Goal: Task Accomplishment & Management: Complete application form

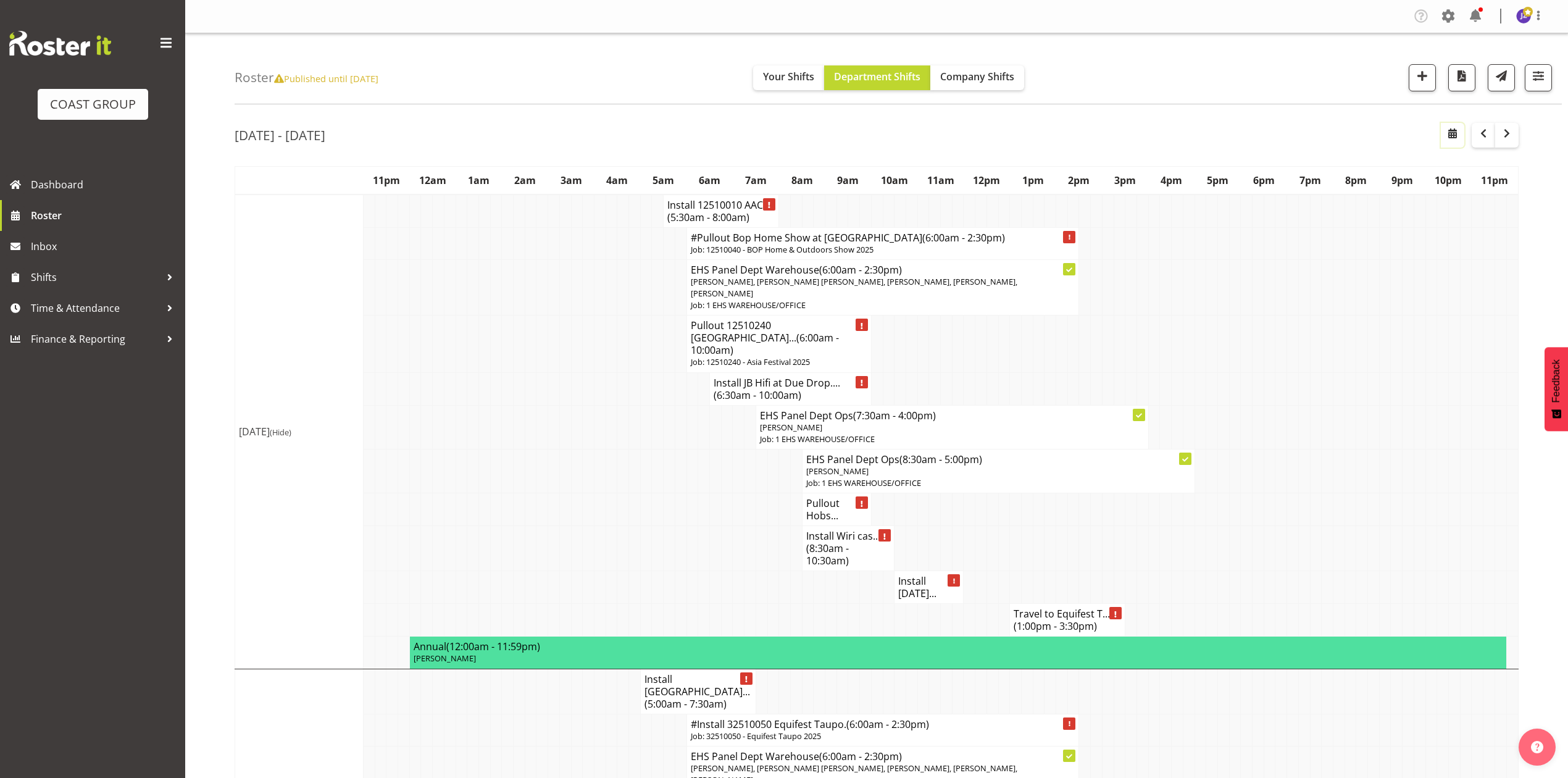
click at [1450, 126] on span "button" at bounding box center [1452, 133] width 15 height 15
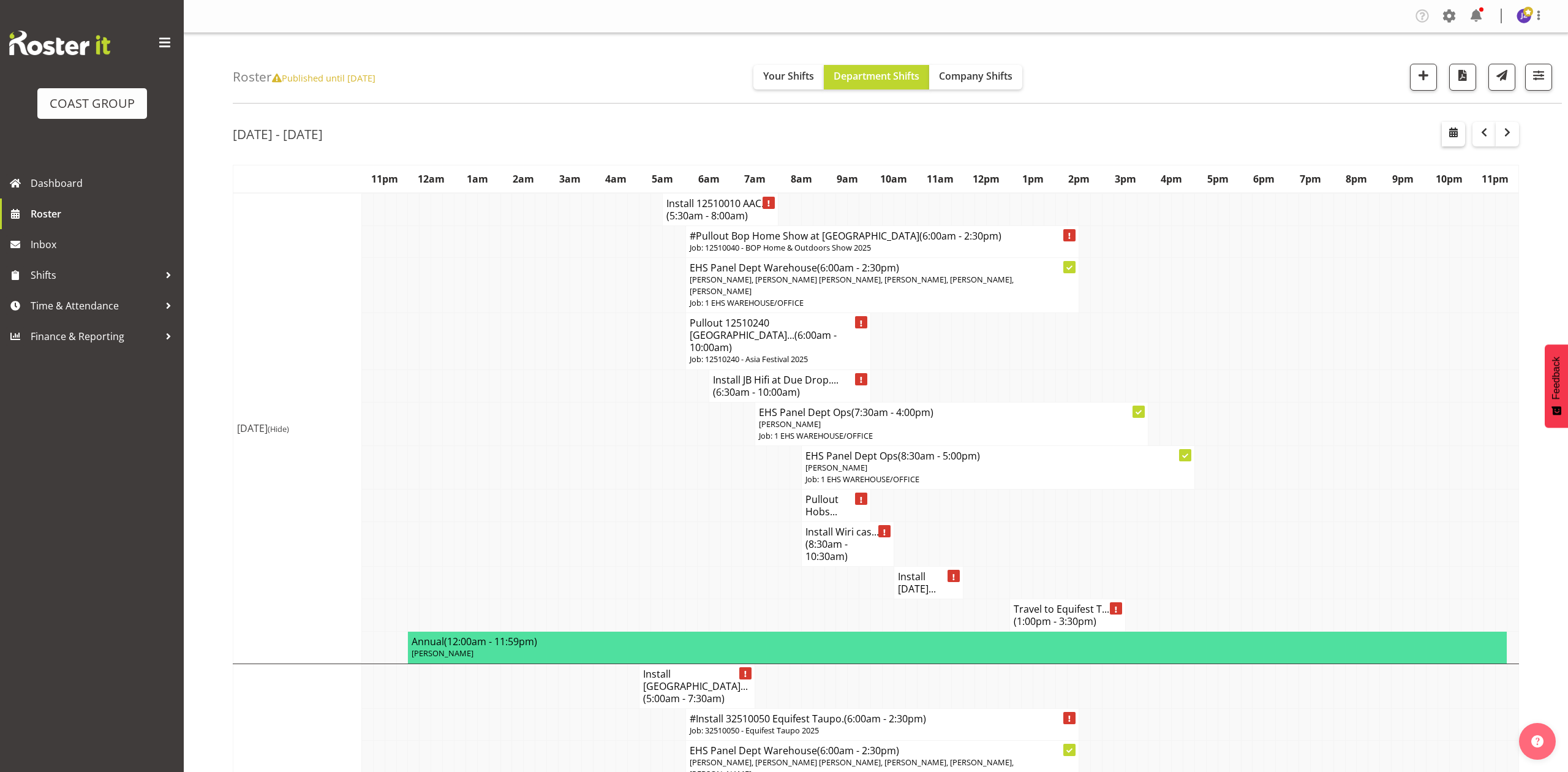
select select "9"
select select "2025"
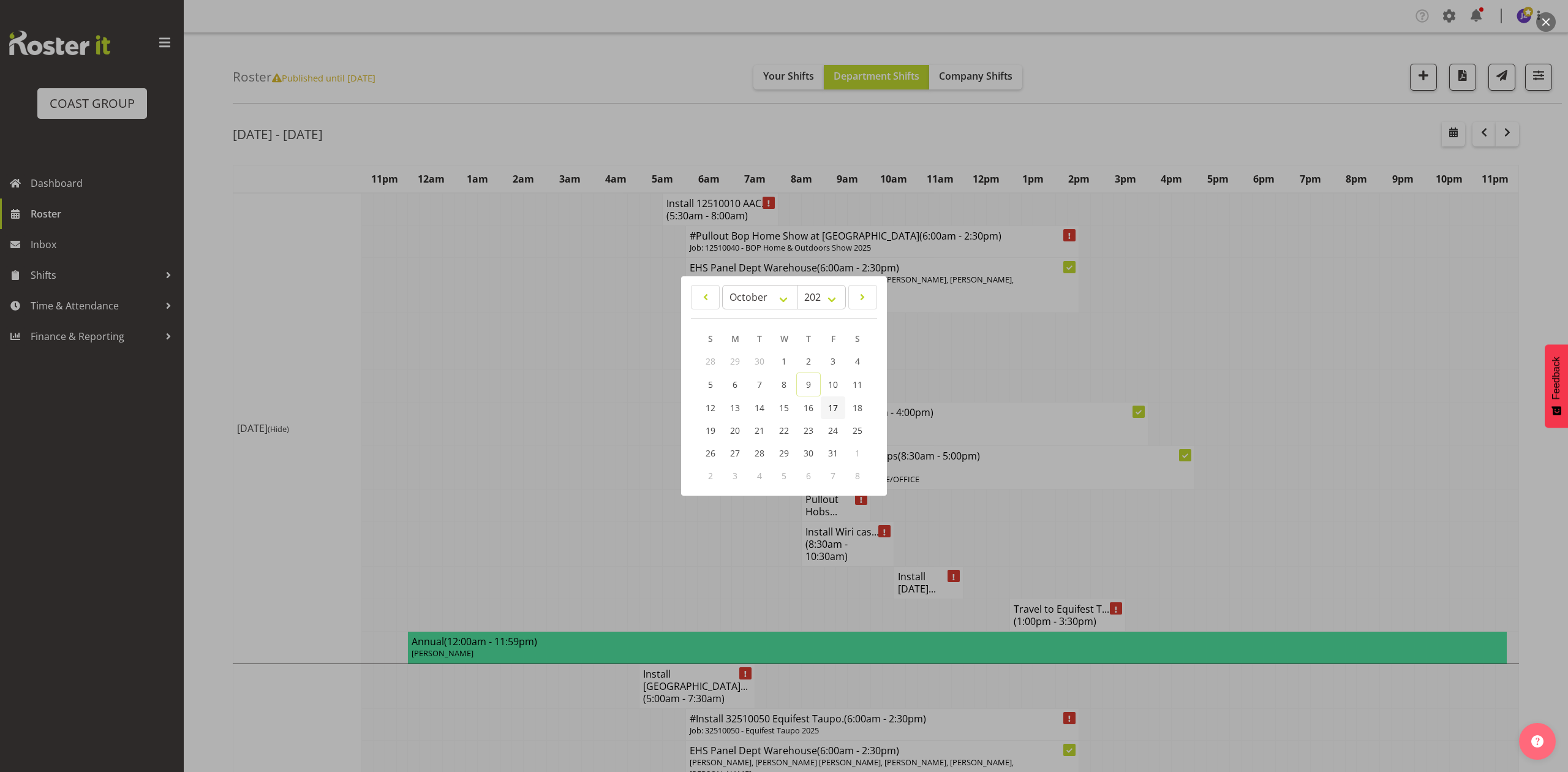
click at [822, 407] on link "17" at bounding box center [833, 408] width 24 height 23
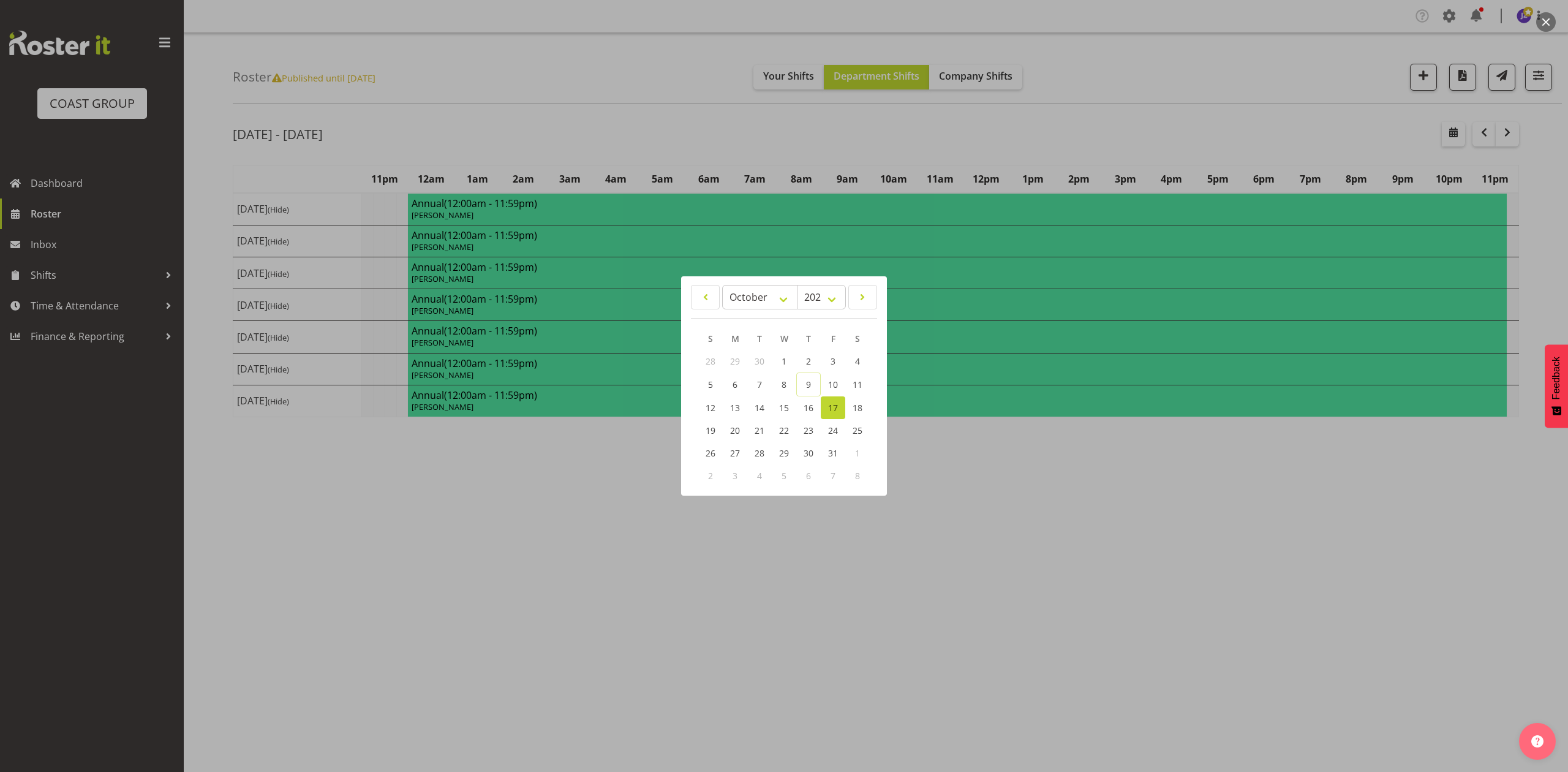
click at [1011, 138] on div at bounding box center [784, 386] width 1568 height 772
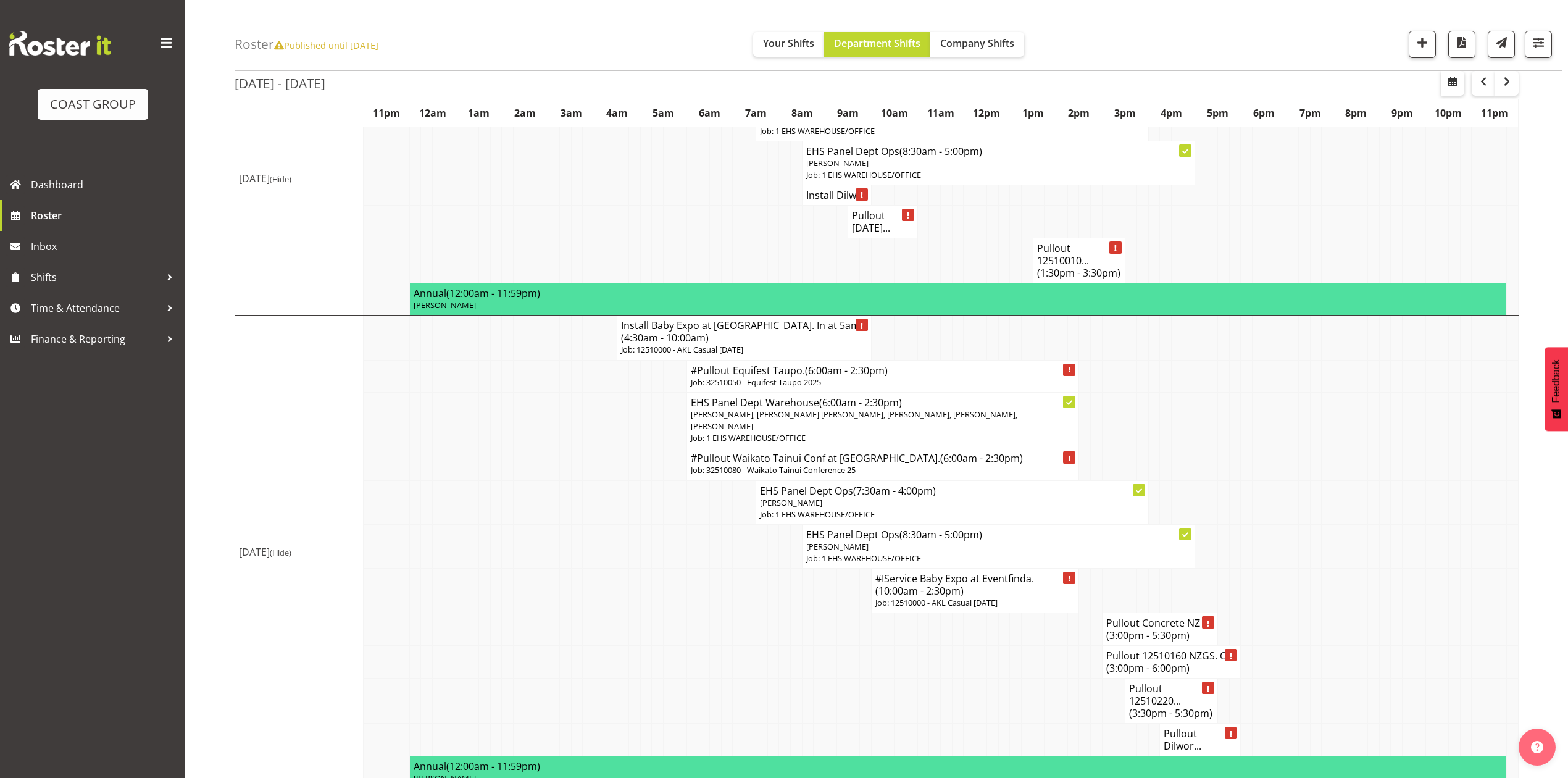
scroll to position [1317, 0]
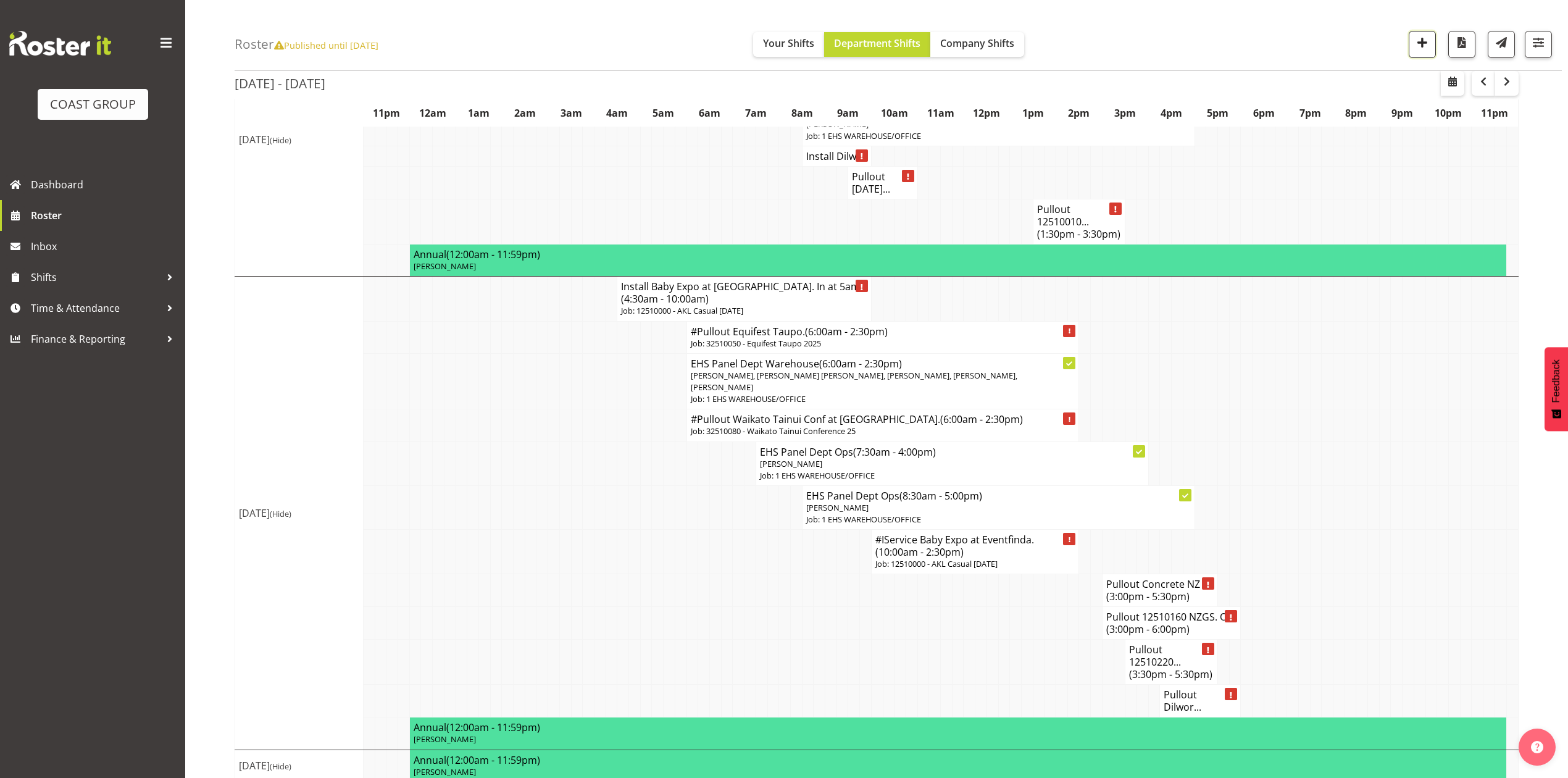
click at [1426, 52] on button "button" at bounding box center [1422, 45] width 27 height 27
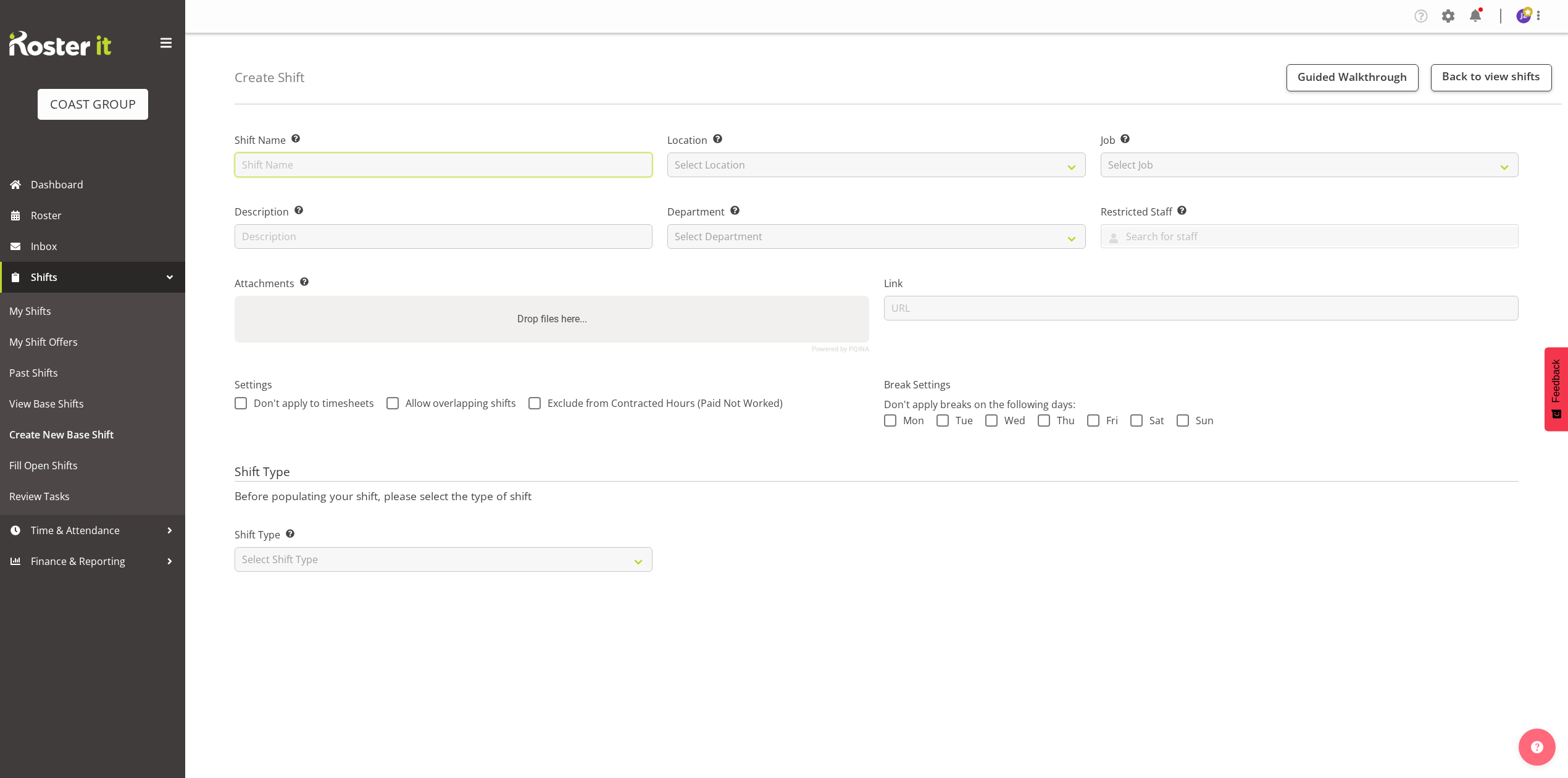
click at [393, 164] on input "text" at bounding box center [444, 165] width 418 height 24
paste input "Manurewa West Primary School,"
type input "Manurewa West Primary School casual."
drag, startPoint x: 841, startPoint y: 161, endPoint x: 843, endPoint y: 177, distance: 16.1
click at [841, 161] on select "Select Location EHS RYMER" at bounding box center [876, 165] width 418 height 24
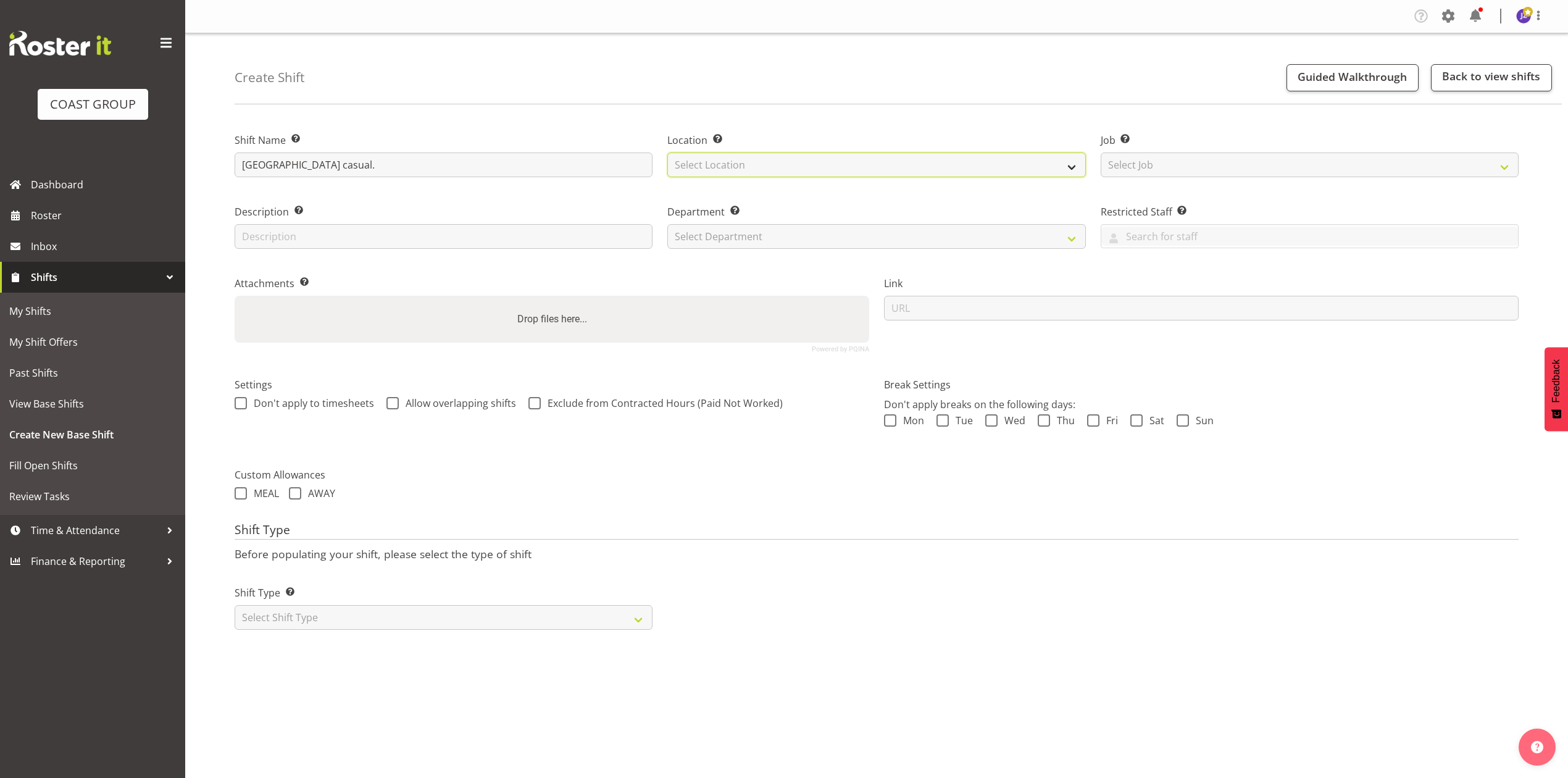
select select "35"
click at [667, 152] on select "Select Location EHS RYMER" at bounding box center [876, 165] width 418 height 24
click at [843, 237] on select "Select Department EHS AKL PANEL EHS AKL PANEL" at bounding box center [876, 236] width 418 height 24
select select "39"
click at [667, 224] on select "Select Department EHS AKL PANEL EHS AKL PANEL" at bounding box center [876, 236] width 418 height 24
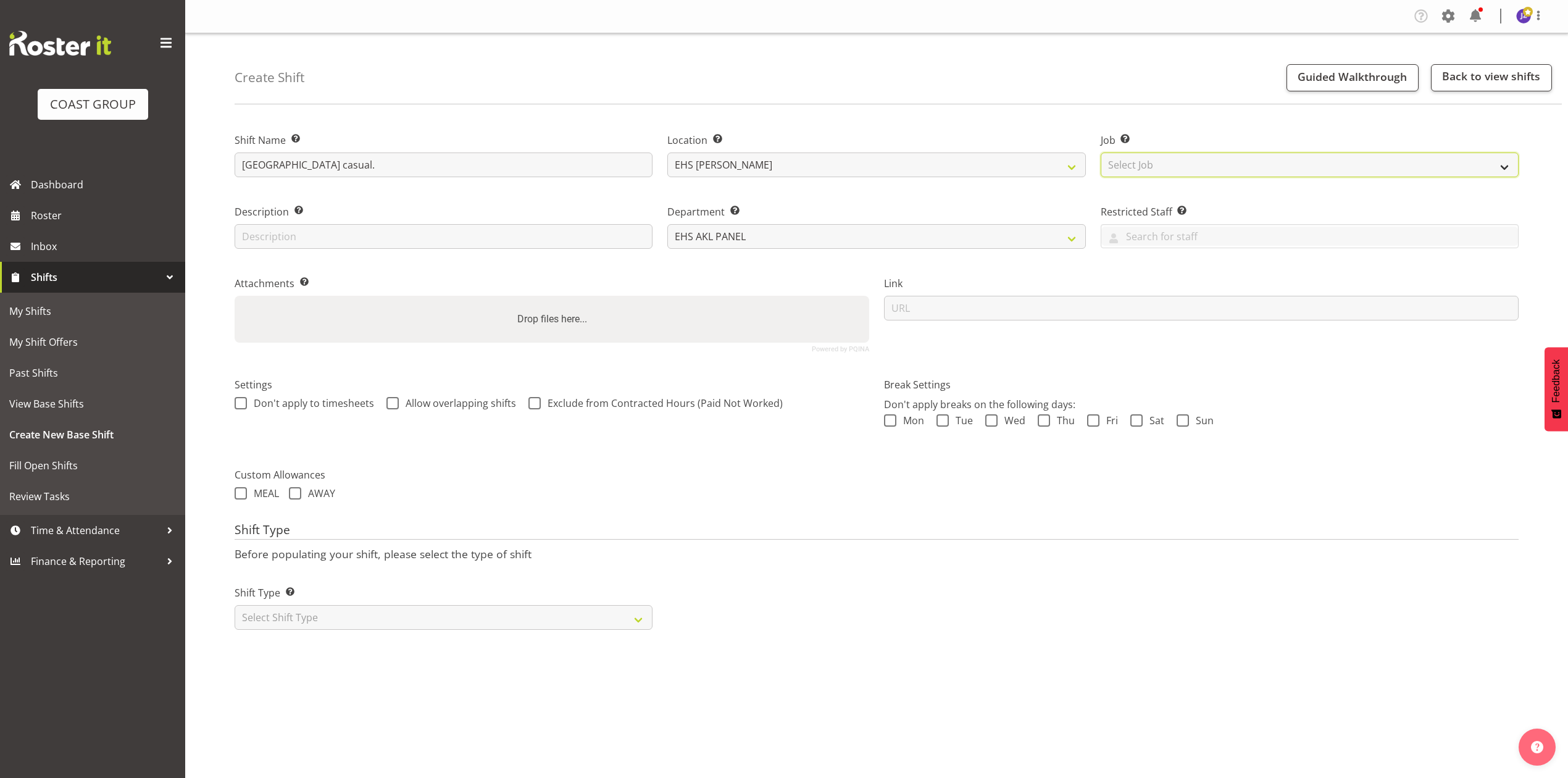
click at [1131, 169] on select "Select Job Create new job 1 Carlton Events 1 Carlton Hamilton 1 Carlton Welling…" at bounding box center [1310, 165] width 418 height 24
select select "8654"
click at [1101, 152] on select "Select Job Create new job 1 Carlton Events 1 Carlton Hamilton 1 Carlton Welling…" at bounding box center [1310, 165] width 418 height 24
click at [714, 311] on div "Drop files here..." at bounding box center [552, 319] width 635 height 47
click at [235, 296] on input "Drop files here..." at bounding box center [552, 297] width 635 height 4
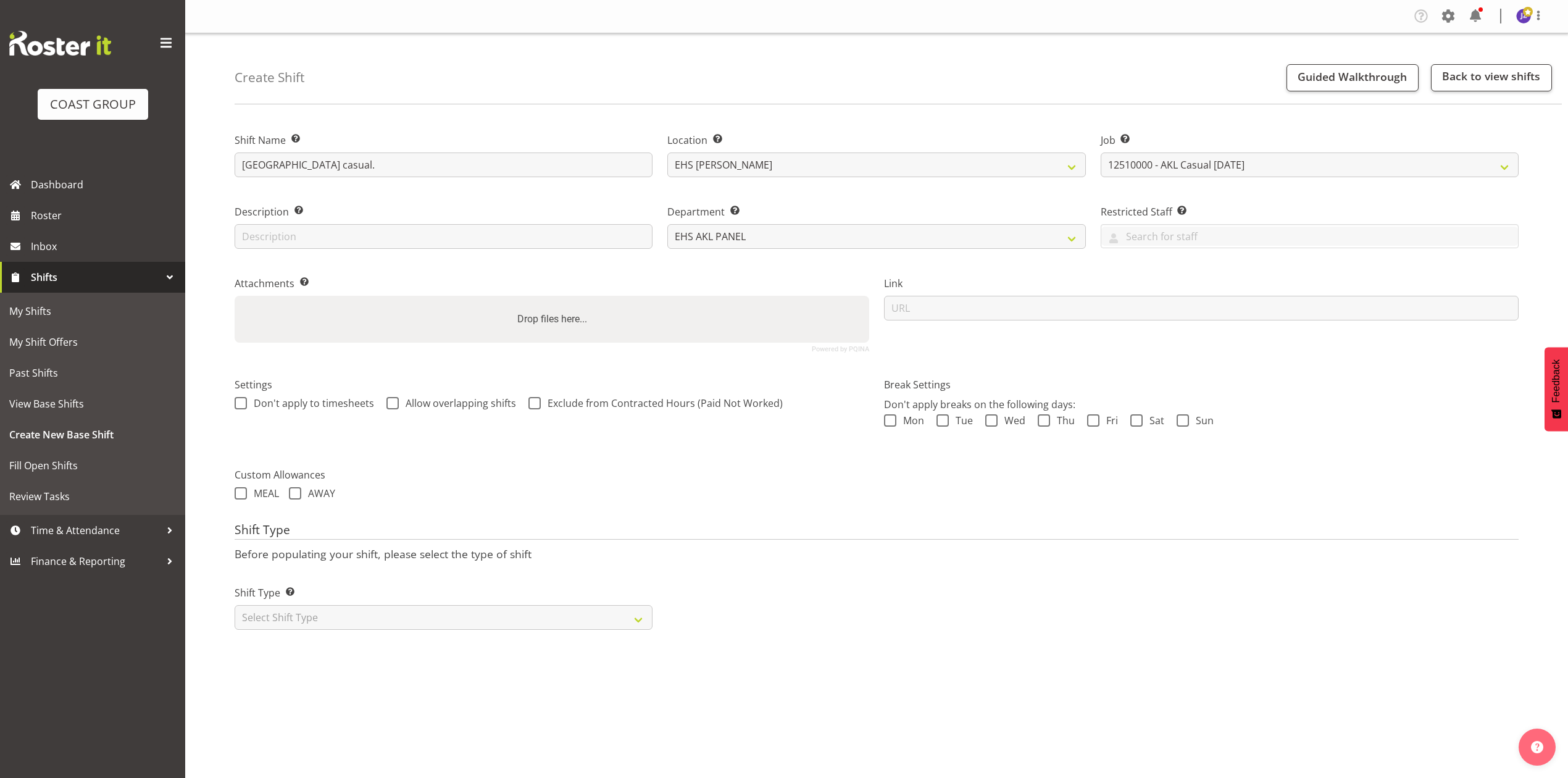
type input "C:\fakepath\MANUWPS-00001Q-V004.PDF"
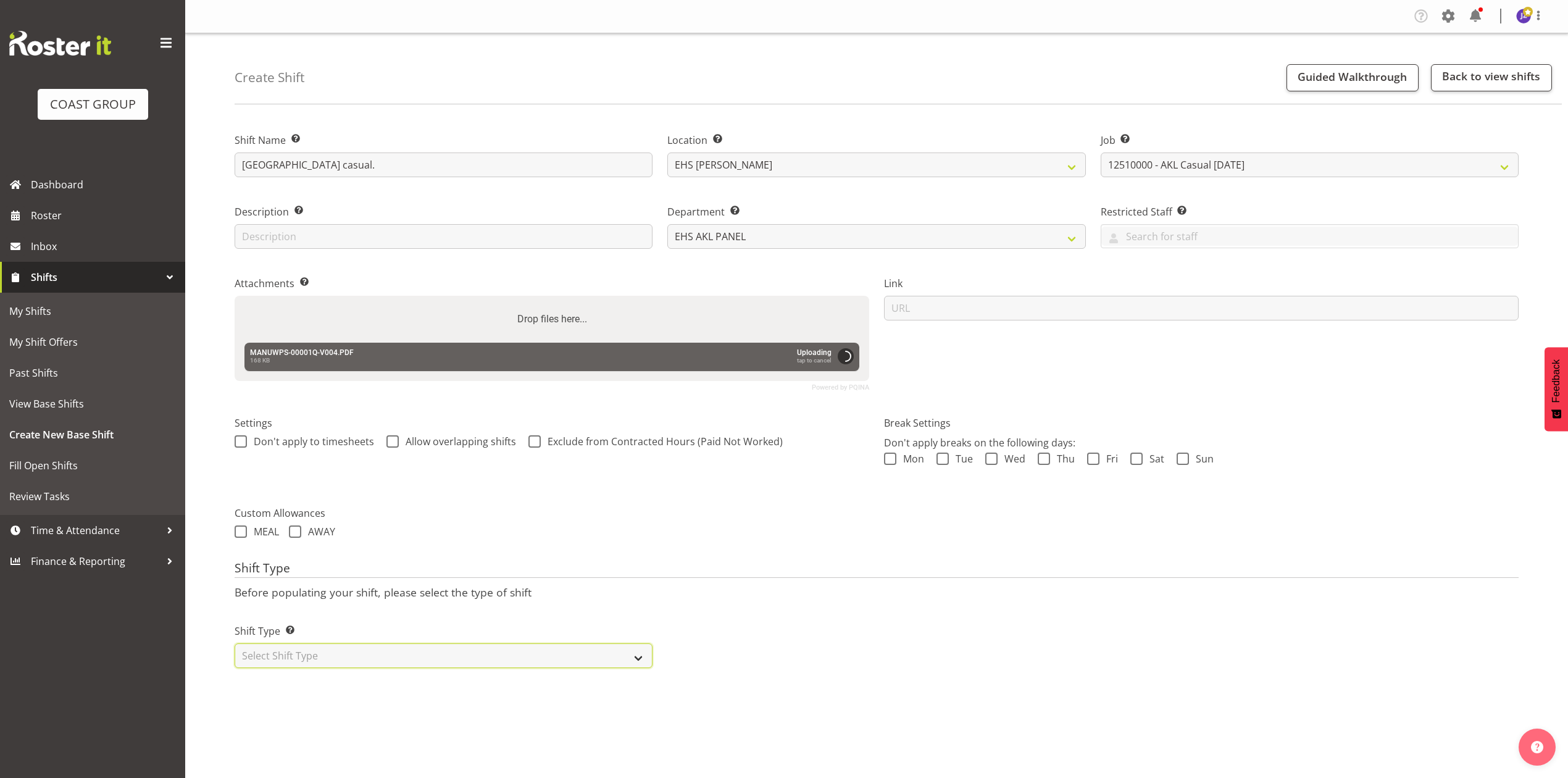
click at [455, 653] on select "Select Shift Type One Off Shift Recurring Shift Rotating Shift" at bounding box center [444, 656] width 418 height 24
select select "recurring"
click at [235, 645] on select "Select Shift Type One Off Shift Recurring Shift Rotating Shift" at bounding box center [444, 656] width 418 height 24
select select "9"
select select "2025"
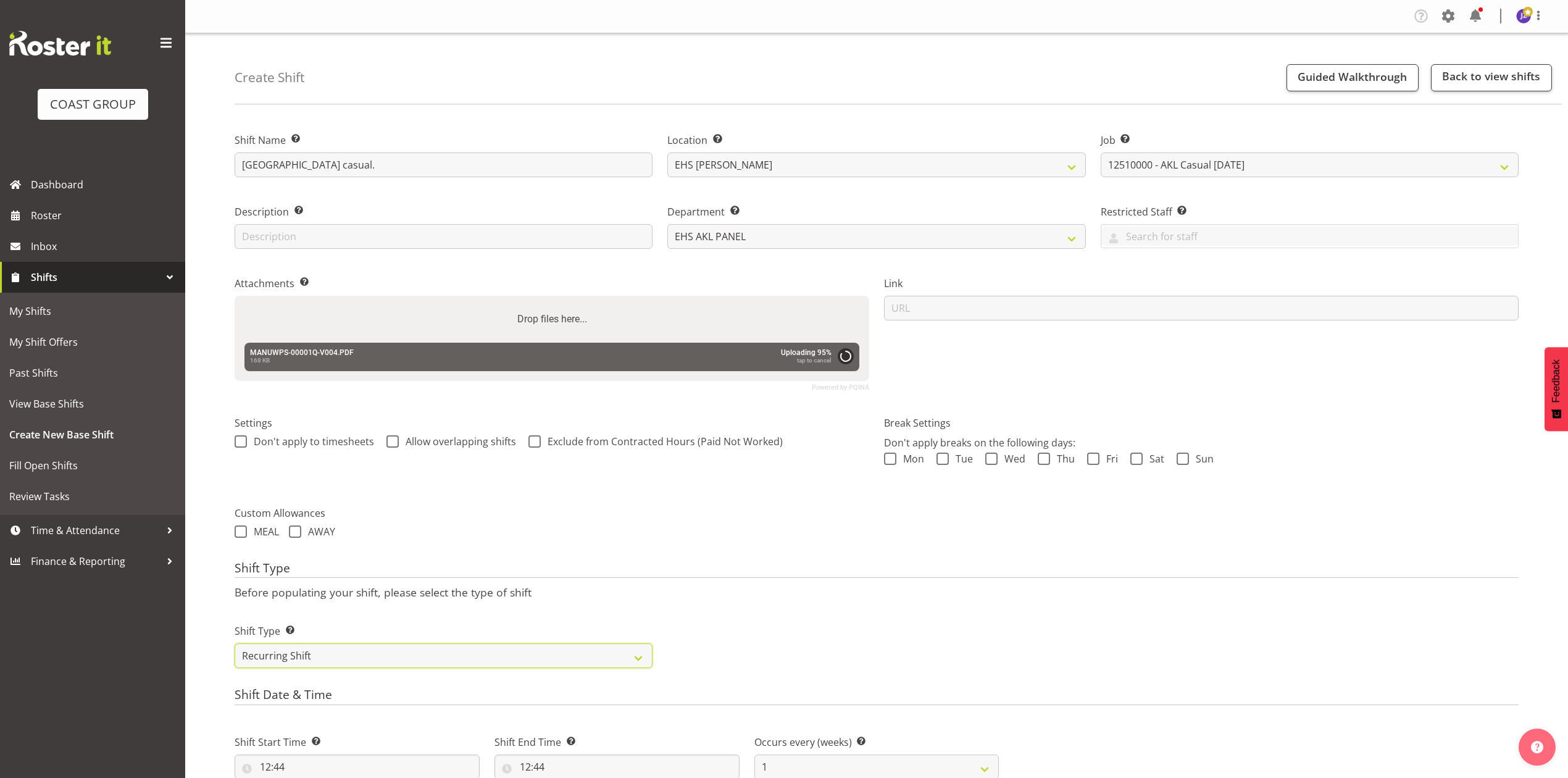
scroll to position [412, 0]
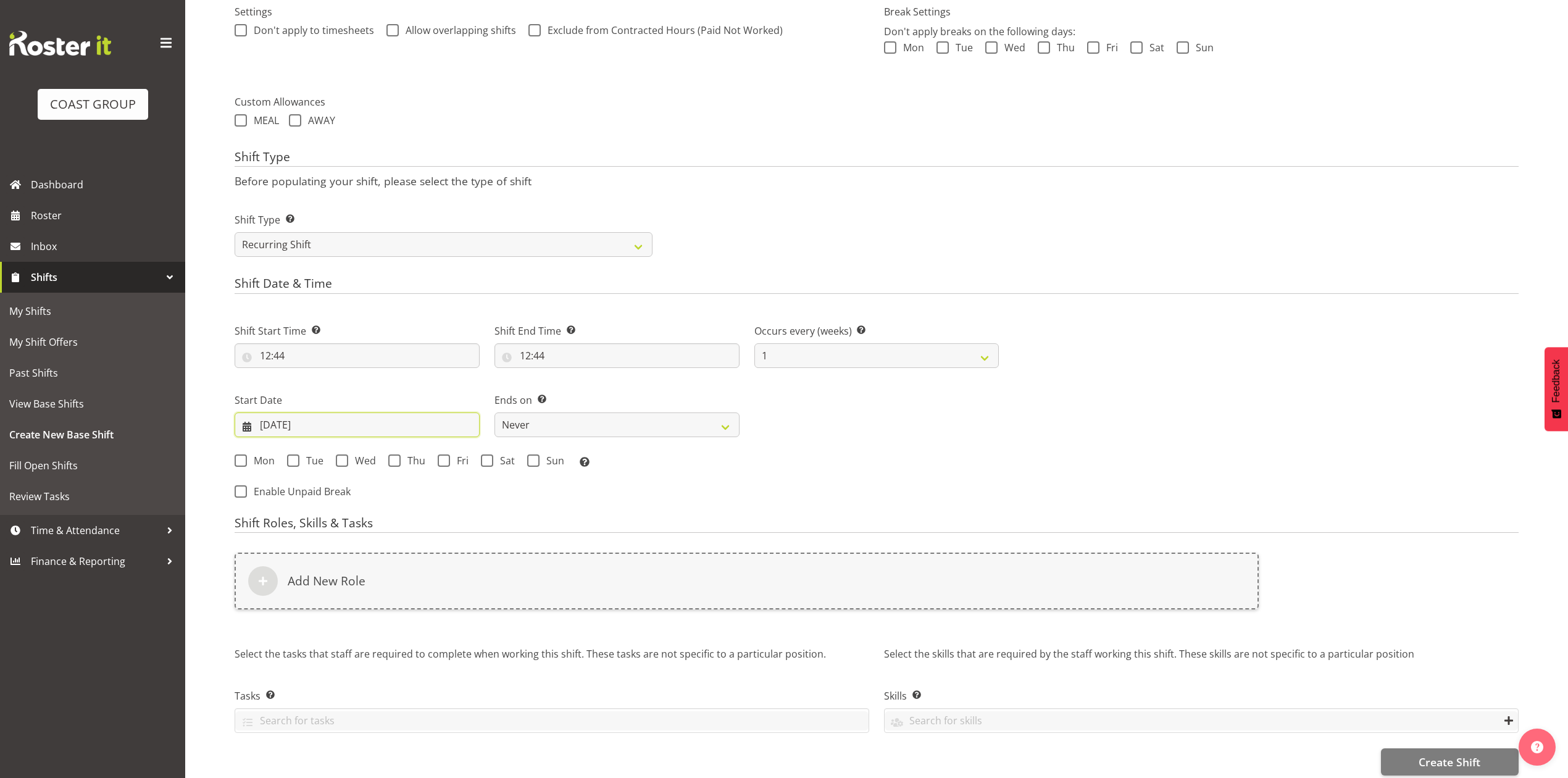
click at [293, 425] on input "09/10/2025" at bounding box center [357, 425] width 245 height 24
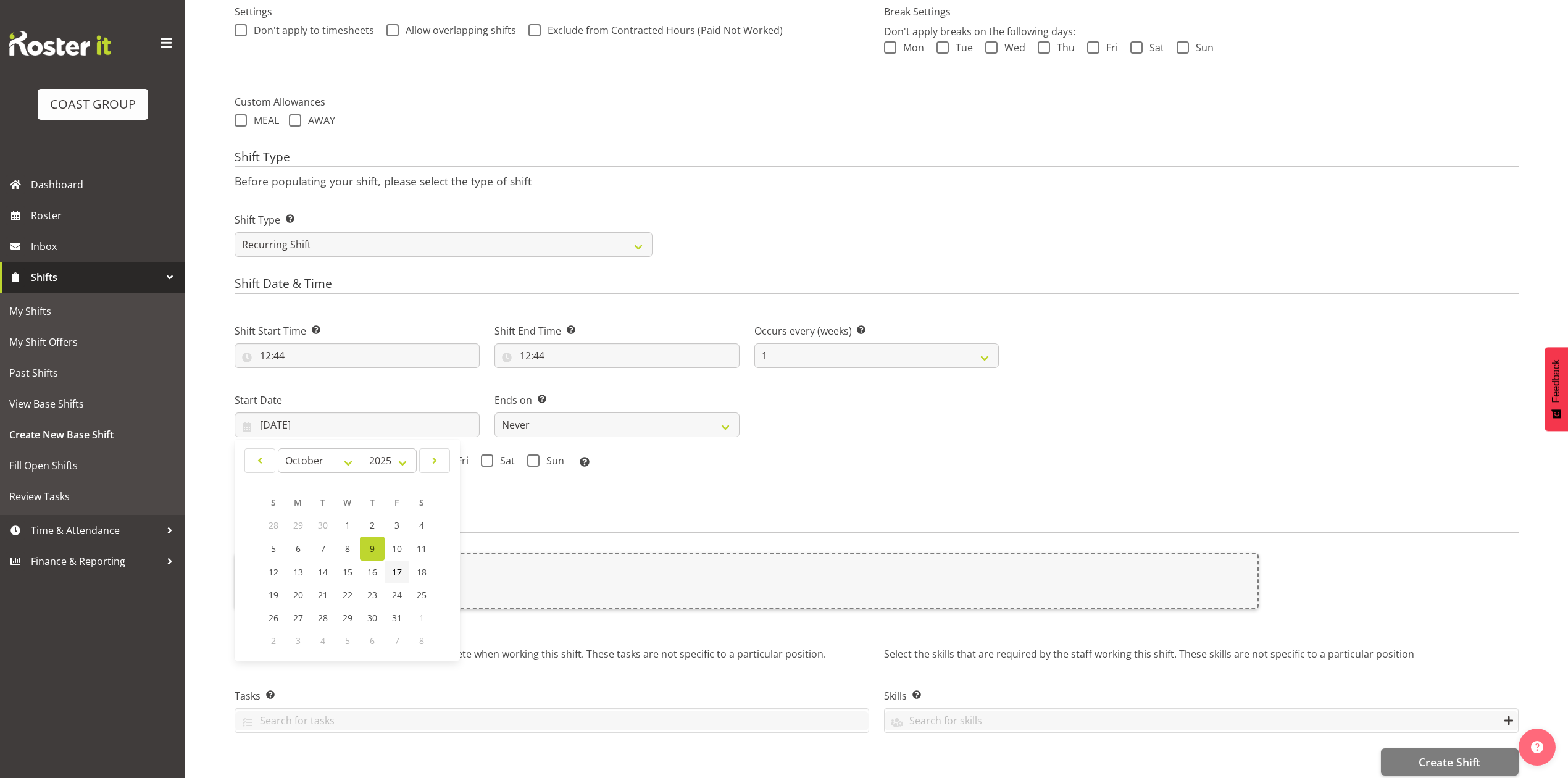
click at [394, 574] on span "17" at bounding box center [397, 572] width 10 height 11
type input "17/10/2025"
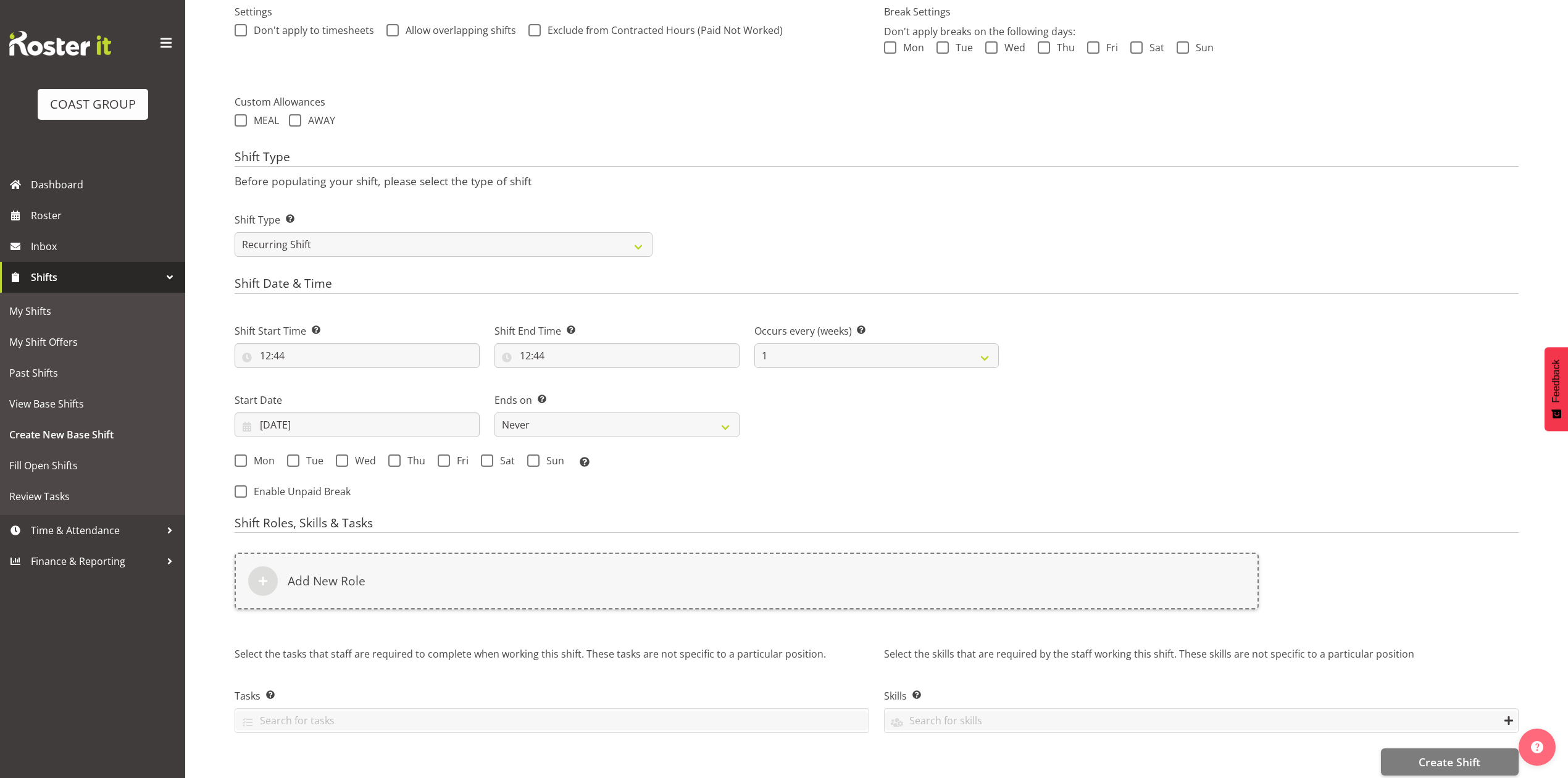
click at [434, 460] on div "Mon Tue Wed Thu Fri Sat Sun Select the days of the week you wish to create this…" at bounding box center [617, 463] width 764 height 16
click at [444, 463] on span at bounding box center [444, 460] width 12 height 12
click at [444, 463] on input "Fri" at bounding box center [442, 460] width 8 height 8
checkbox input "true"
click at [566, 438] on div "Ends on This is the end of the recurring period. Selecting ‘Never’ means that t…" at bounding box center [617, 410] width 260 height 69
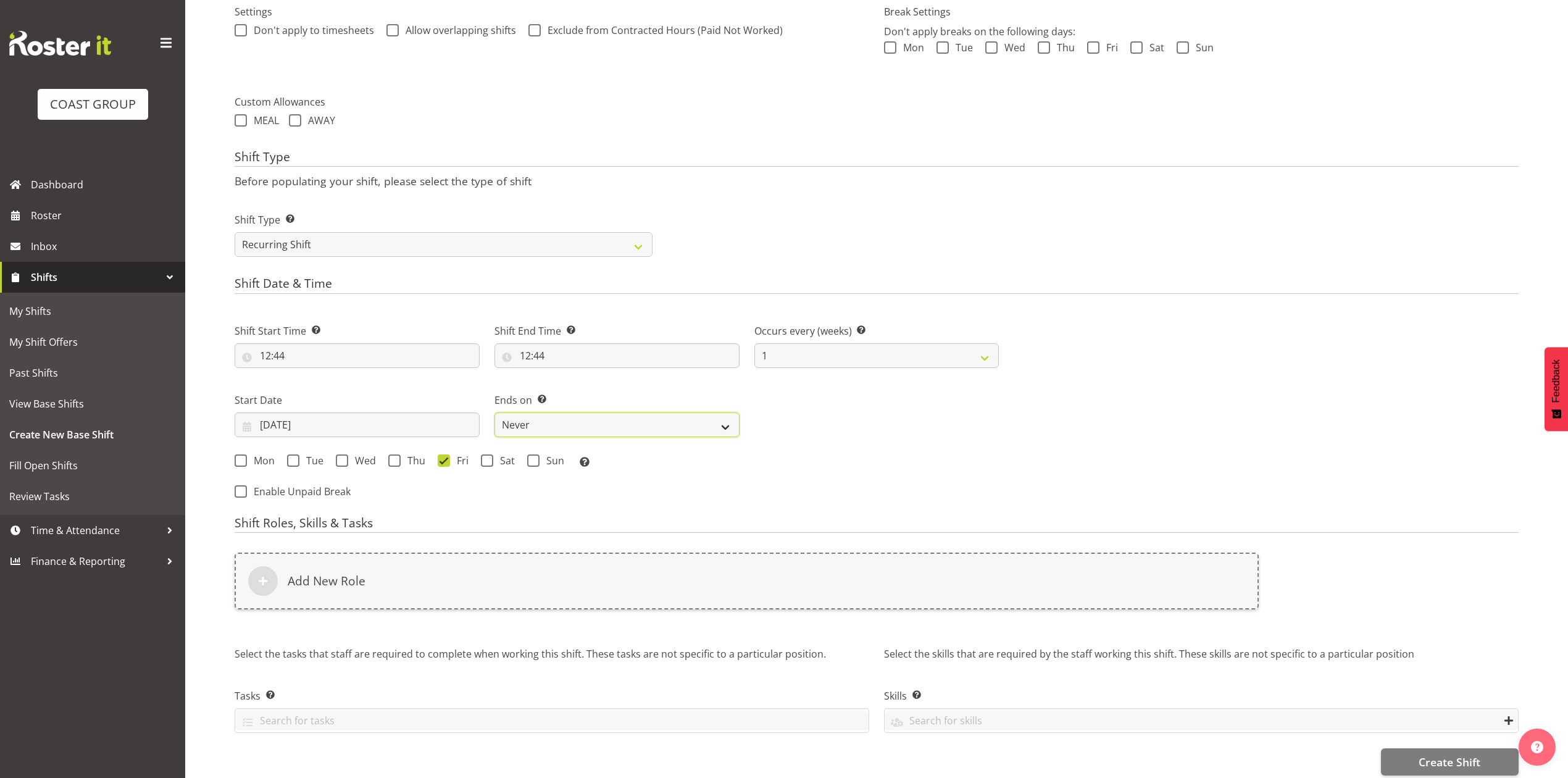
click at [576, 435] on select "Never On Date" at bounding box center [617, 425] width 245 height 24
select select "date"
click at [495, 414] on select "Never On Date" at bounding box center [617, 425] width 245 height 24
select select "9"
select select "2025"
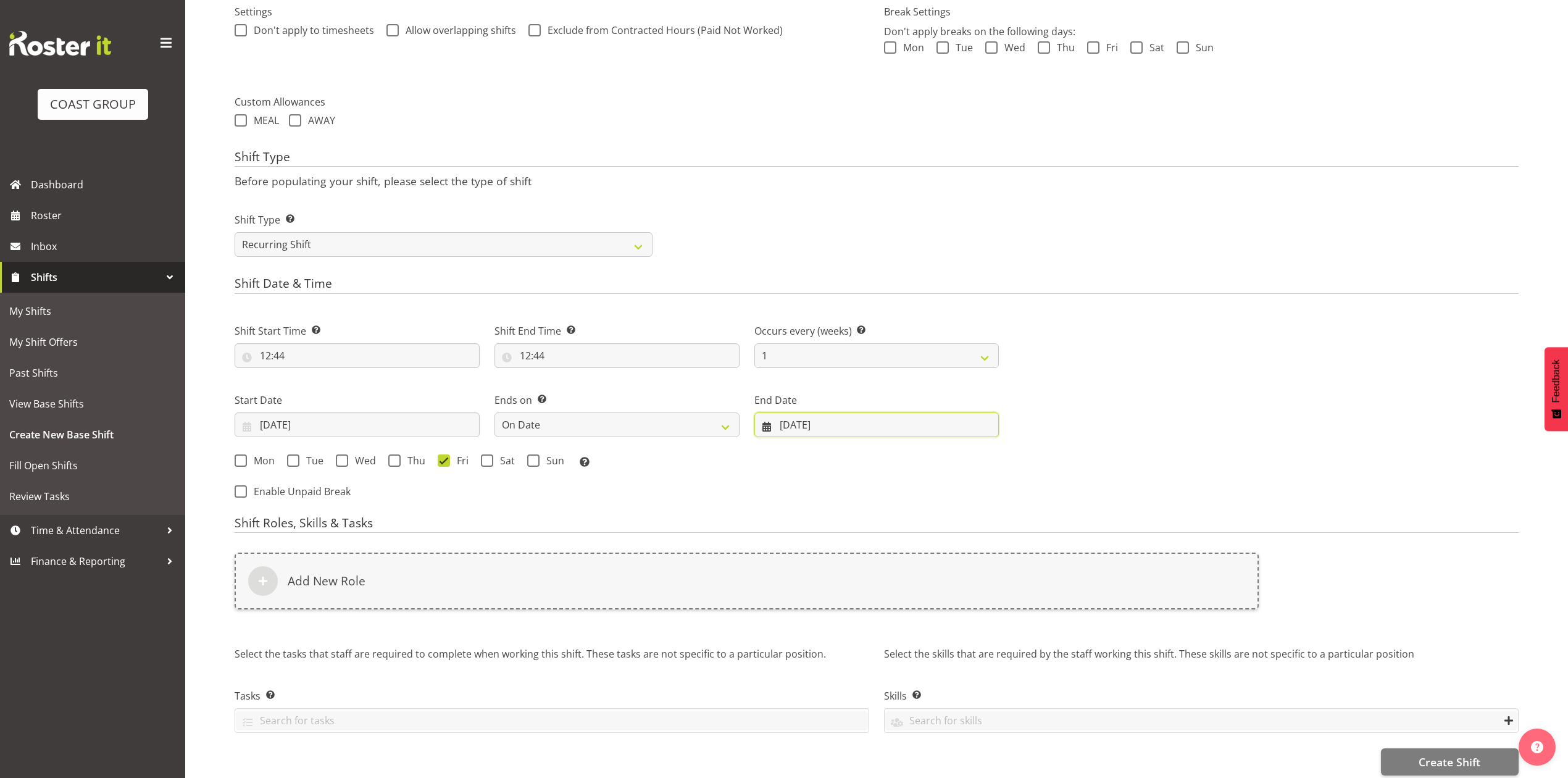
click at [806, 423] on input "09/10/2025" at bounding box center [877, 425] width 245 height 24
click at [966, 570] on link "18" at bounding box center [961, 573] width 24 height 23
type input "18/10/2025"
click at [486, 462] on span at bounding box center [487, 460] width 12 height 12
click at [486, 462] on input "Sat" at bounding box center [485, 460] width 8 height 8
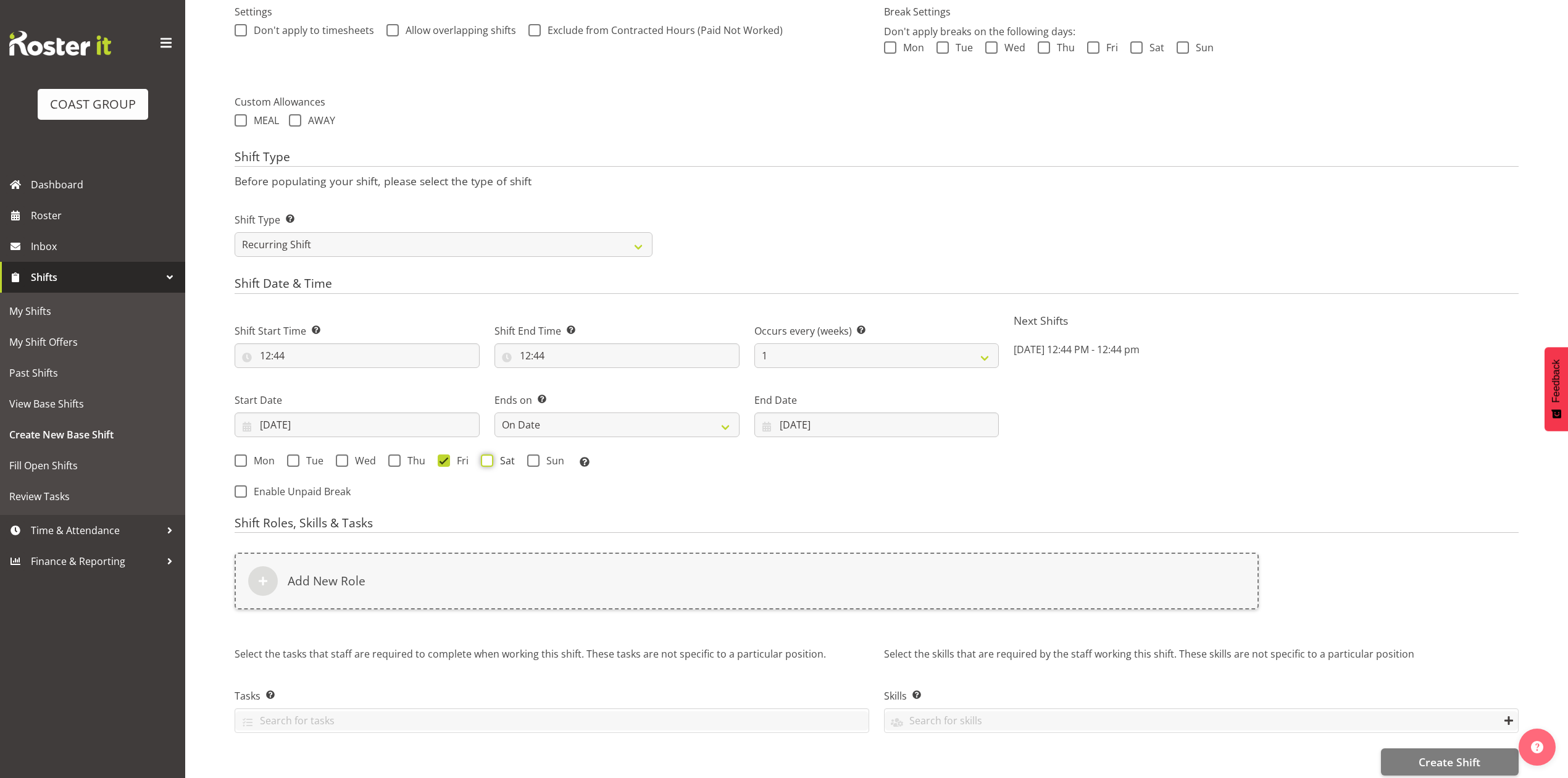
checkbox input "true"
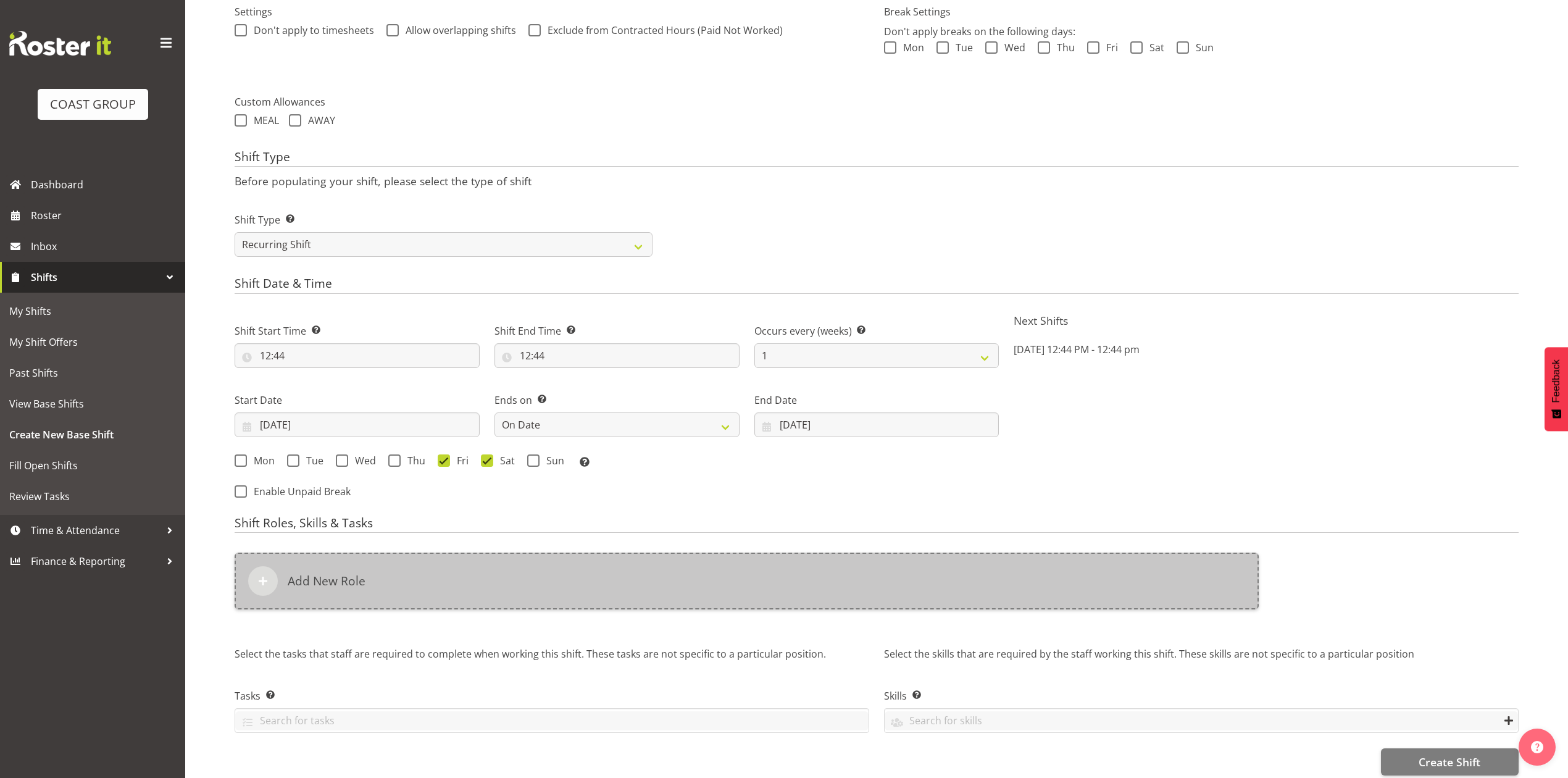
click at [484, 572] on div "Add New Role" at bounding box center [747, 580] width 1024 height 57
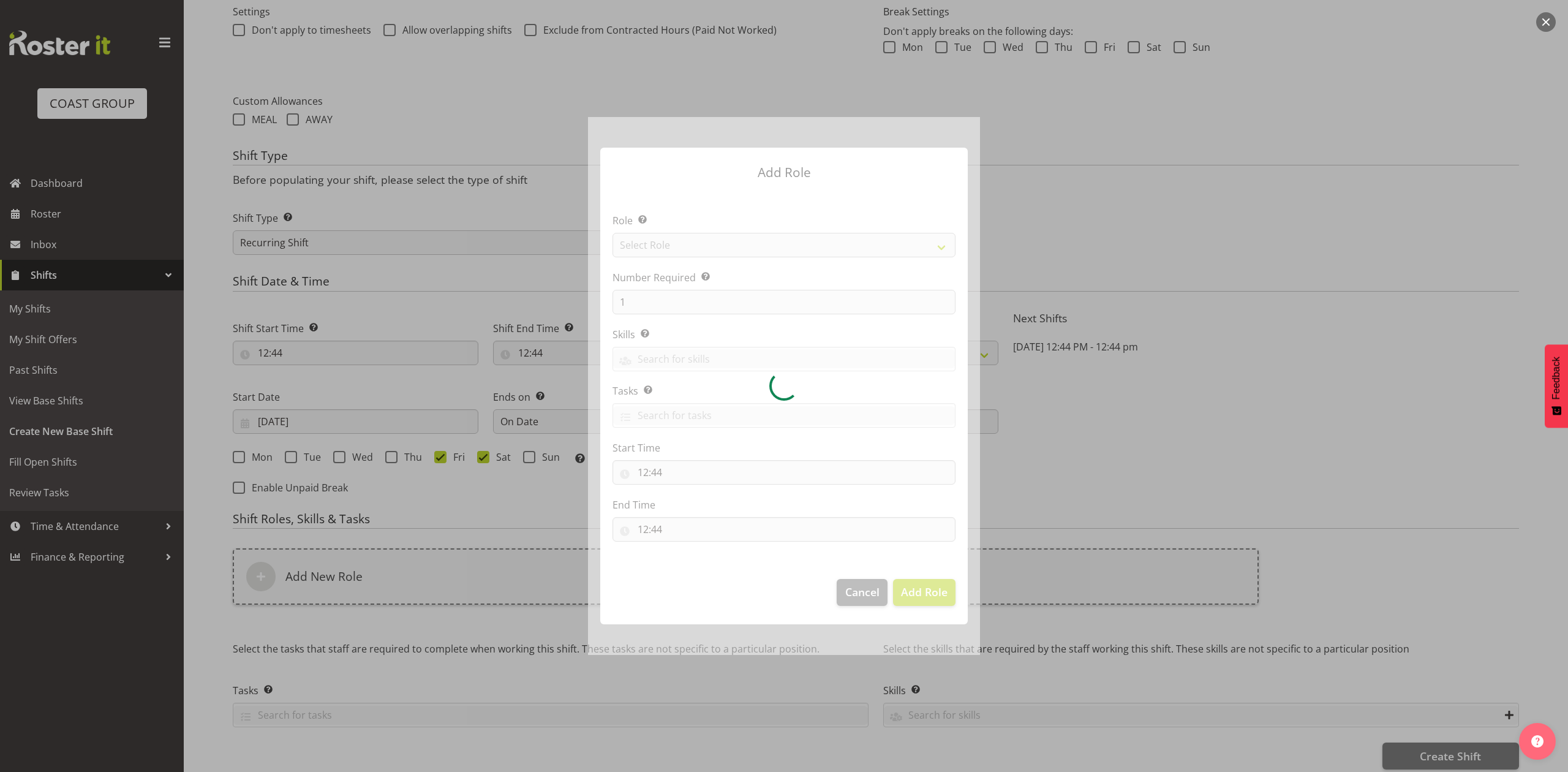
click at [698, 240] on div at bounding box center [784, 386] width 392 height 537
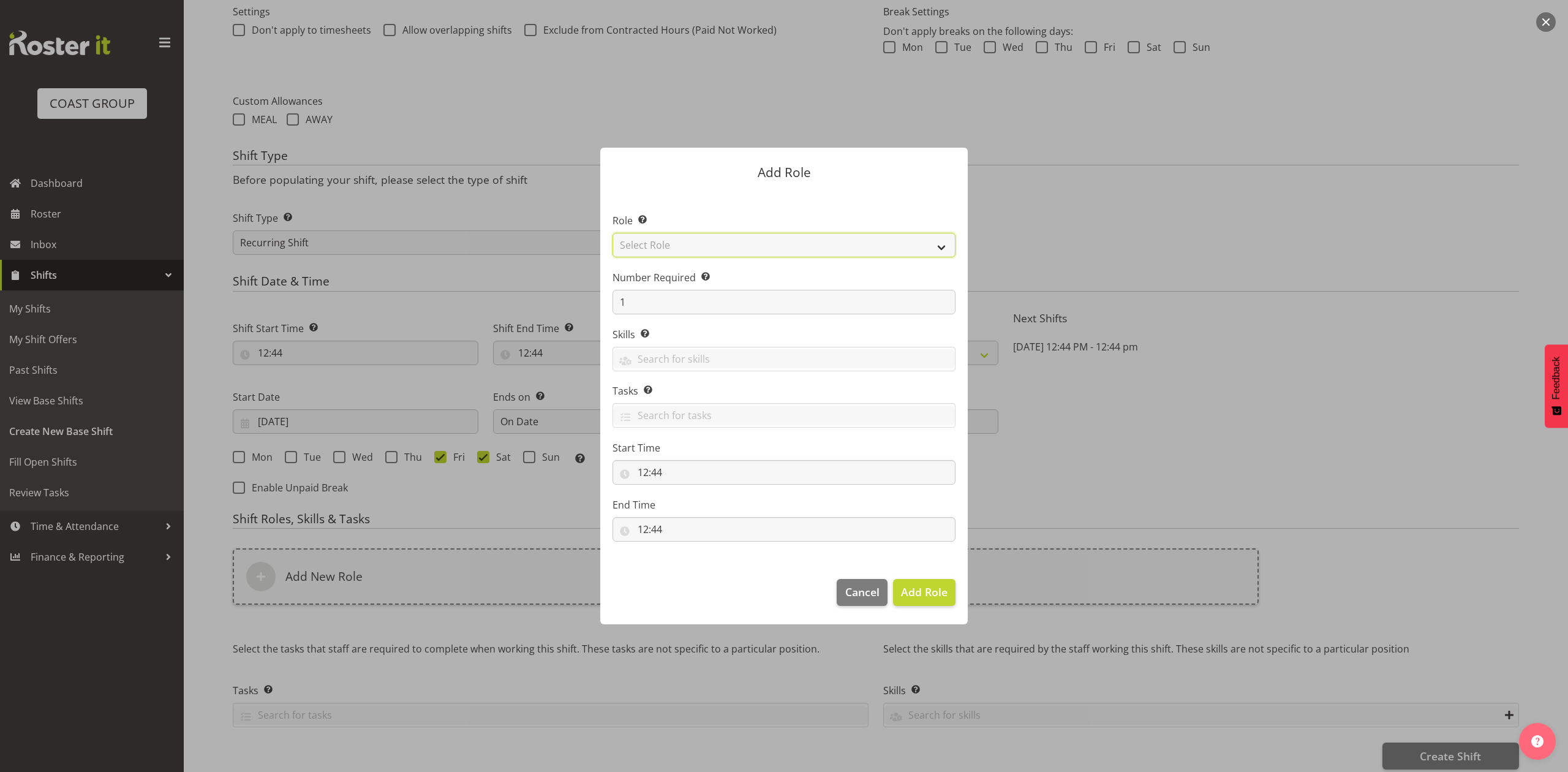
click at [698, 240] on select "Select Role ACCOUNT MANAGER ACCOUNT MANAGER DW ACCOUNTS AKL DIANNA VEHICLES AKL…" at bounding box center [784, 245] width 343 height 24
select select "81"
click at [613, 233] on select "Select Role ACCOUNT MANAGER ACCOUNT MANAGER DW ACCOUNTS AKL DIANNA VEHICLES AKL…" at bounding box center [784, 245] width 343 height 24
drag, startPoint x: 907, startPoint y: 588, endPoint x: 795, endPoint y: 603, distance: 113.0
click at [907, 589] on span "Add Role" at bounding box center [924, 592] width 46 height 15
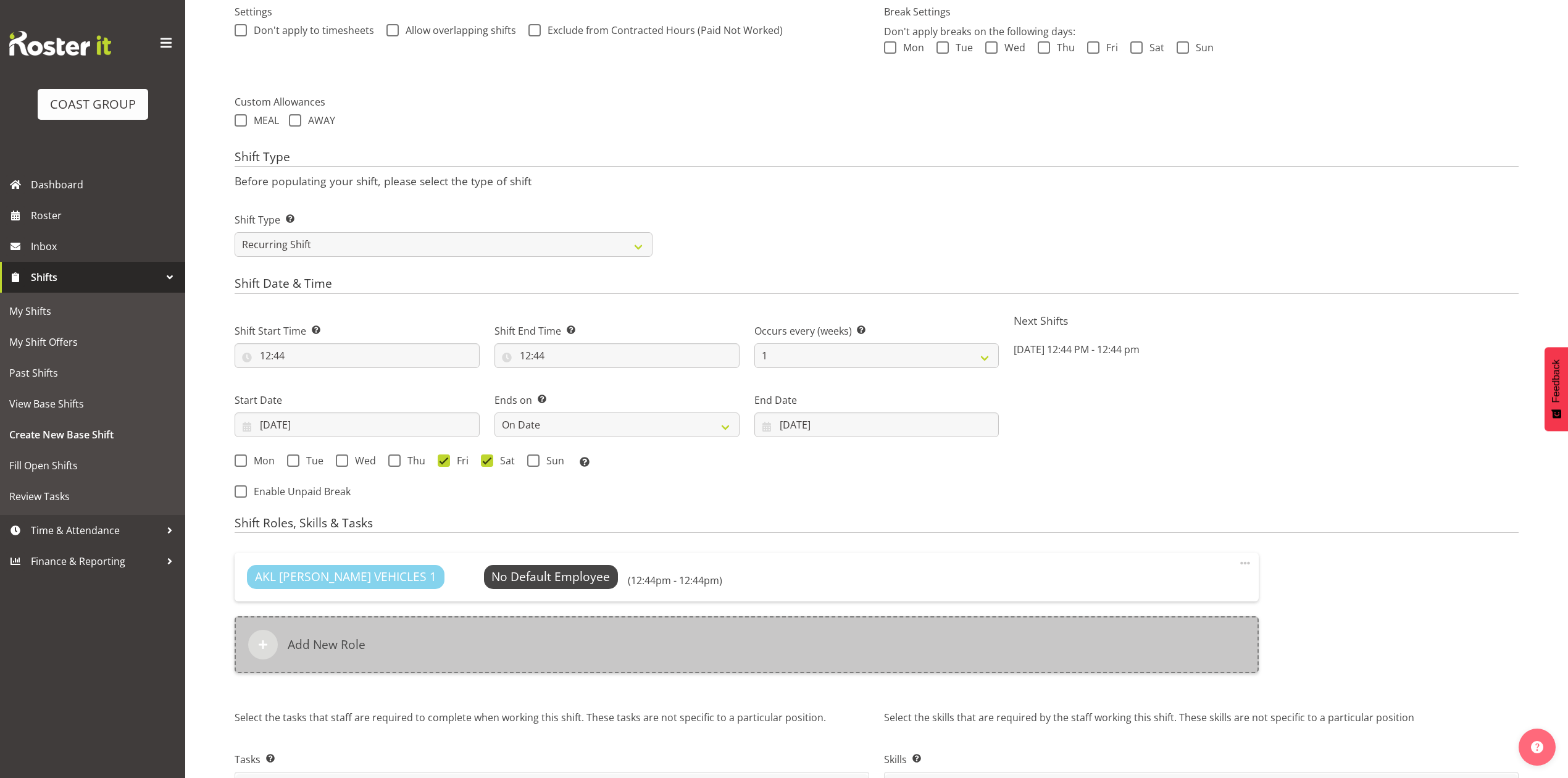
click at [559, 619] on div "AKL RYMER VEHICLES 1 No Default Employee Select Employee (12:44pm - 12:44pm) Ed…" at bounding box center [747, 612] width 1024 height 120
click at [561, 664] on div "Add New Role" at bounding box center [747, 644] width 1024 height 57
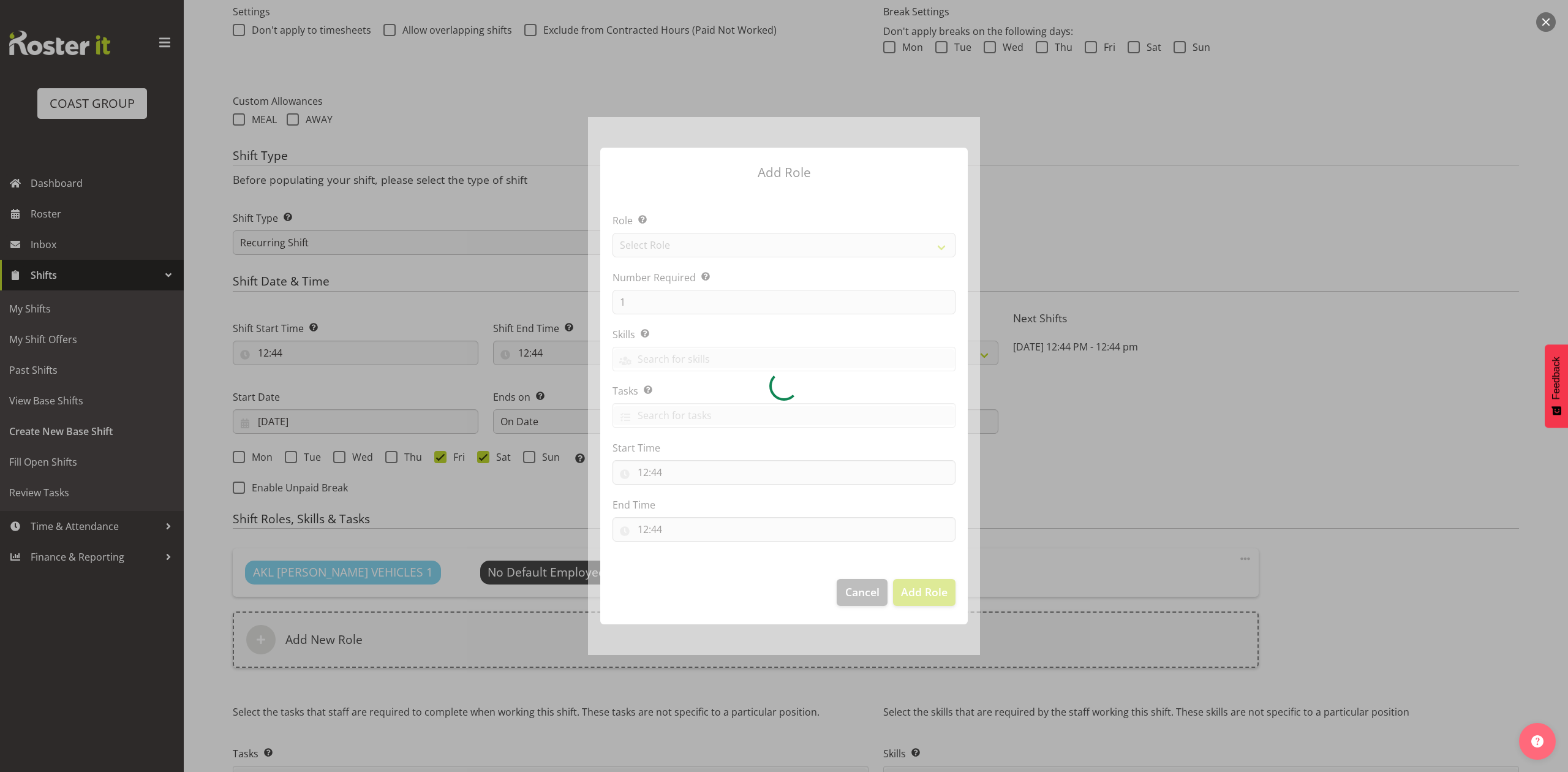
click at [687, 244] on div at bounding box center [784, 386] width 392 height 537
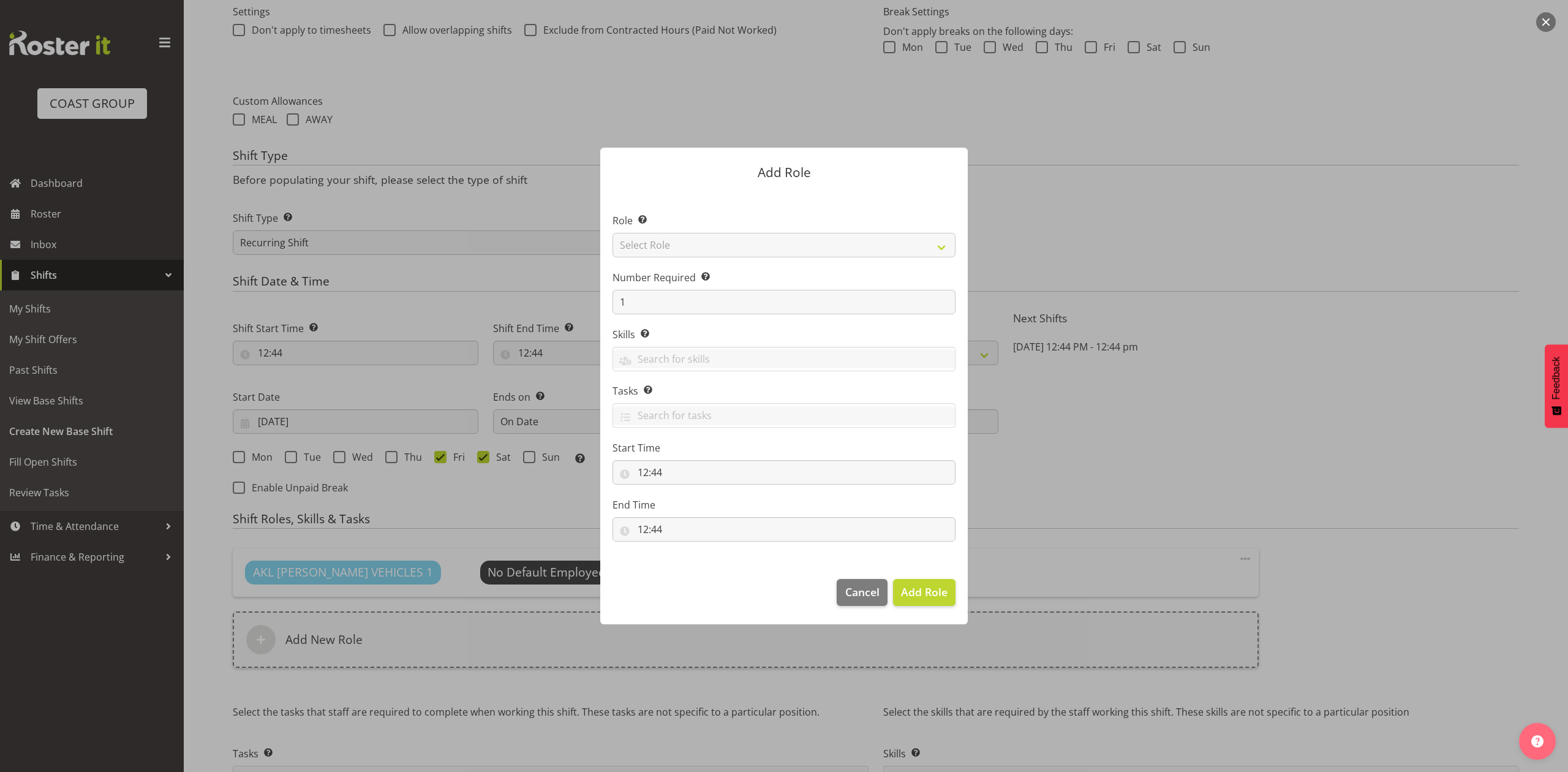
click at [687, 244] on section "Role Select the role you wish to add to the shift. Select Role ACCOUNT MANAGER …" at bounding box center [784, 379] width 368 height 375
click at [687, 244] on select "Select Role ACCOUNT MANAGER ACCOUNT MANAGER DW ACCOUNTS AKL DIANNA VEHICLES AKL…" at bounding box center [784, 245] width 343 height 24
select select "188"
click at [613, 233] on select "Select Role ACCOUNT MANAGER ACCOUNT MANAGER DW ACCOUNTS AKL DIANNA VEHICLES AKL…" at bounding box center [784, 245] width 343 height 24
click at [925, 597] on span "Add Role" at bounding box center [924, 592] width 46 height 15
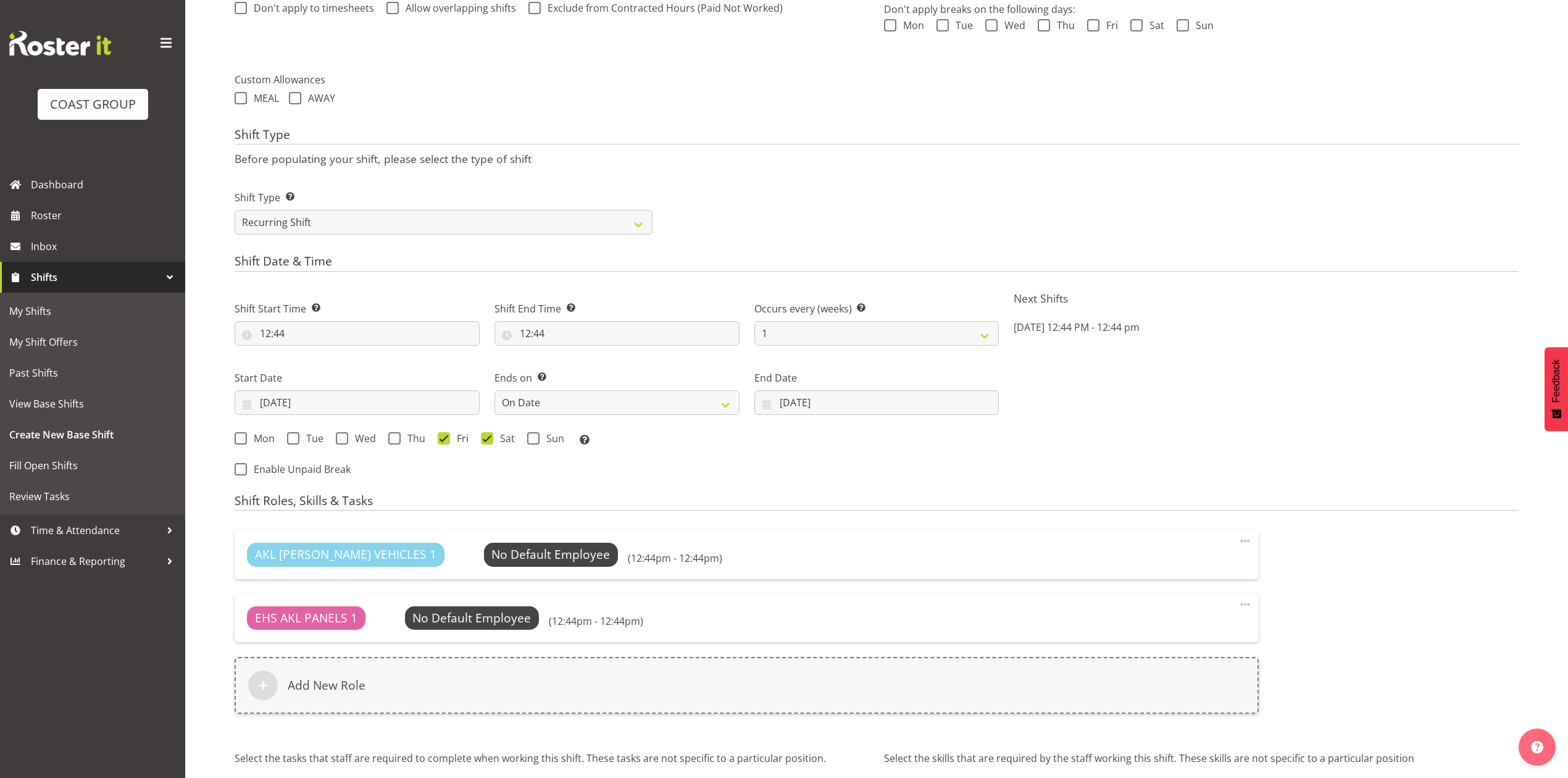
scroll to position [560, 0]
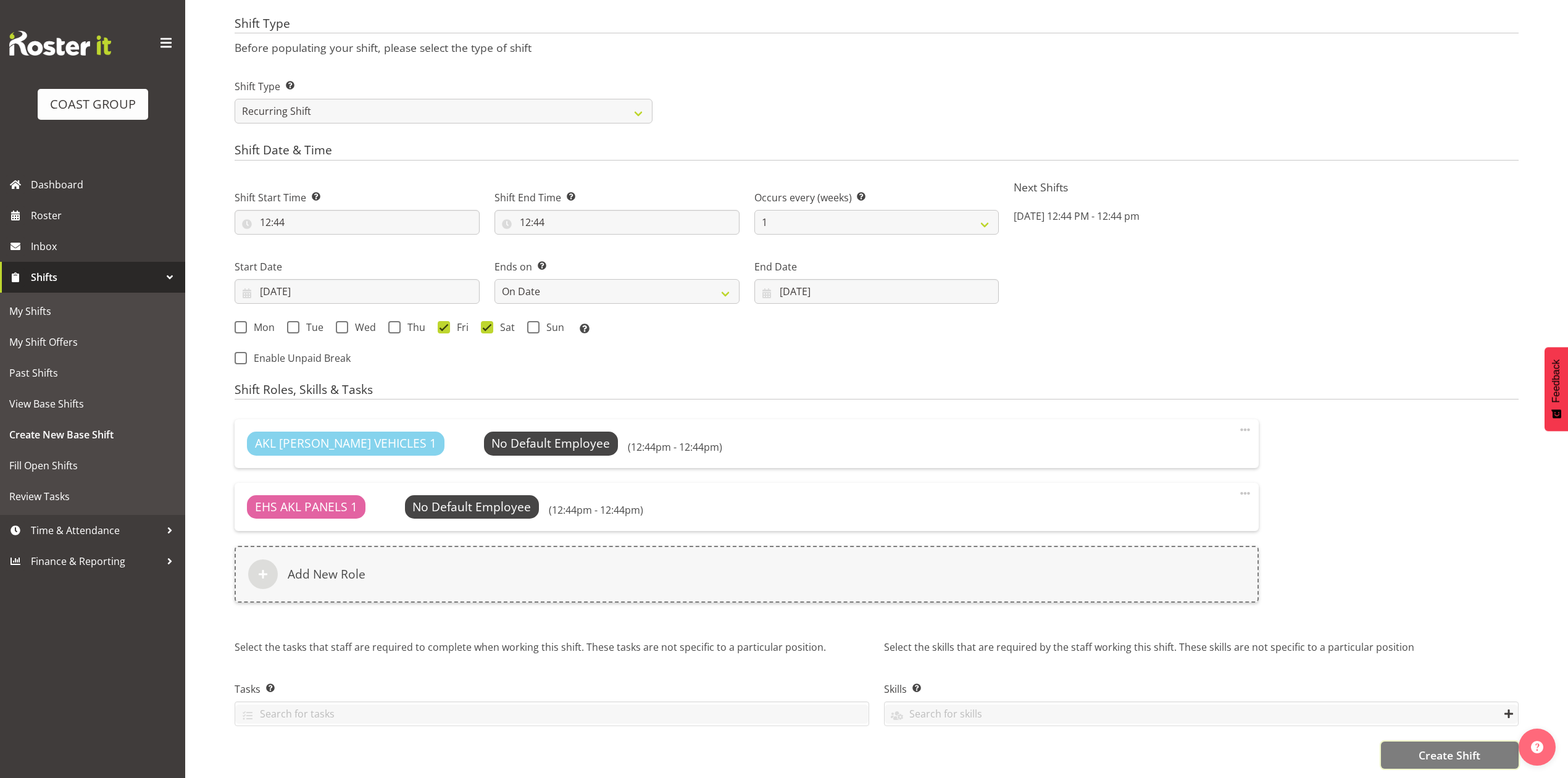
click at [1438, 747] on span "Create Shift" at bounding box center [1450, 755] width 62 height 16
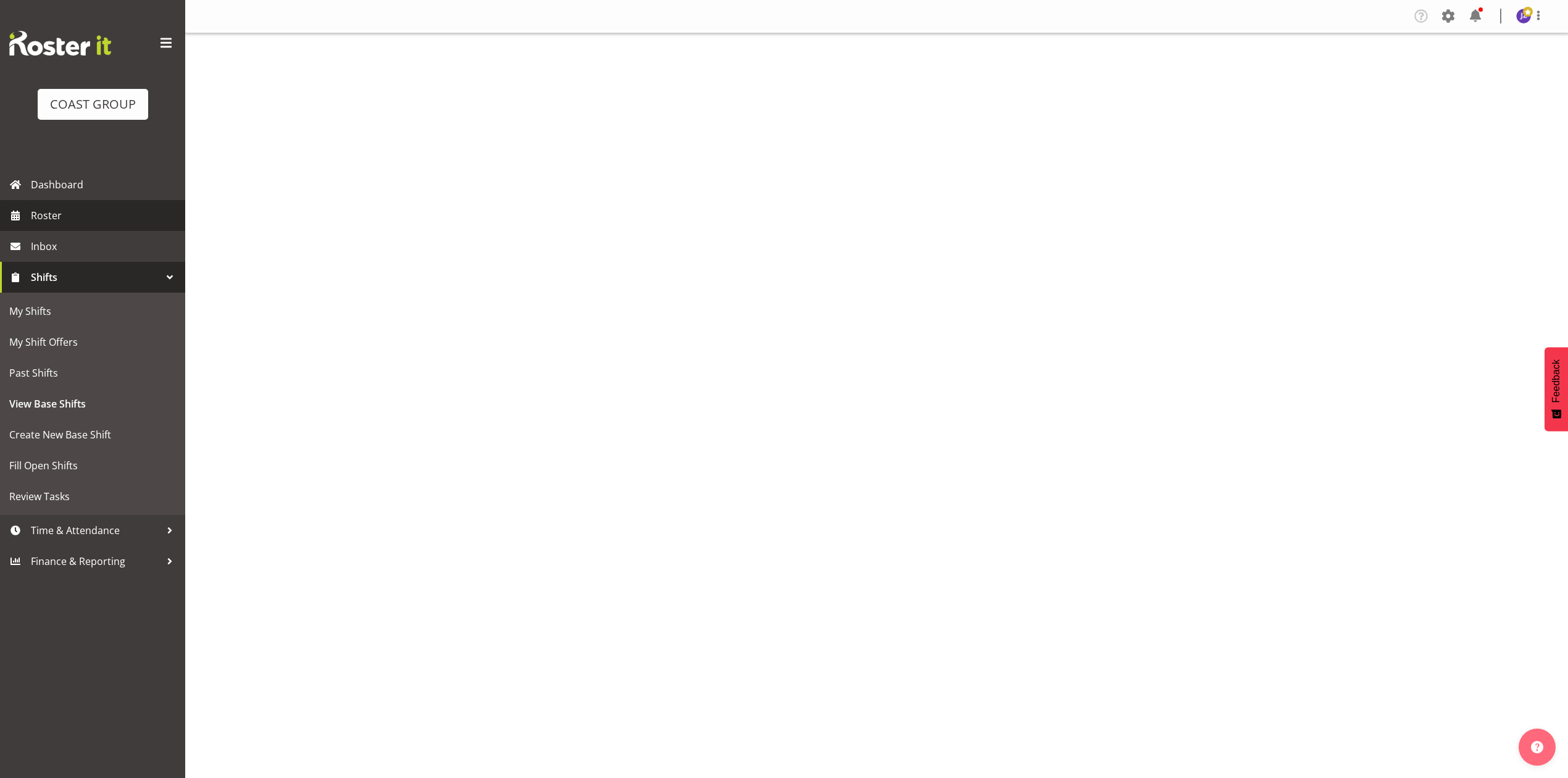
drag, startPoint x: 0, startPoint y: 0, endPoint x: 39, endPoint y: 213, distance: 216.5
click at [39, 213] on span "Roster" at bounding box center [105, 216] width 148 height 19
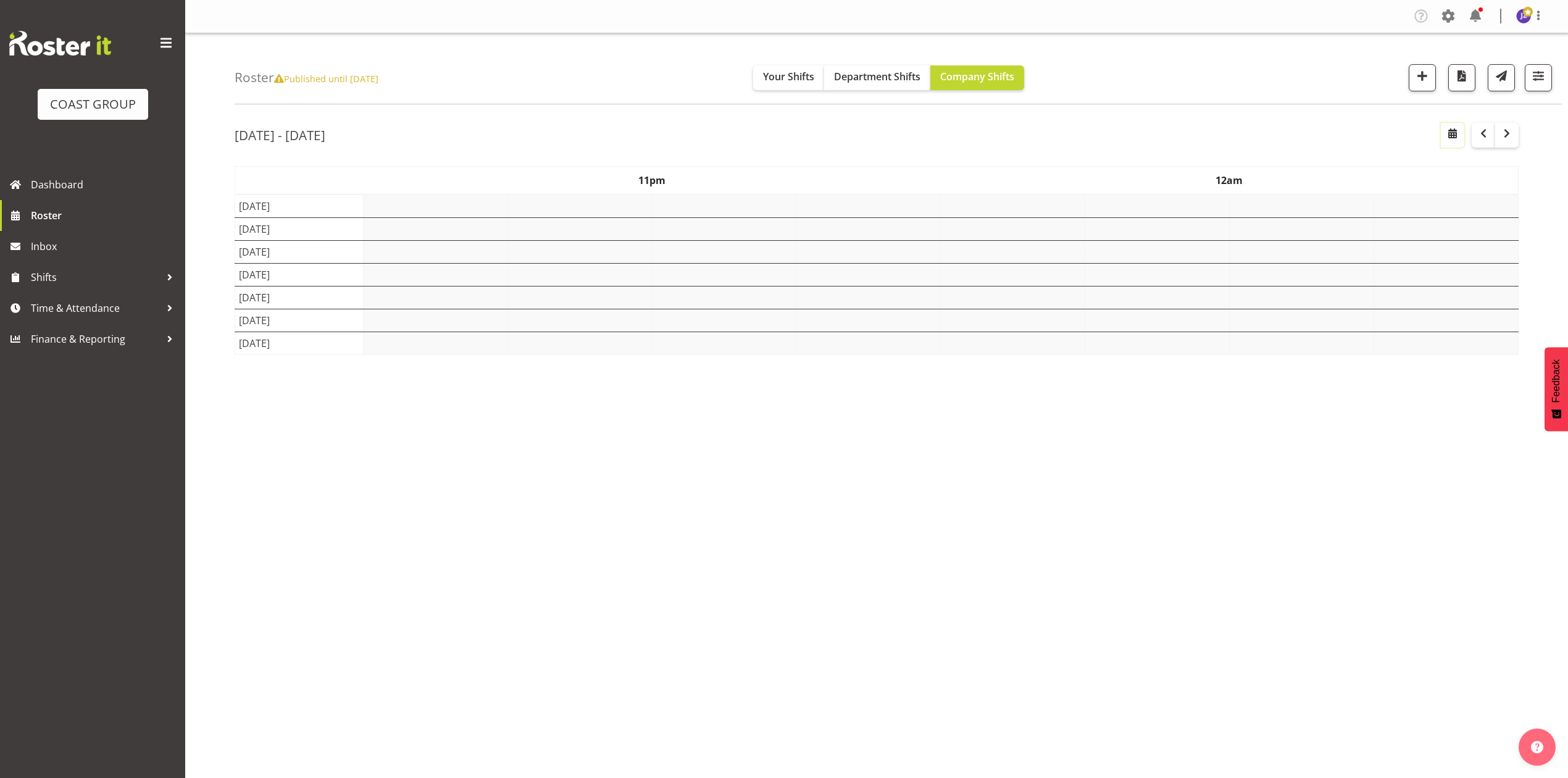
click at [1458, 136] on span "button" at bounding box center [1452, 133] width 15 height 15
select select "9"
select select "2025"
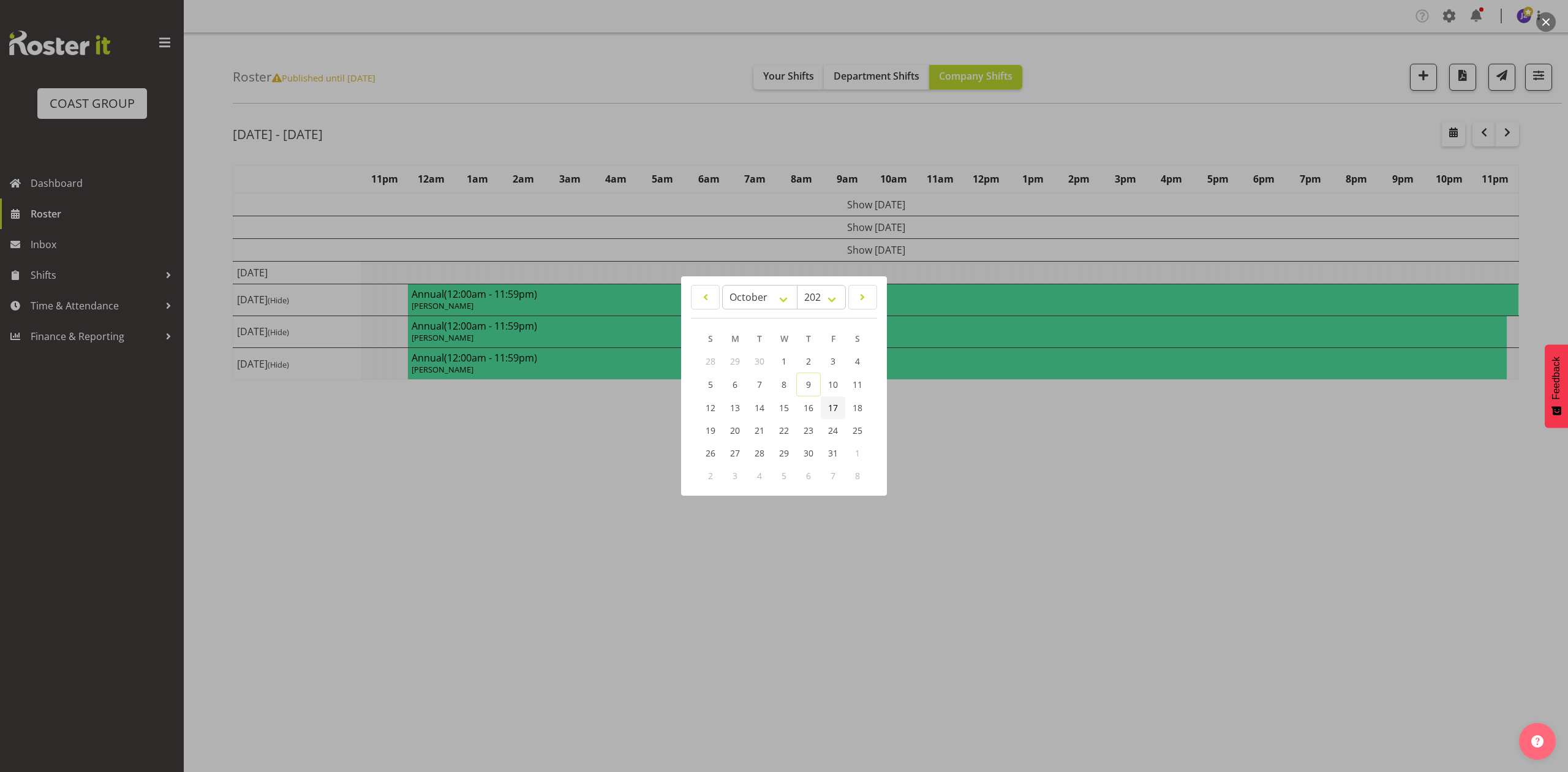
click at [838, 404] on link "17" at bounding box center [833, 408] width 24 height 23
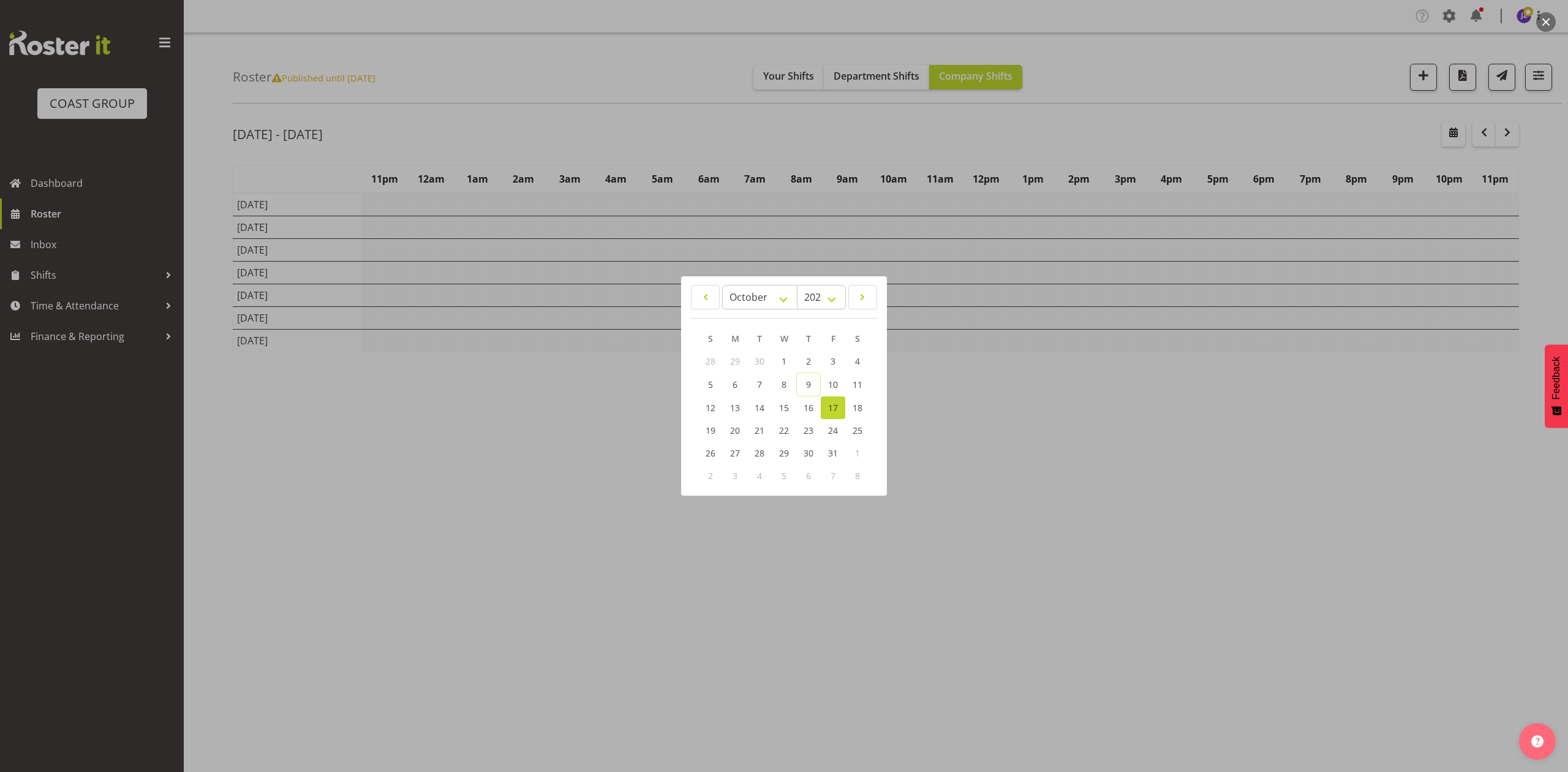
click at [1153, 121] on div at bounding box center [784, 386] width 1568 height 772
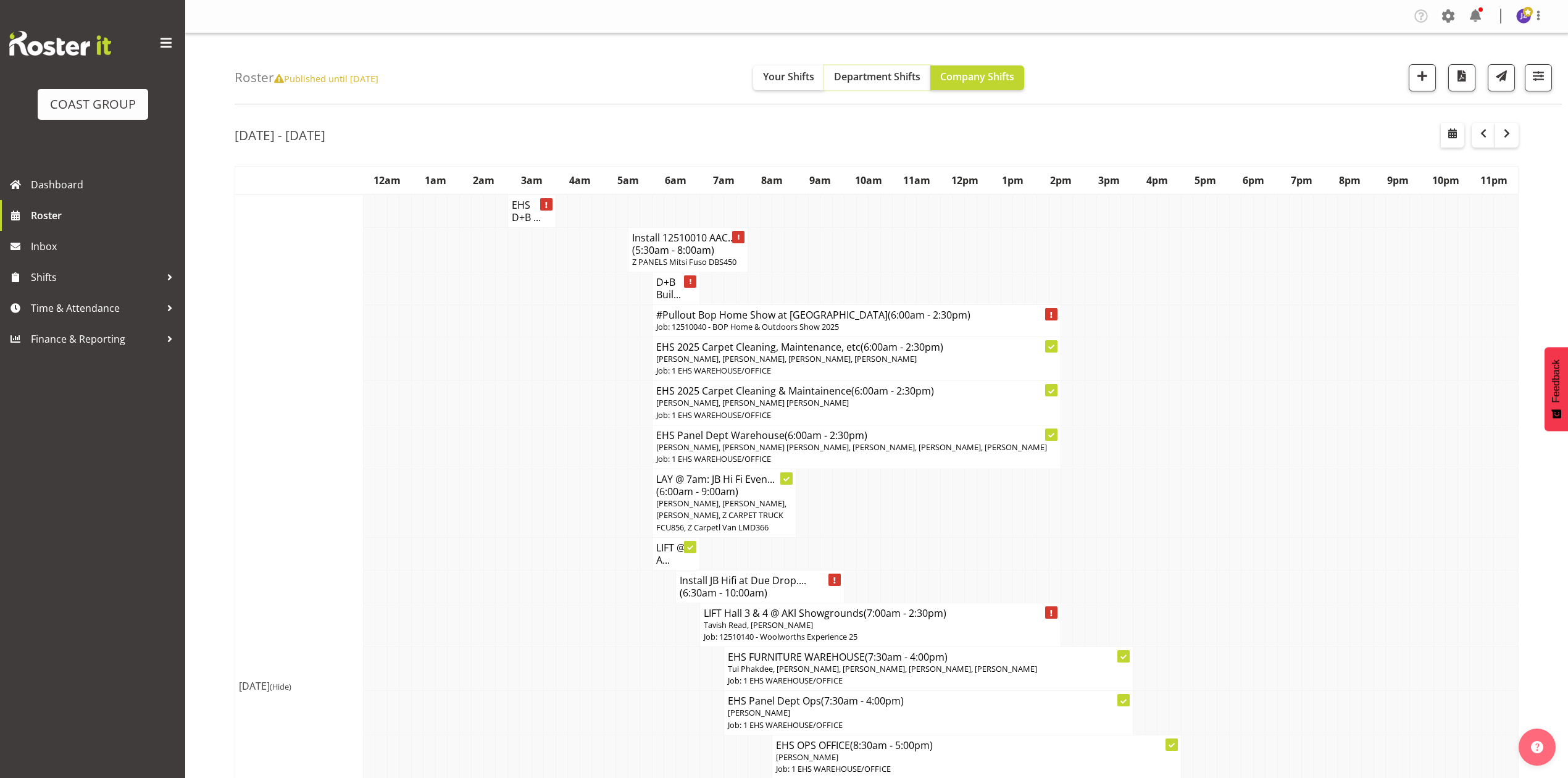
click at [887, 81] on span "Department Shifts" at bounding box center [877, 76] width 86 height 14
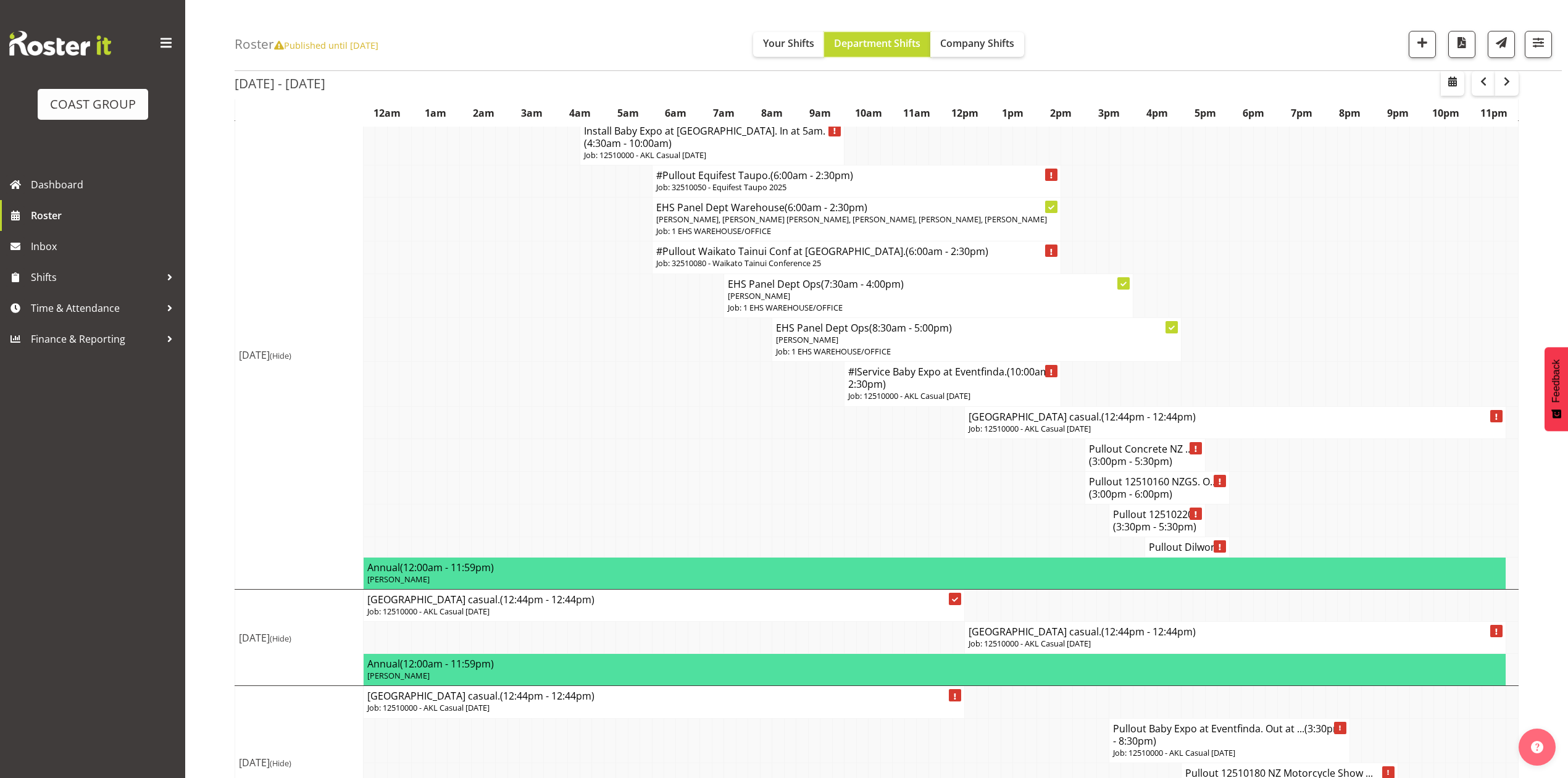
scroll to position [1342, 0]
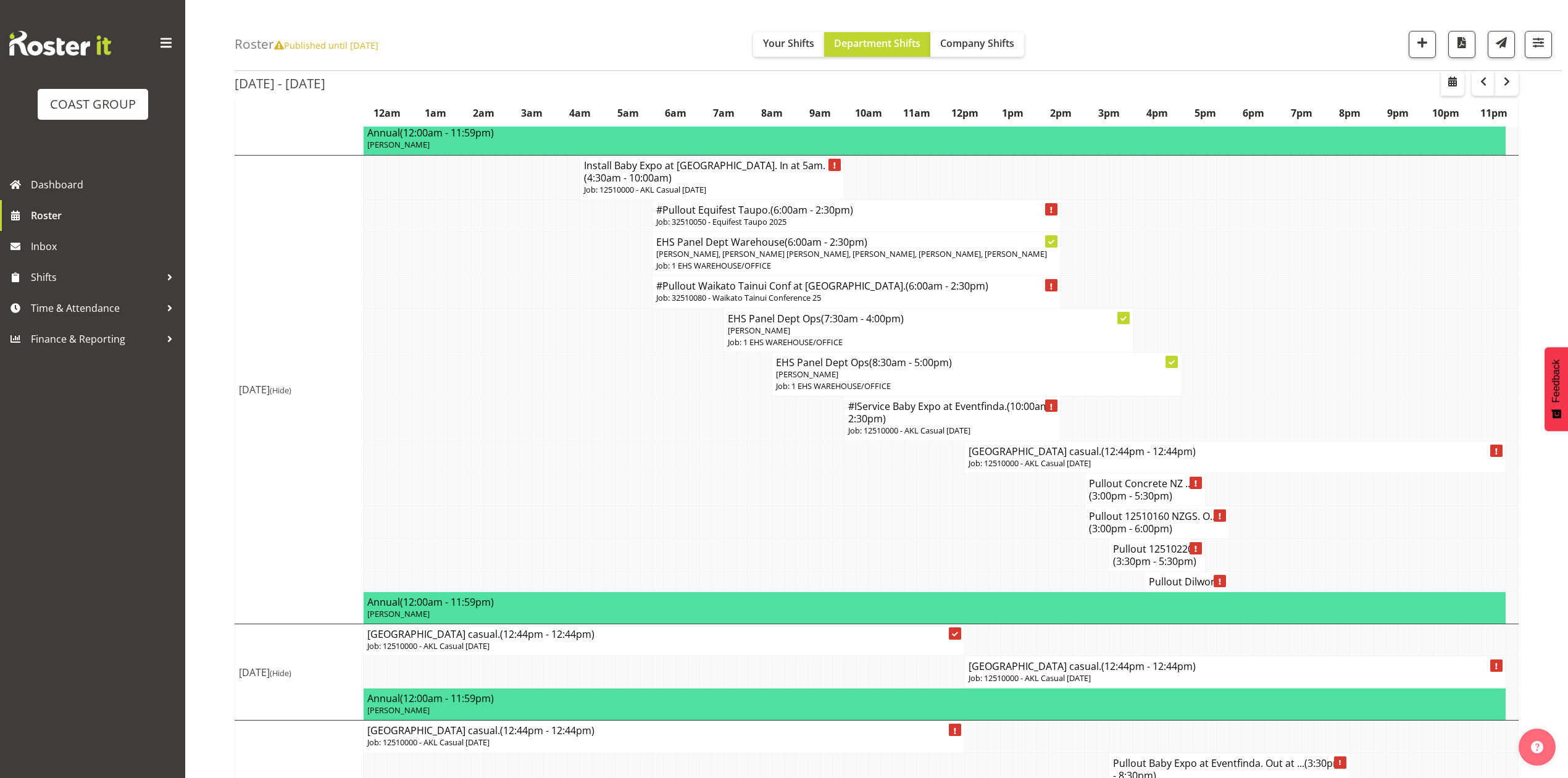
click at [1037, 441] on td "#IService Baby Expo at Eventfinda. (10:00am - 2:30pm) Job: 12510000 - AKL Casua…" at bounding box center [953, 419] width 217 height 45
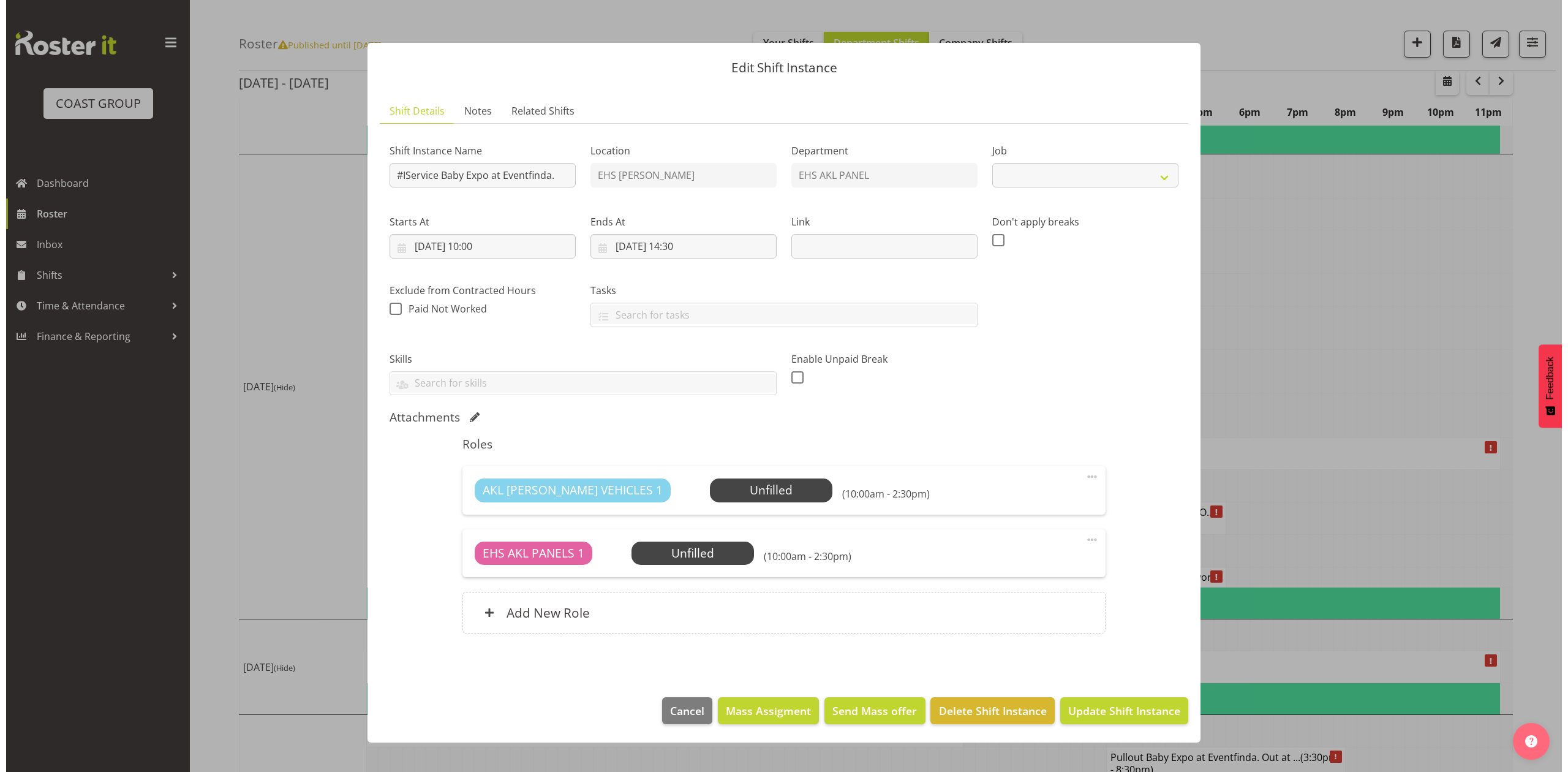
scroll to position [1313, 0]
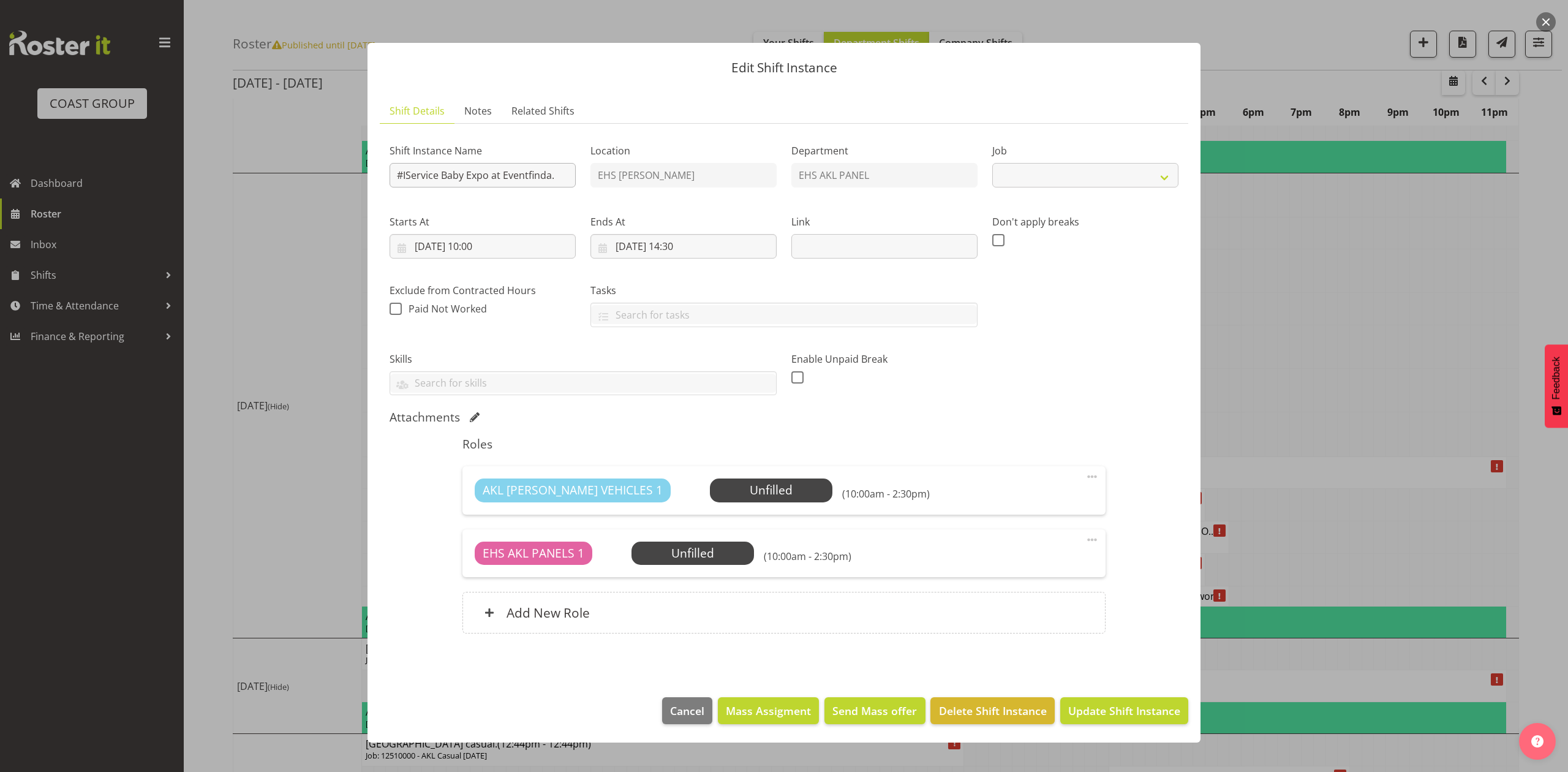
select select "8654"
drag, startPoint x: 1284, startPoint y: 310, endPoint x: 1282, endPoint y: 376, distance: 66.0
click at [1287, 319] on div at bounding box center [784, 386] width 1568 height 772
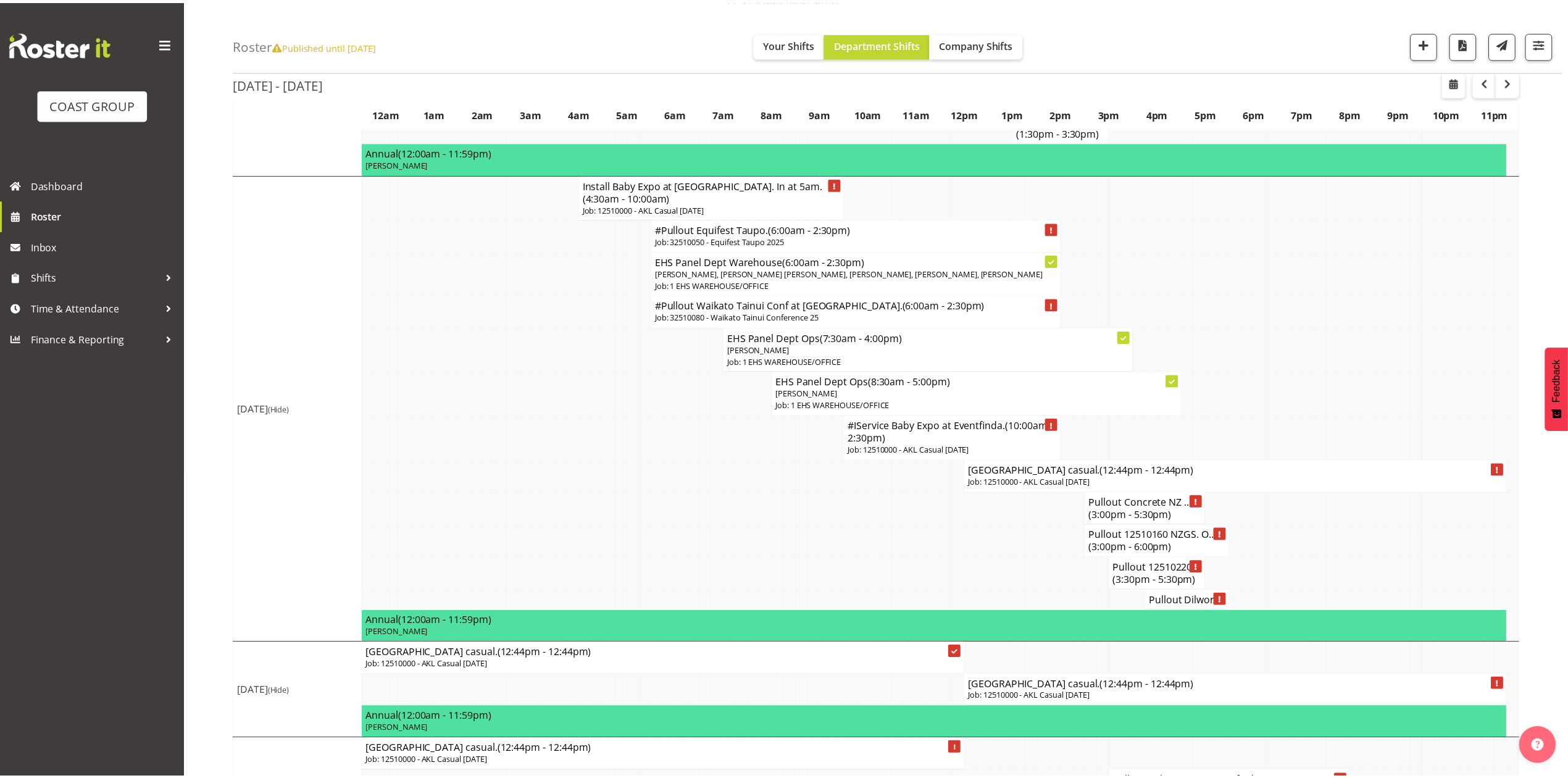
scroll to position [1342, 0]
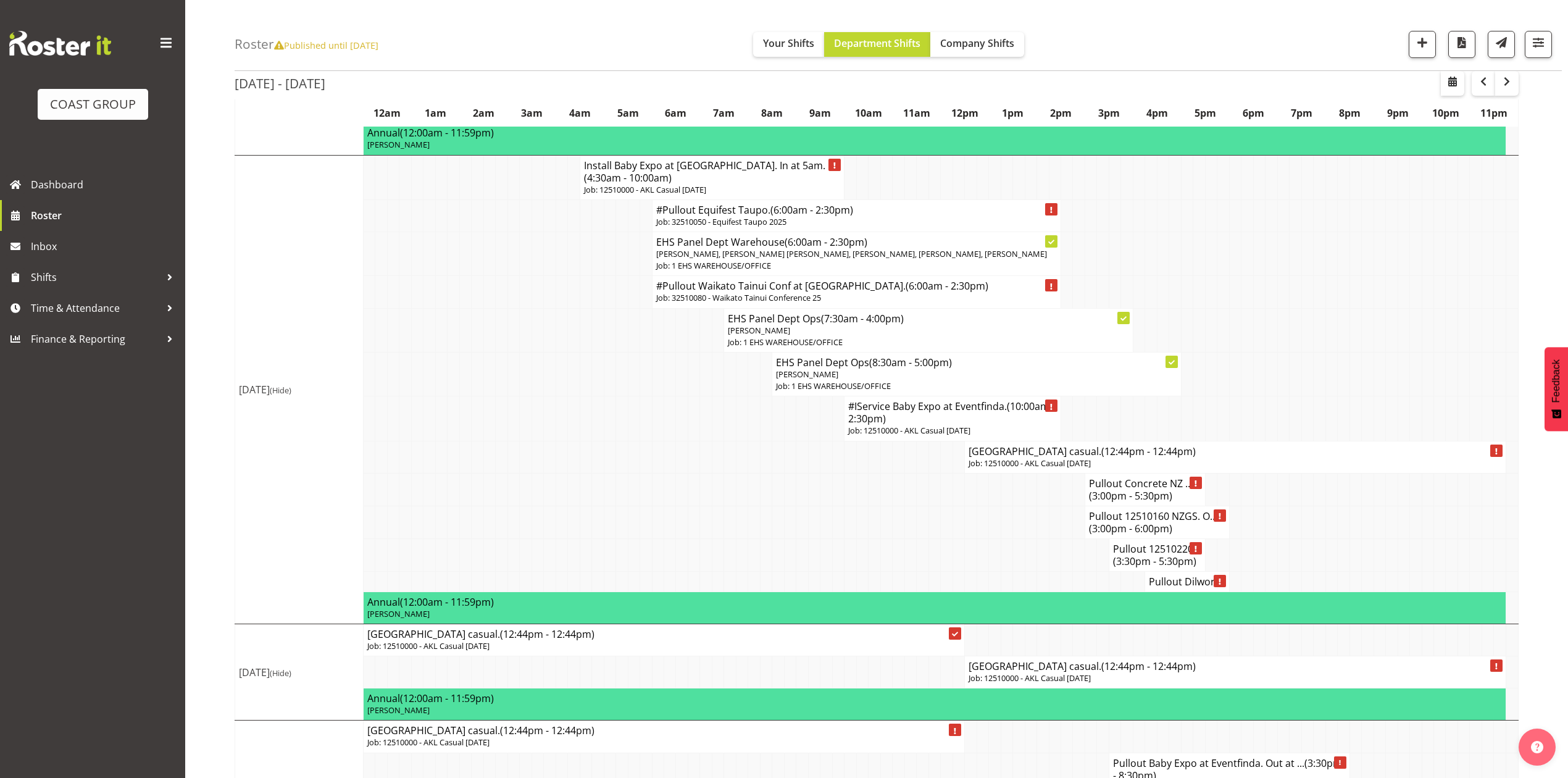
click at [1045, 469] on p "Job: 12510000 - AKL Casual Oct 2025" at bounding box center [1235, 463] width 533 height 11
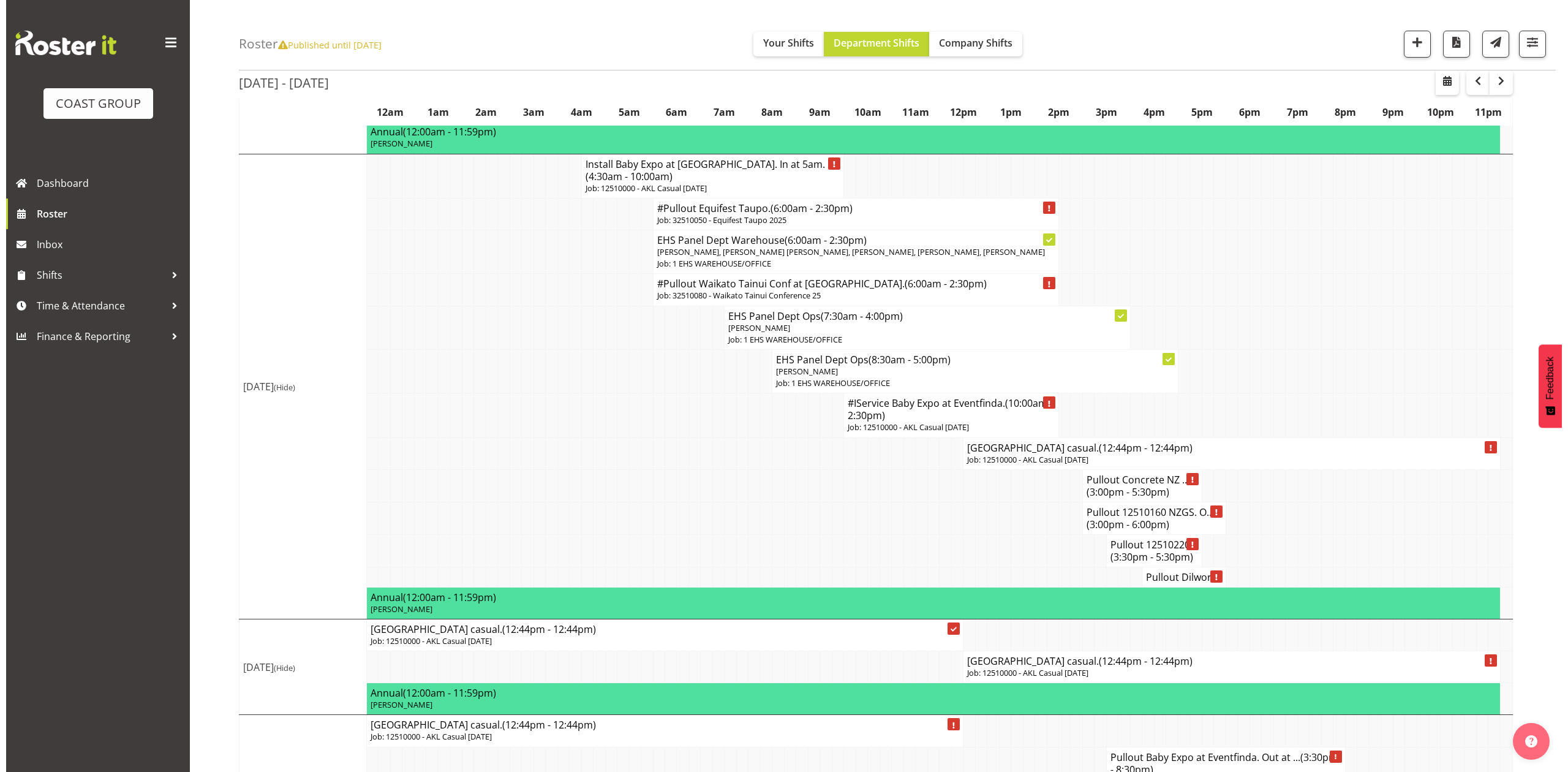
scroll to position [1313, 0]
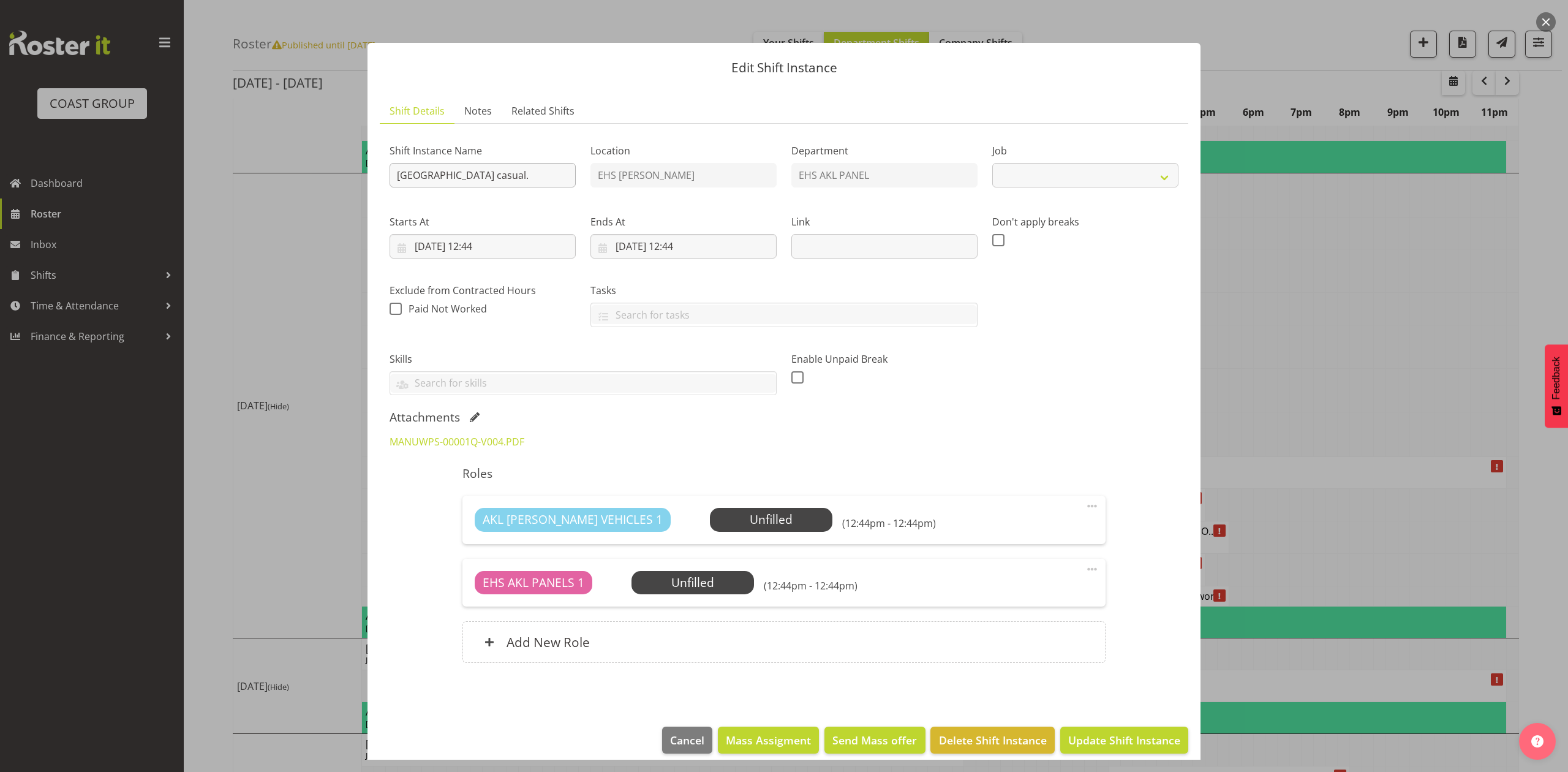
select select "8654"
click at [395, 170] on input "Manurewa West Primary School casual." at bounding box center [482, 175] width 186 height 24
click at [530, 180] on input "Install Manurewa West Primary School casual." at bounding box center [482, 175] width 186 height 24
type input "Install Manurewa West Primary School casual.In at 10am."
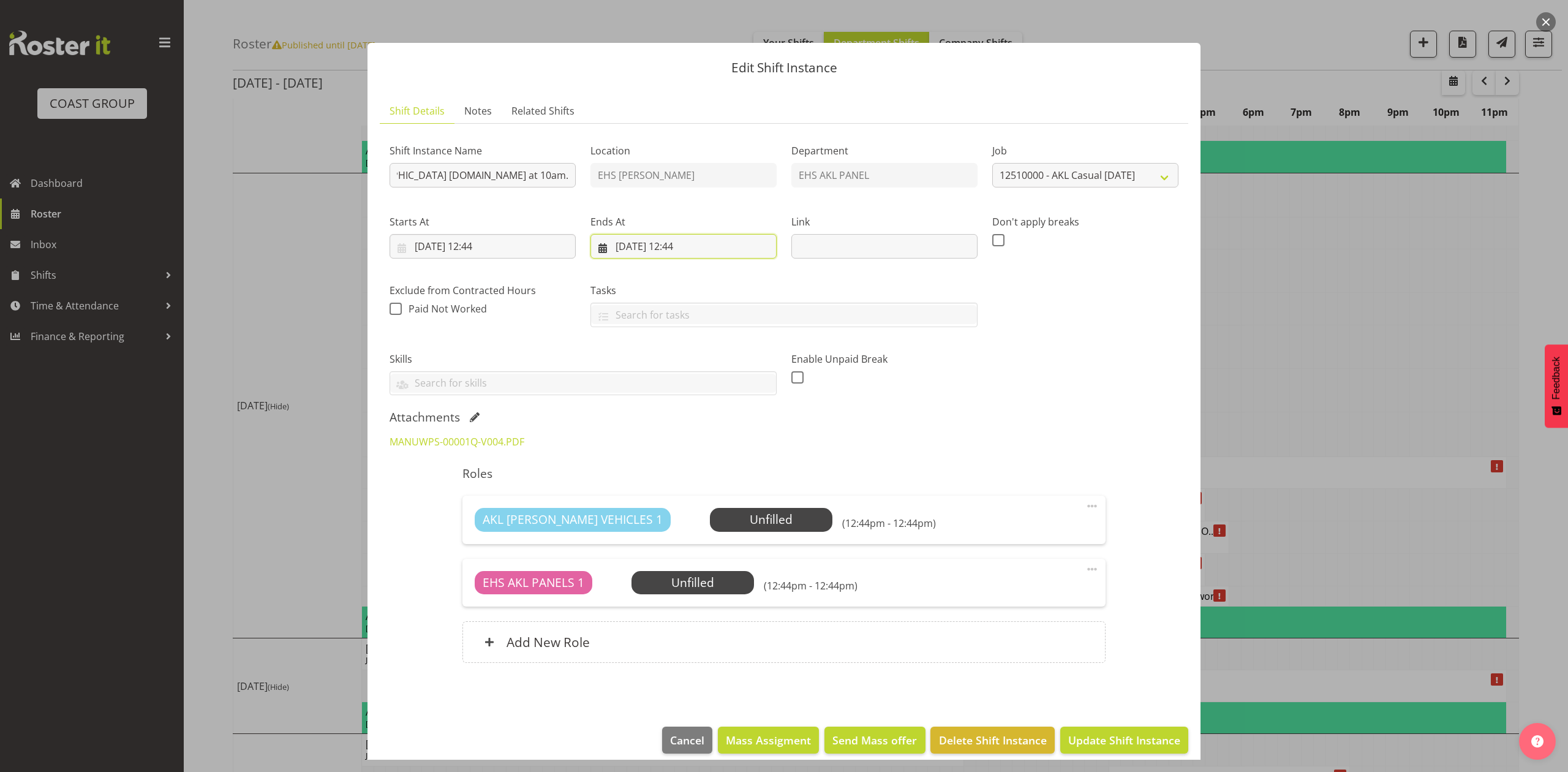
click at [633, 245] on input "18/10/2025, 12:44" at bounding box center [683, 246] width 186 height 24
click at [737, 396] on link "17" at bounding box center [747, 393] width 24 height 23
type input "17/10/2025, 12:44"
click at [560, 304] on div "Exclude from Contracted Hours When checked, hours from this shift will be paid …" at bounding box center [482, 301] width 186 height 36
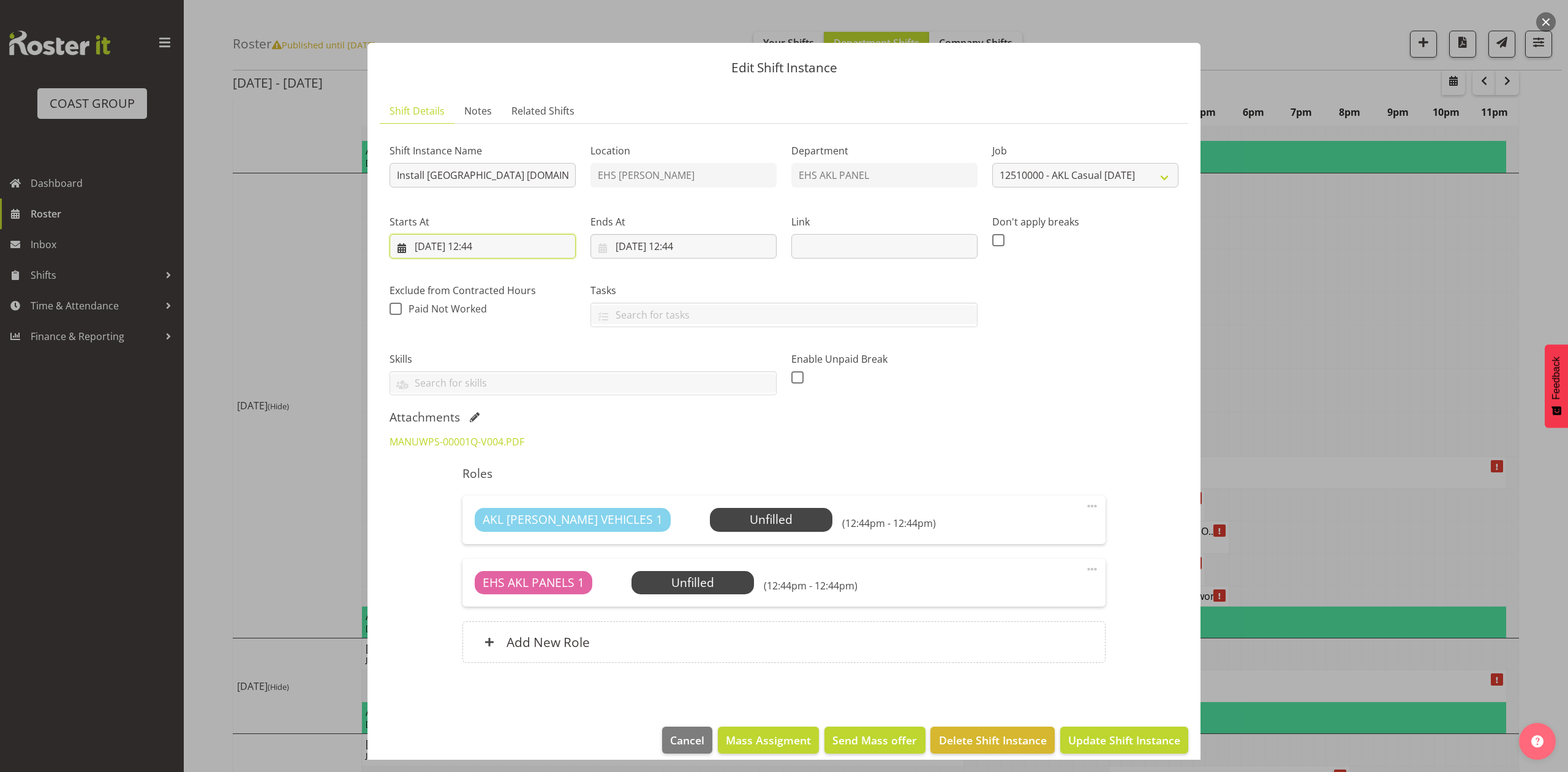
click at [482, 243] on input "17/10/2025, 12:44" at bounding box center [482, 246] width 186 height 24
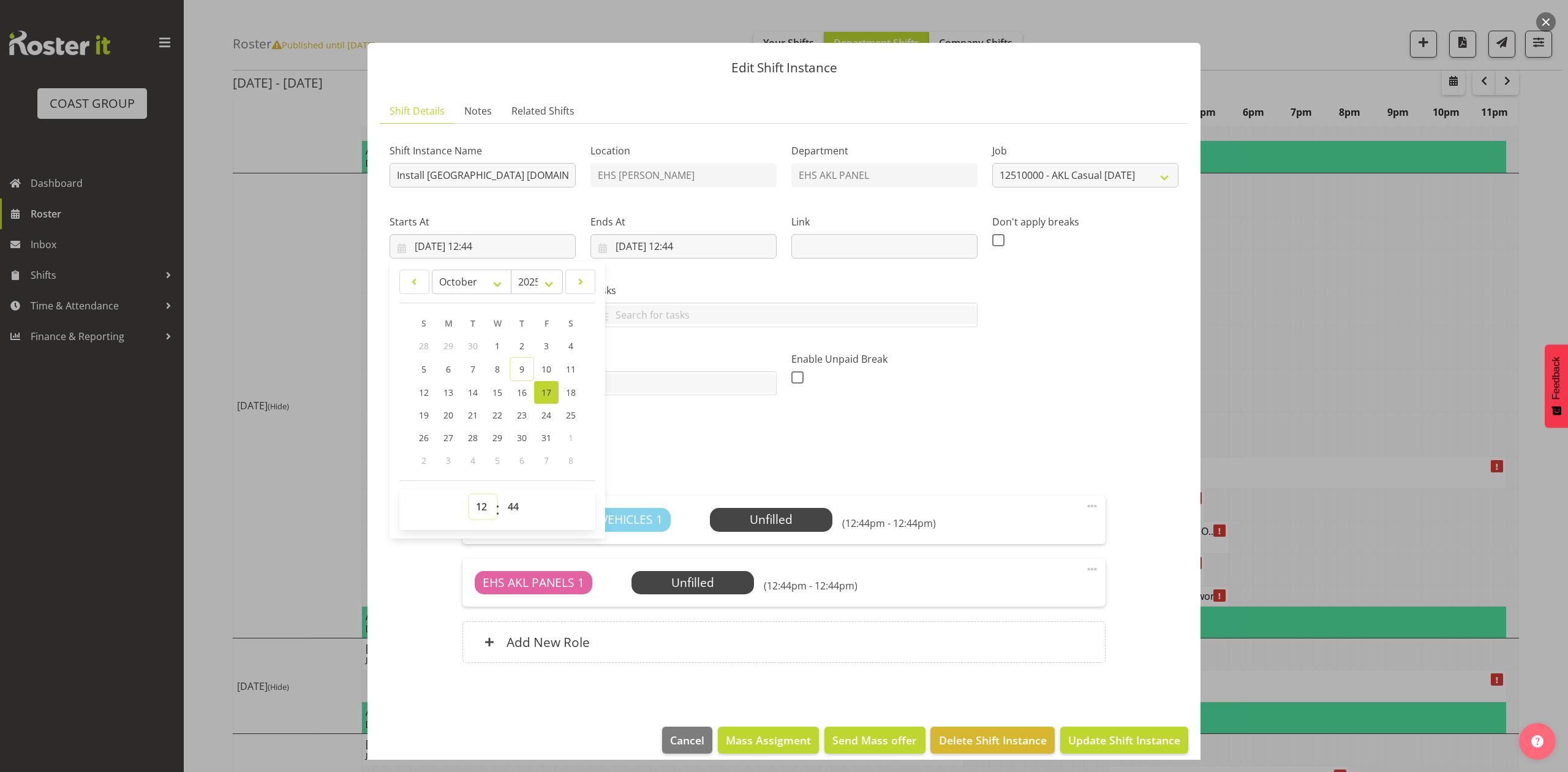
click at [481, 500] on select "00 01 02 03 04 05 06 07 08 09 10 11 12 13 14 15 16 17 18 19 20 21 22 23" at bounding box center [483, 507] width 28 height 24
select select "9"
click at [469, 495] on select "00 01 02 03 04 05 06 07 08 09 10 11 12 13 14 15 16 17 18 19 20 21 22 23" at bounding box center [483, 507] width 28 height 24
type input "17/10/2025, 09:44"
click at [509, 506] on select "00 01 02 03 04 05 06 07 08 09 10 11 12 13 14 15 16 17 18 19 20 21 22 23 24 25 2…" at bounding box center [514, 507] width 28 height 24
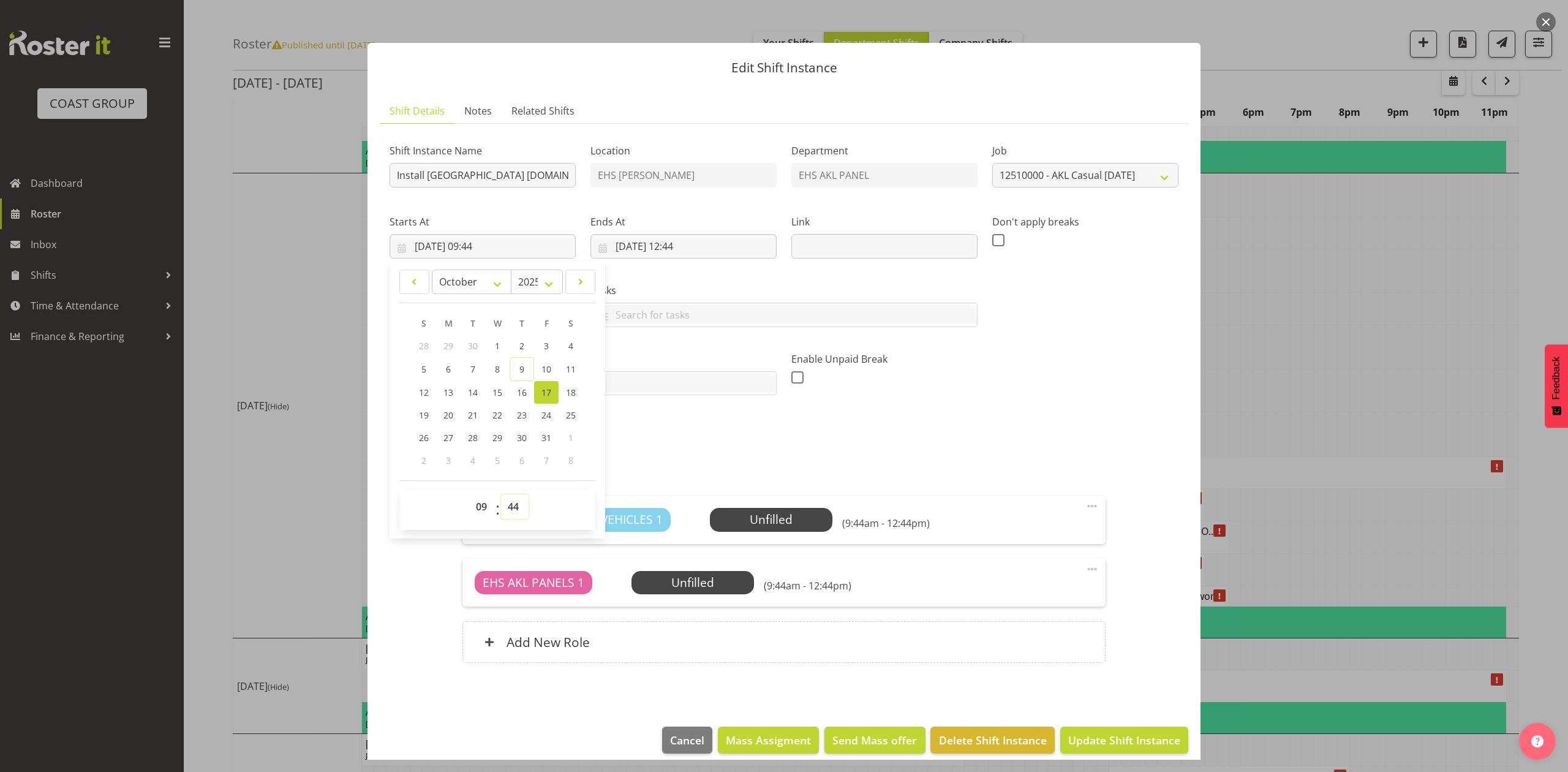
select select "30"
click at [501, 495] on select "00 01 02 03 04 05 06 07 08 09 10 11 12 13 14 15 16 17 18 19 20 21 22 23 24 25 2…" at bounding box center [514, 507] width 28 height 24
type input "17/10/2025, 09:30"
click at [824, 494] on div "Roles AKL RYMER VEHICLES 1 Unfilled Select Employee (9:30am - 12:44pm) Edit Cov…" at bounding box center [784, 568] width 658 height 219
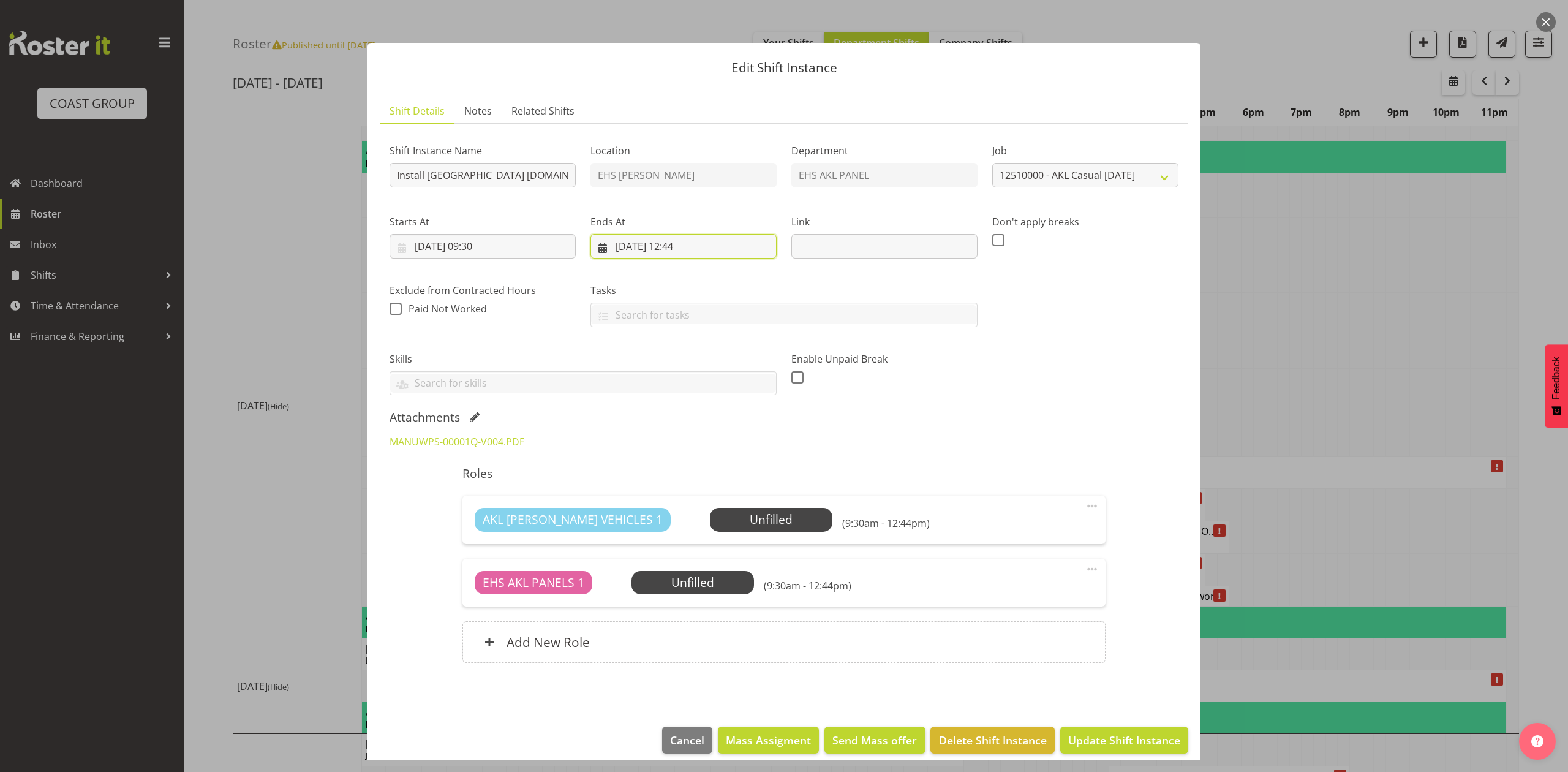
click at [687, 251] on input "17/10/2025, 12:44" at bounding box center [683, 246] width 186 height 24
click at [679, 501] on select "00 01 02 03 04 05 06 07 08 09 10 11 12 13 14 15 16 17 18 19 20 21 22 23" at bounding box center [684, 507] width 28 height 24
select select "11"
click at [670, 495] on select "00 01 02 03 04 05 06 07 08 09 10 11 12 13 14 15 16 17 18 19 20 21 22 23" at bounding box center [684, 507] width 28 height 24
type input "17/10/2025, 11:44"
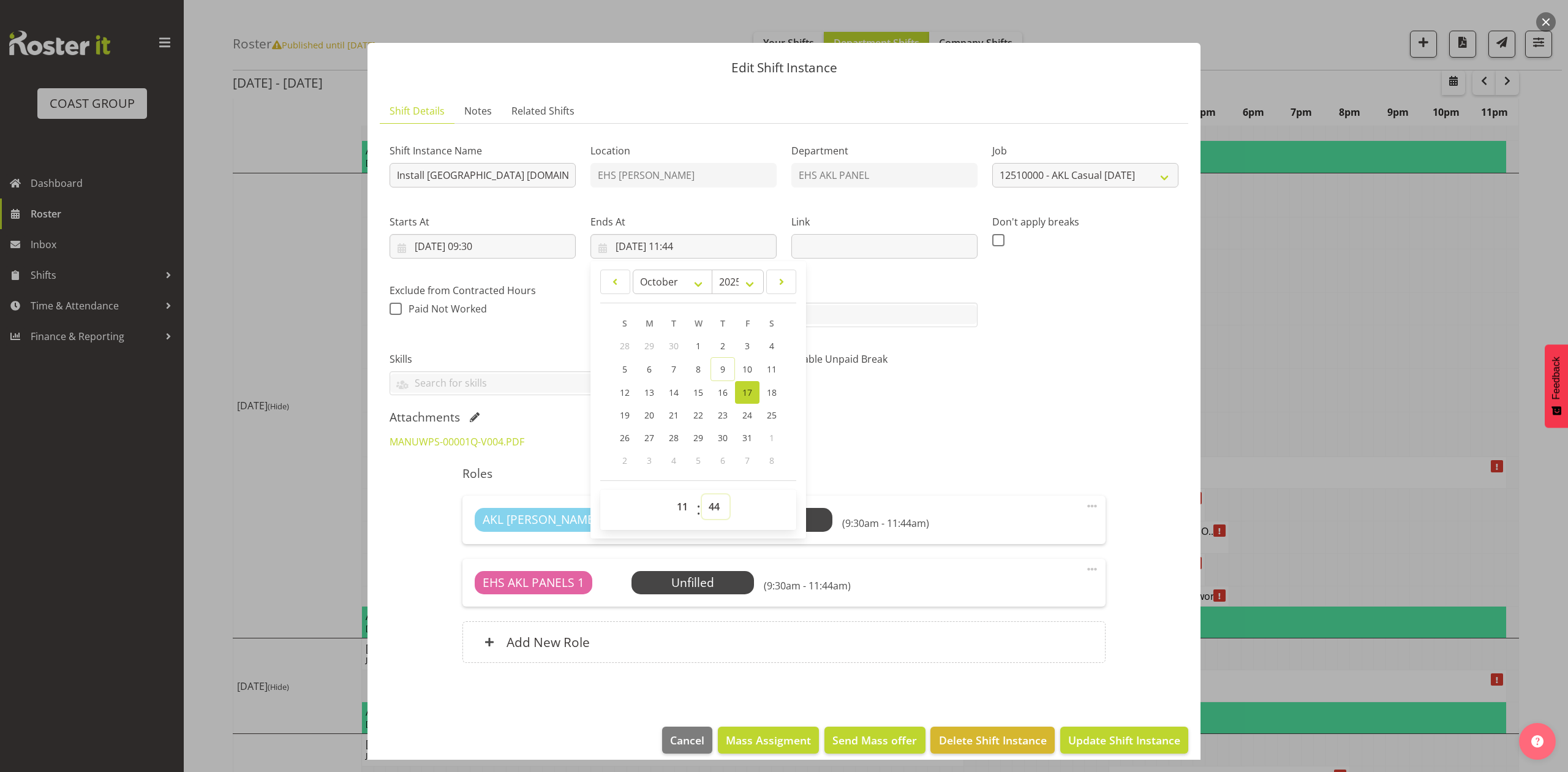
click at [712, 503] on select "00 01 02 03 04 05 06 07 08 09 10 11 12 13 14 15 16 17 18 19 20 21 22 23 24 25 2…" at bounding box center [715, 507] width 28 height 24
select select "0"
click at [702, 495] on select "00 01 02 03 04 05 06 07 08 09 10 11 12 13 14 15 16 17 18 19 20 21 22 23 24 25 2…" at bounding box center [715, 507] width 28 height 24
type input "17/10/2025, 11:00"
drag, startPoint x: 1118, startPoint y: 441, endPoint x: 1126, endPoint y: 510, distance: 69.5
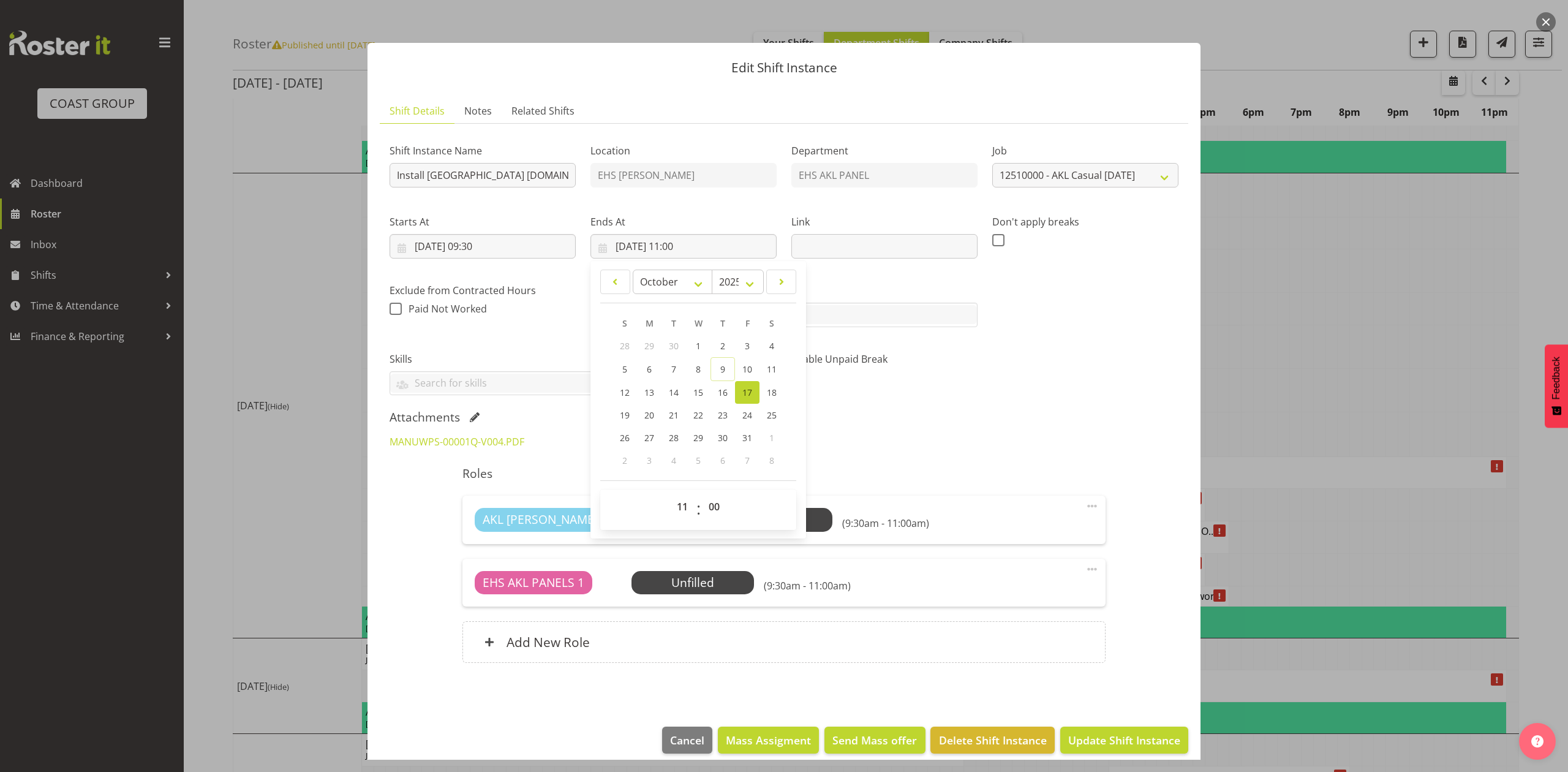
click at [1118, 443] on div "MANUWPS-00001Q-V004.PDF" at bounding box center [784, 441] width 804 height 29
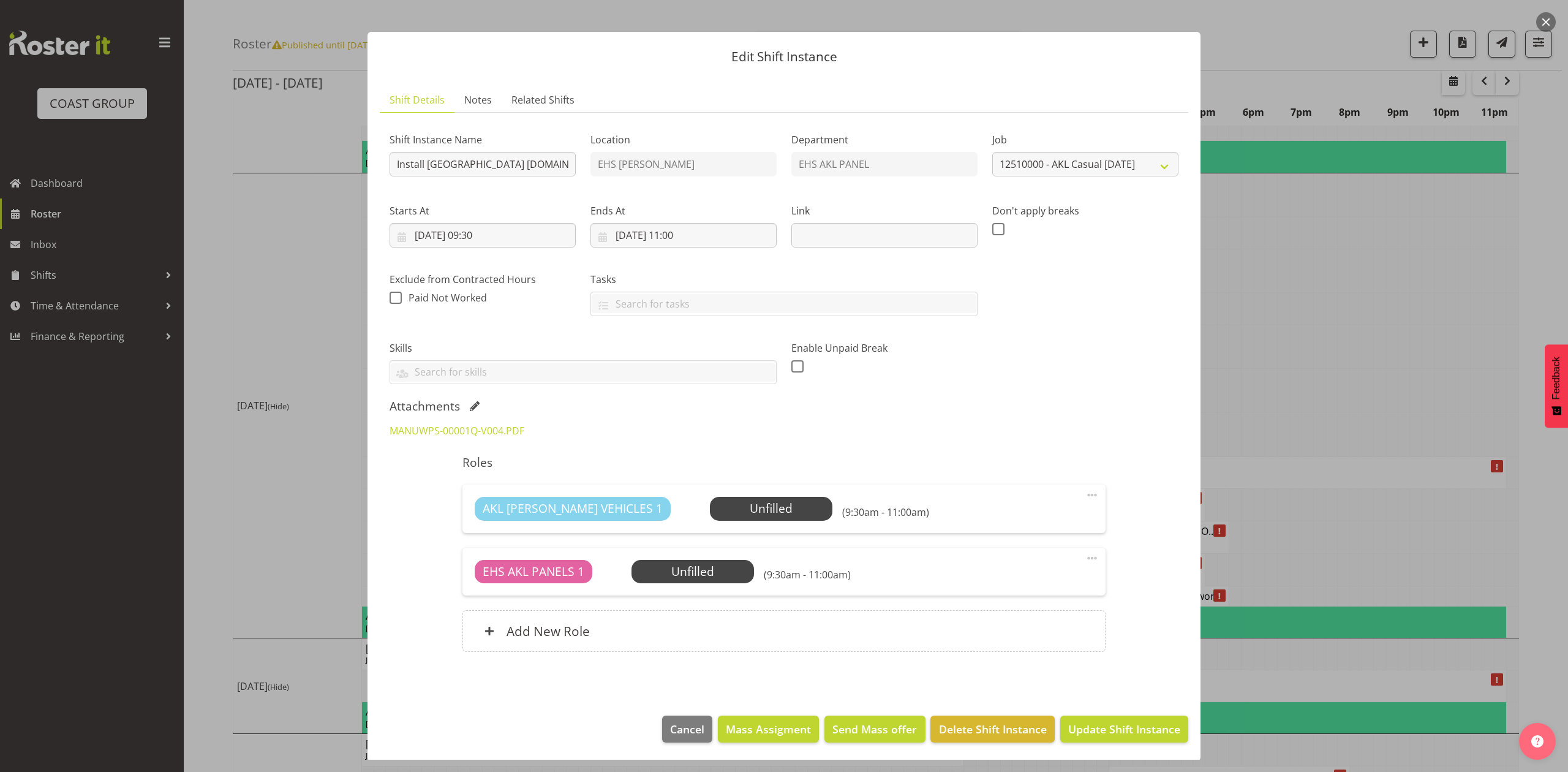
scroll to position [14, 0]
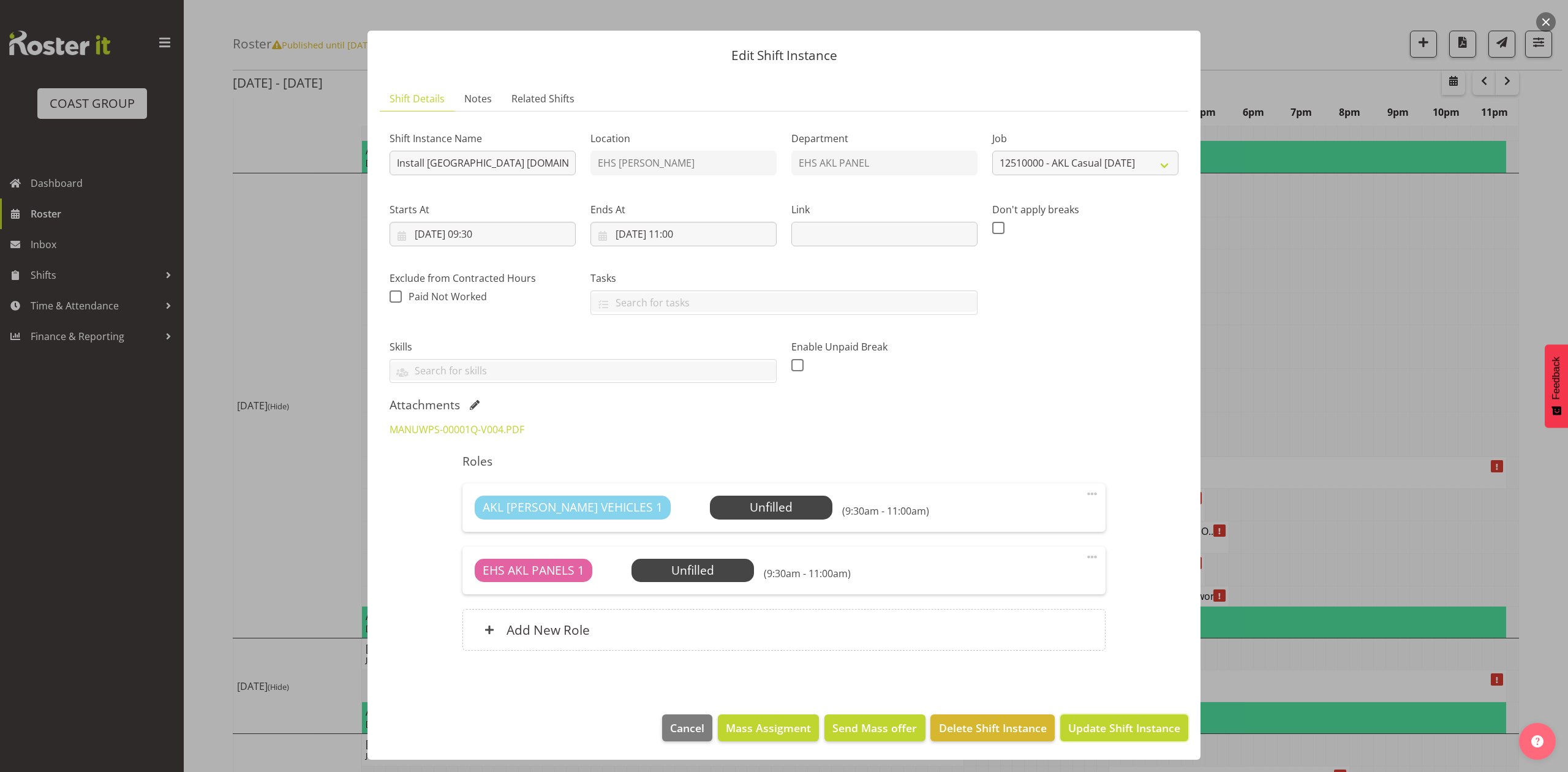
click at [1128, 736] on span "Update Shift Instance" at bounding box center [1123, 728] width 112 height 16
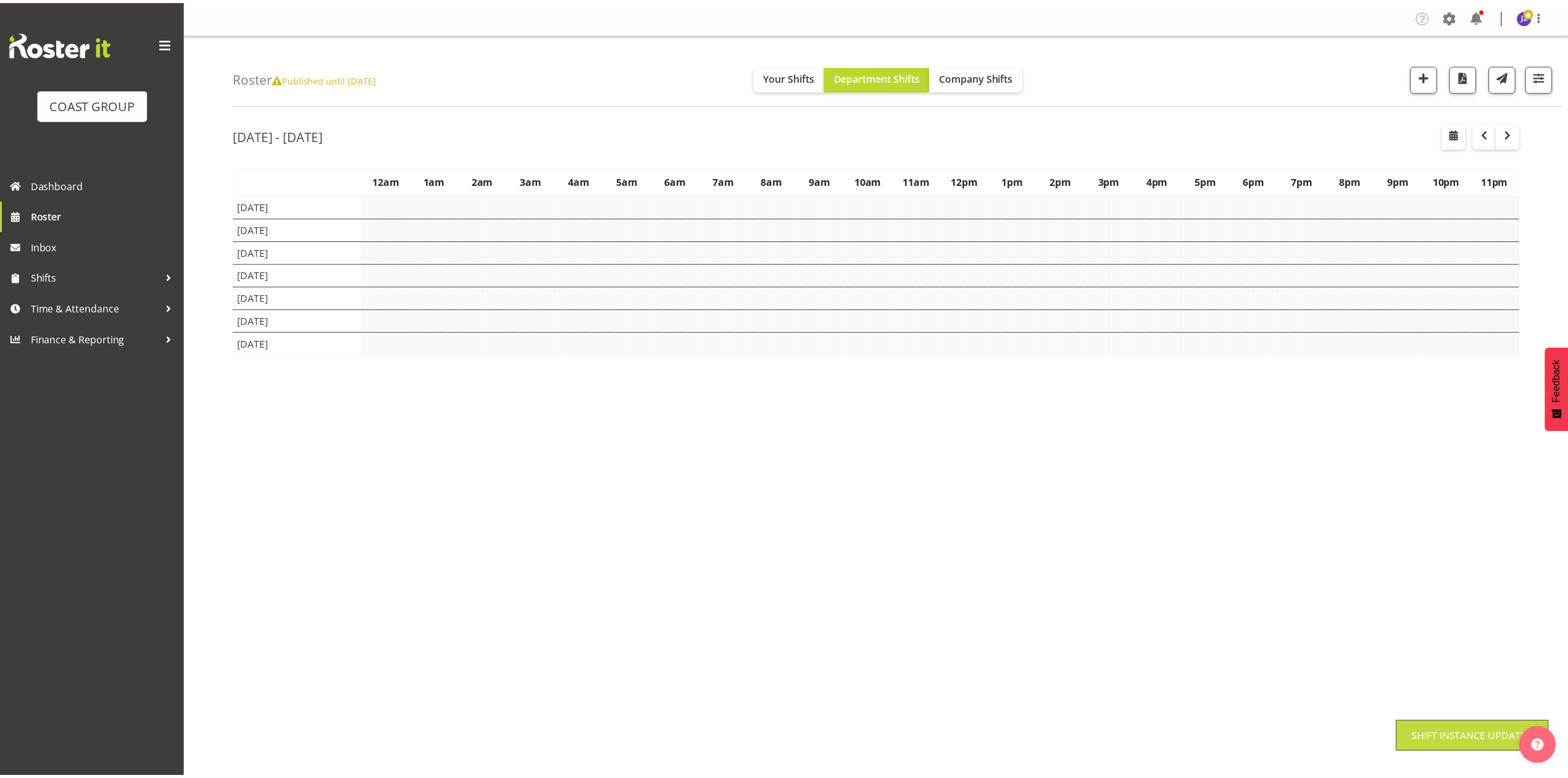
scroll to position [0, 0]
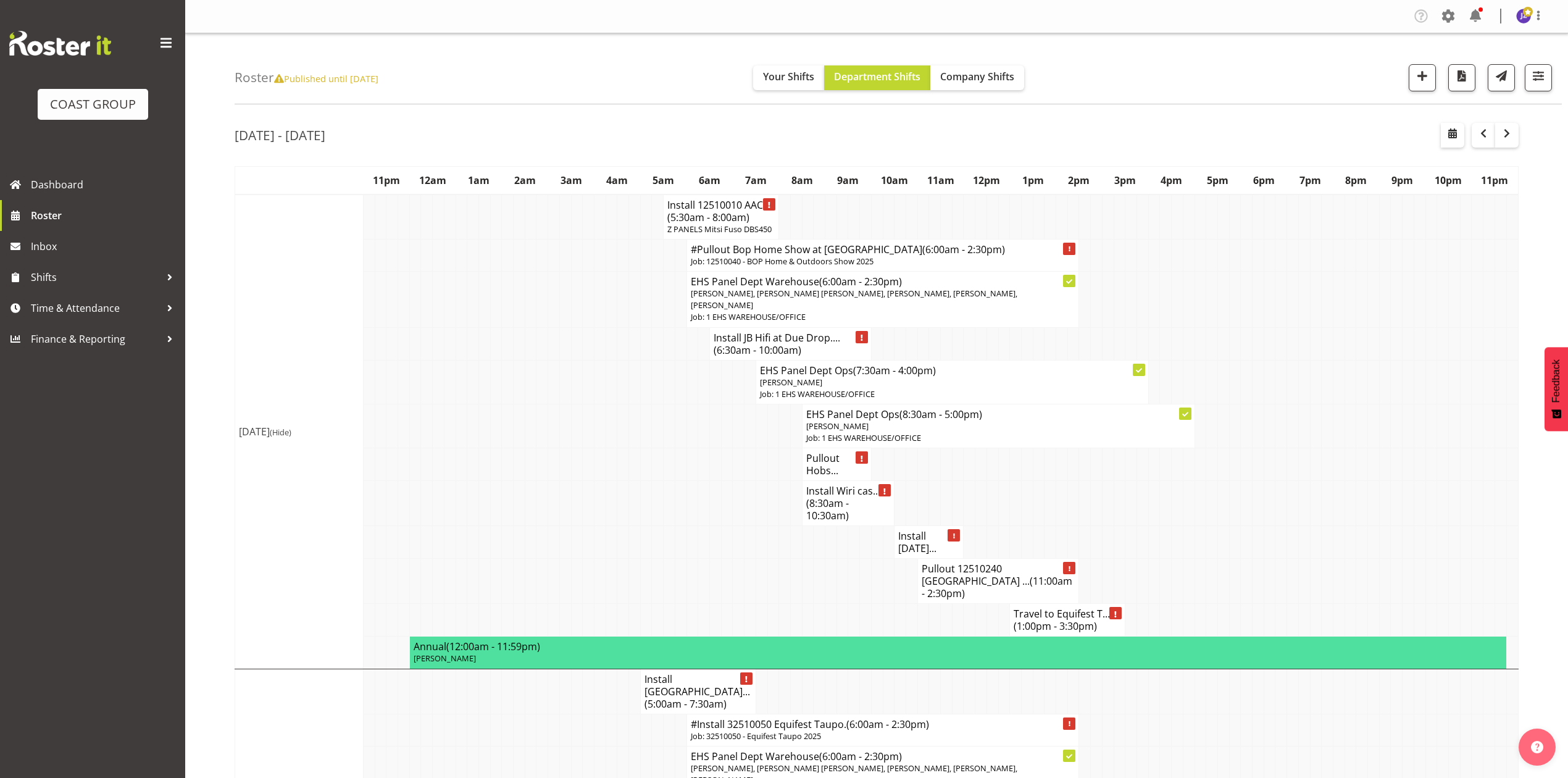
click at [1312, 519] on td at bounding box center [1315, 504] width 11 height 45
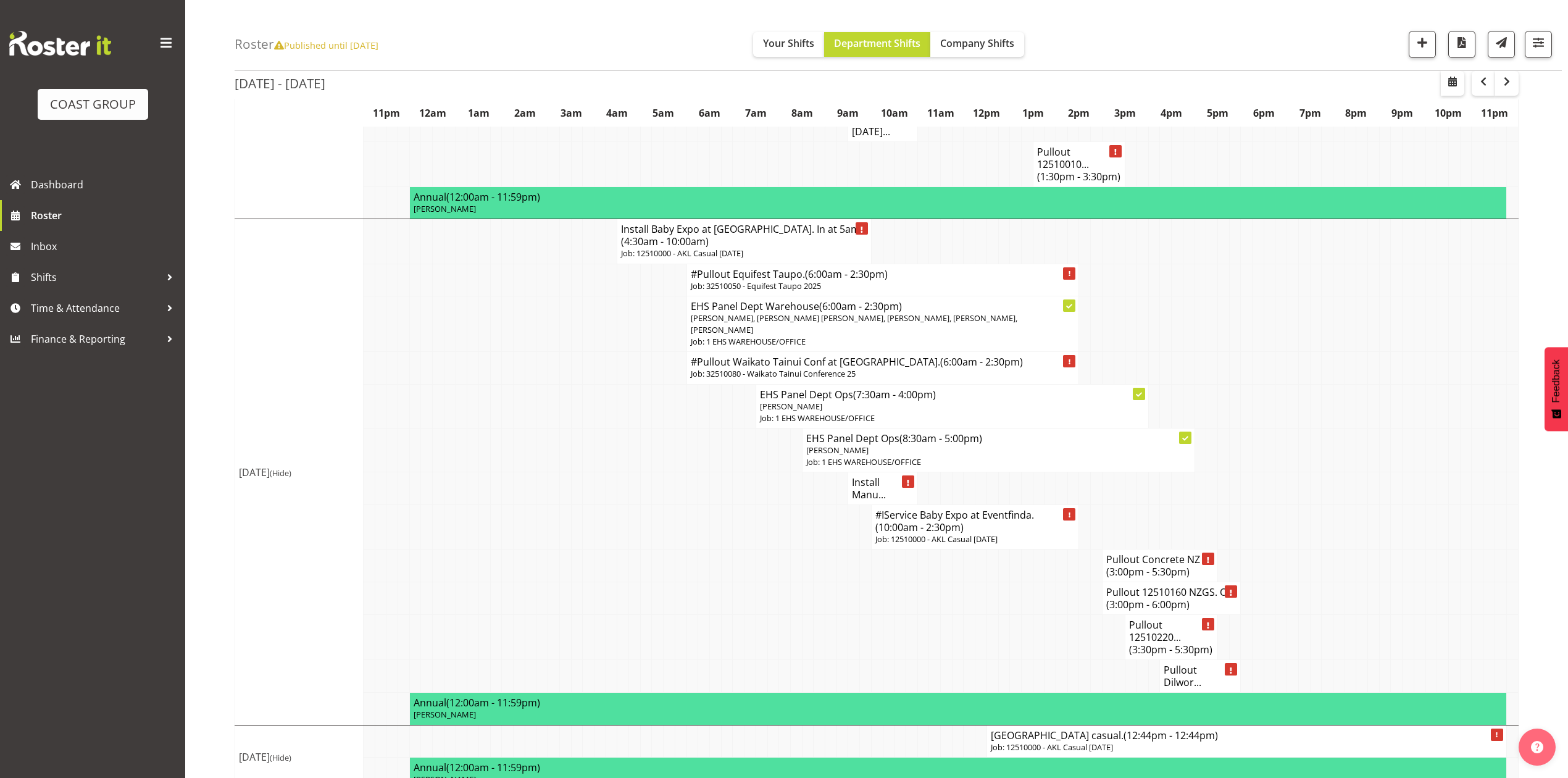
scroll to position [1399, 0]
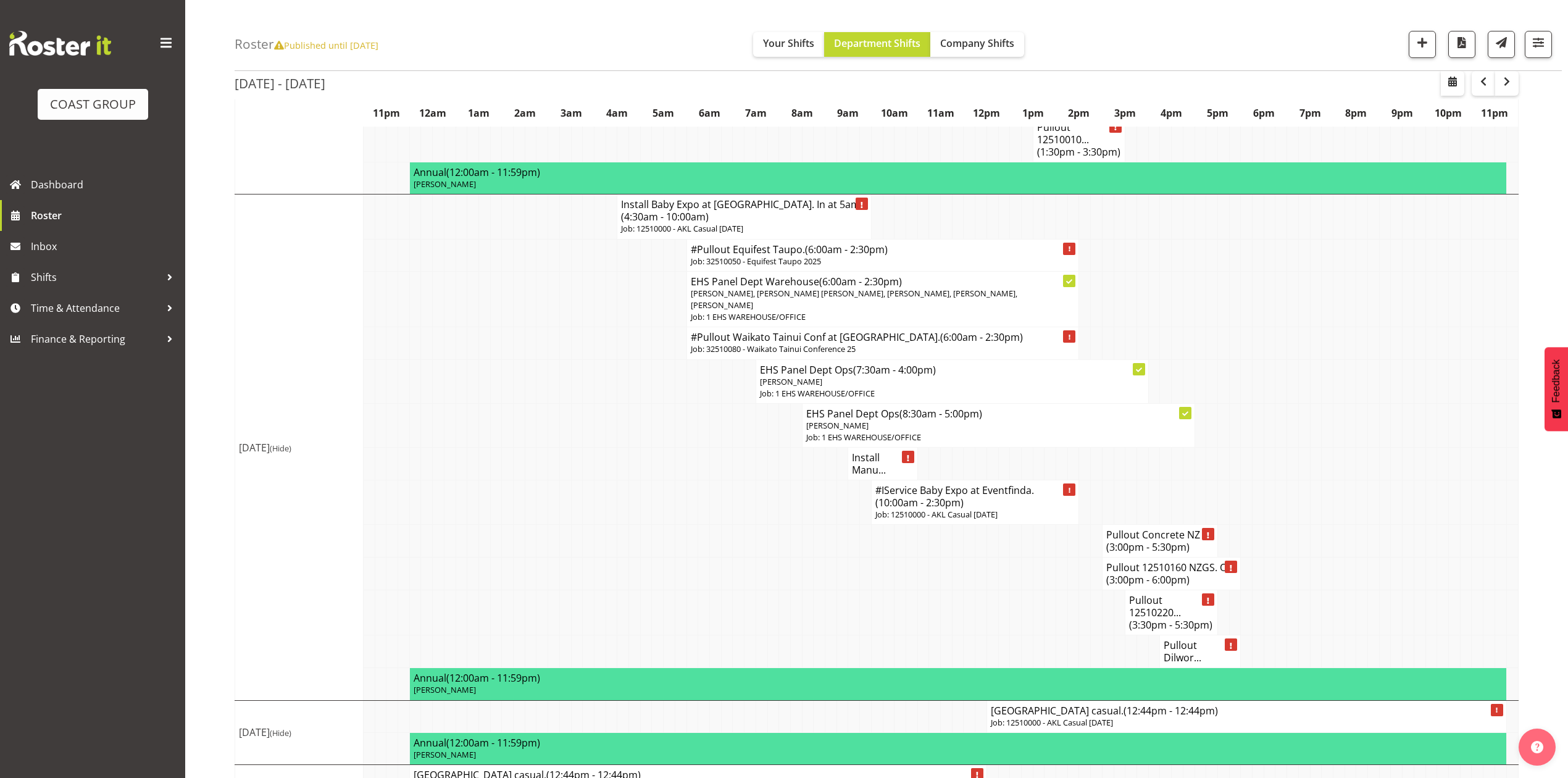
click at [880, 451] on h4 "Install Manu..." at bounding box center [882, 463] width 61 height 24
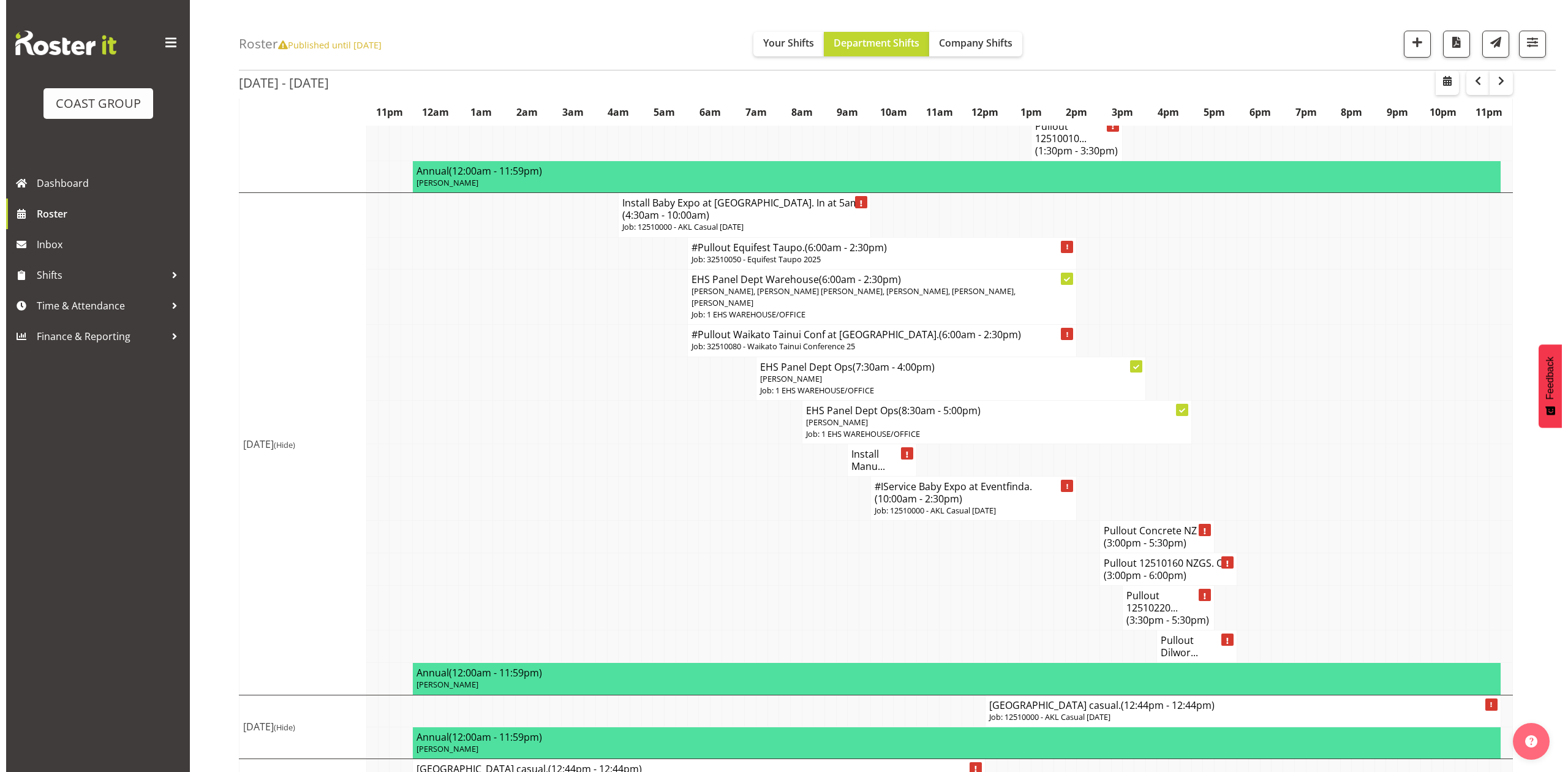
scroll to position [1383, 0]
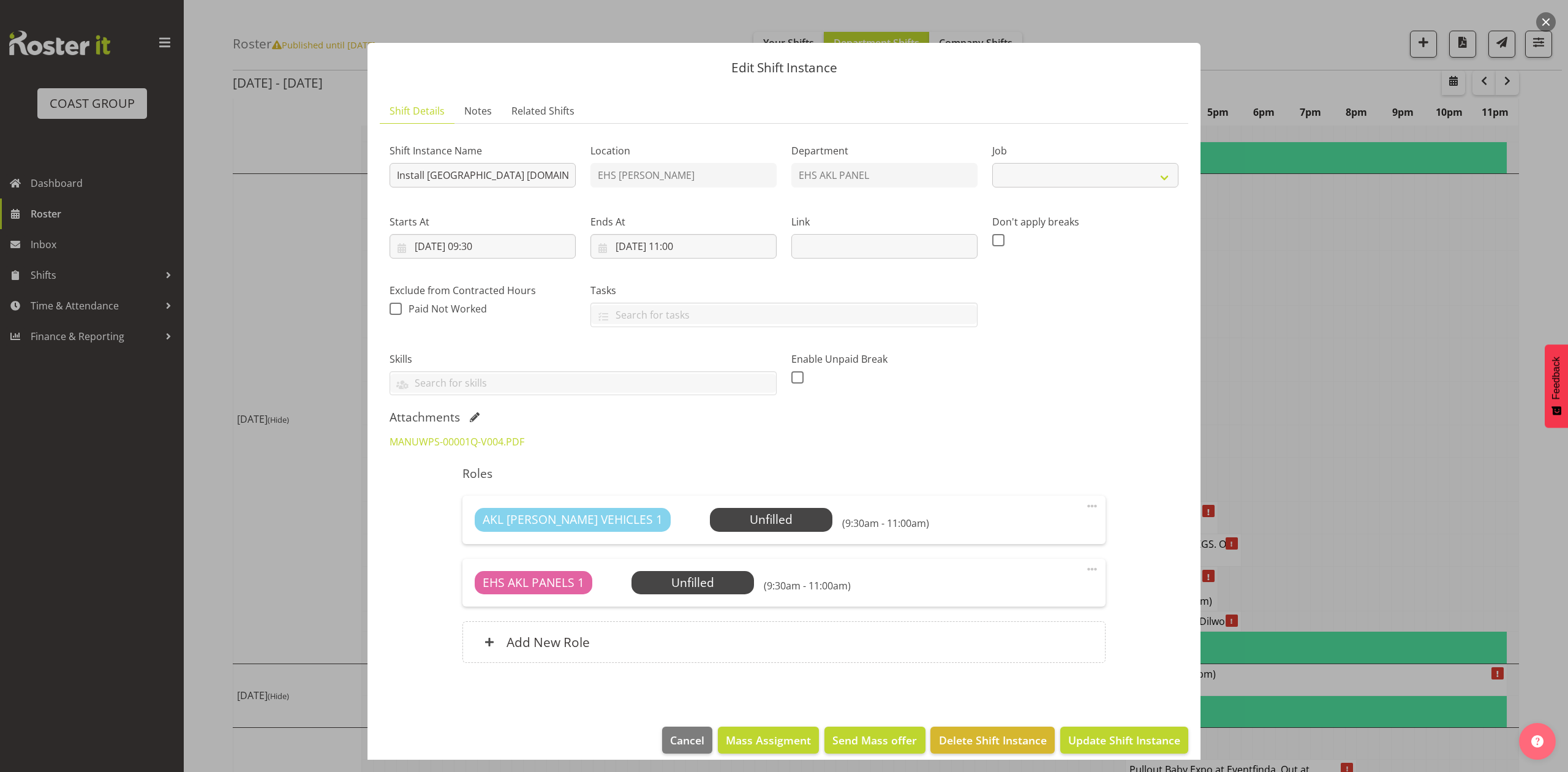
select select "8654"
drag, startPoint x: 1339, startPoint y: 299, endPoint x: 1326, endPoint y: 359, distance: 61.4
click at [1340, 299] on div at bounding box center [784, 386] width 1568 height 772
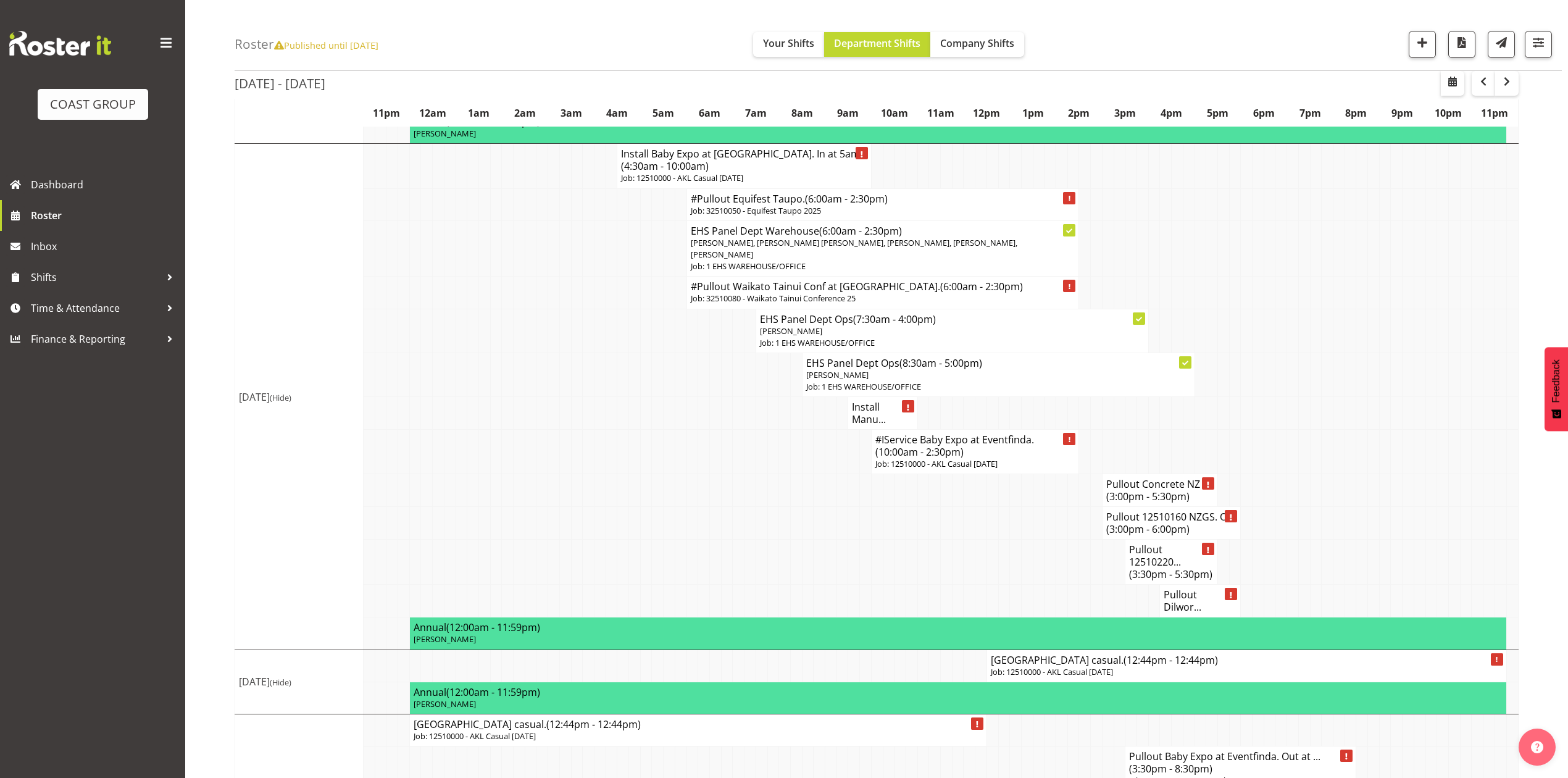
scroll to position [1499, 0]
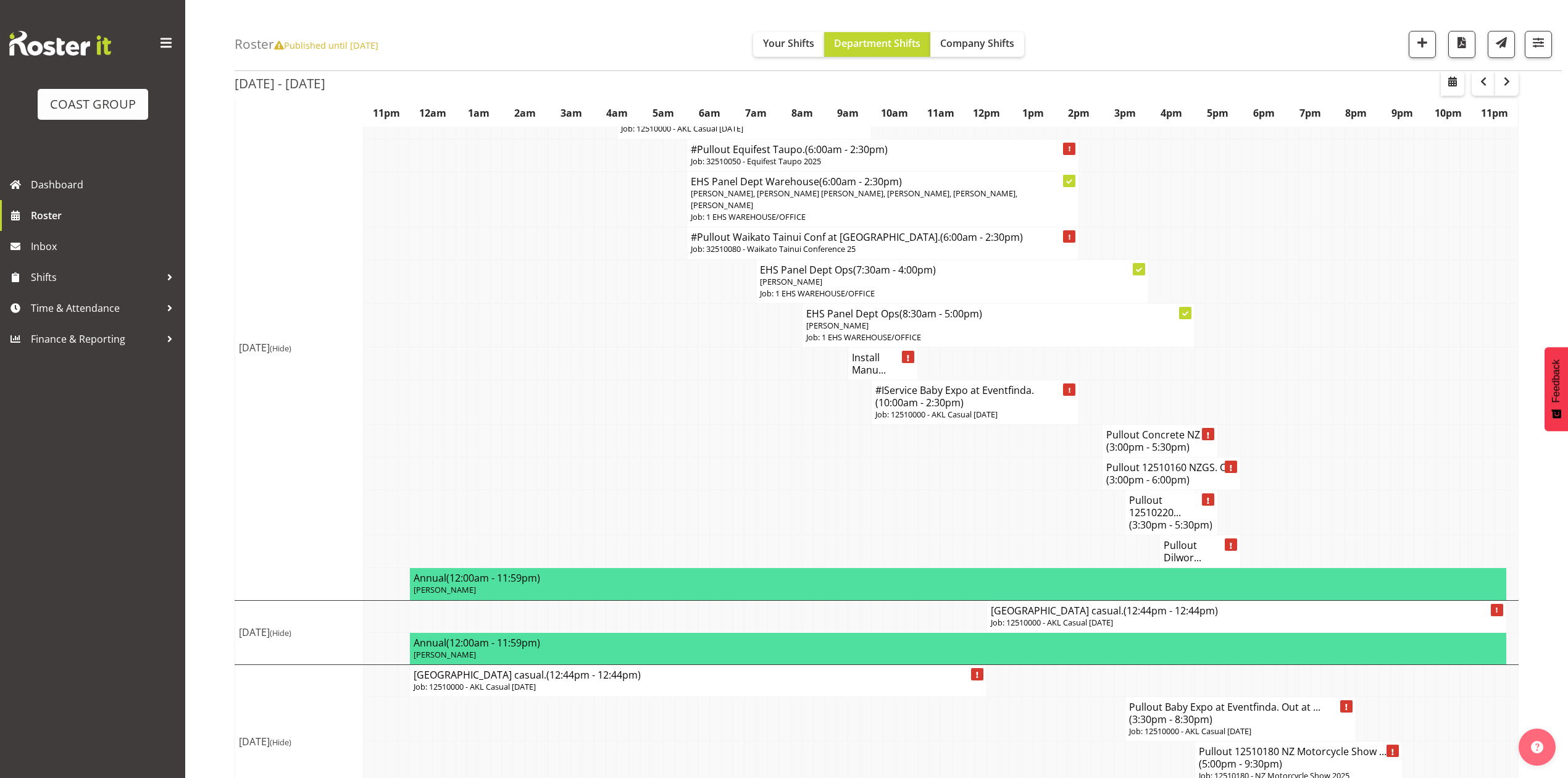
click at [1169, 605] on h4 "Manurewa West Primary School casual. (12:44pm - 12:44pm)" at bounding box center [1246, 611] width 512 height 12
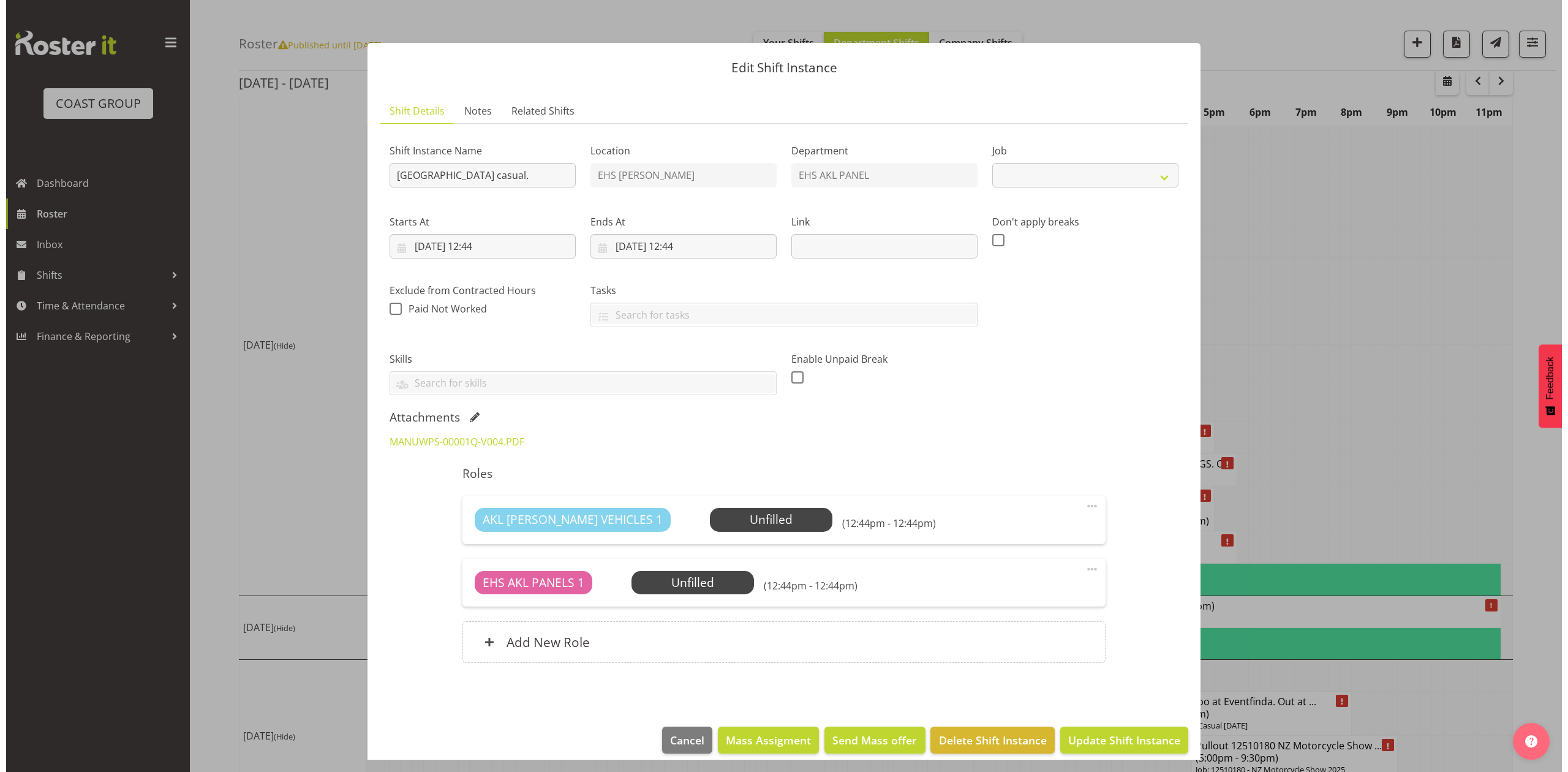
scroll to position [1463, 0]
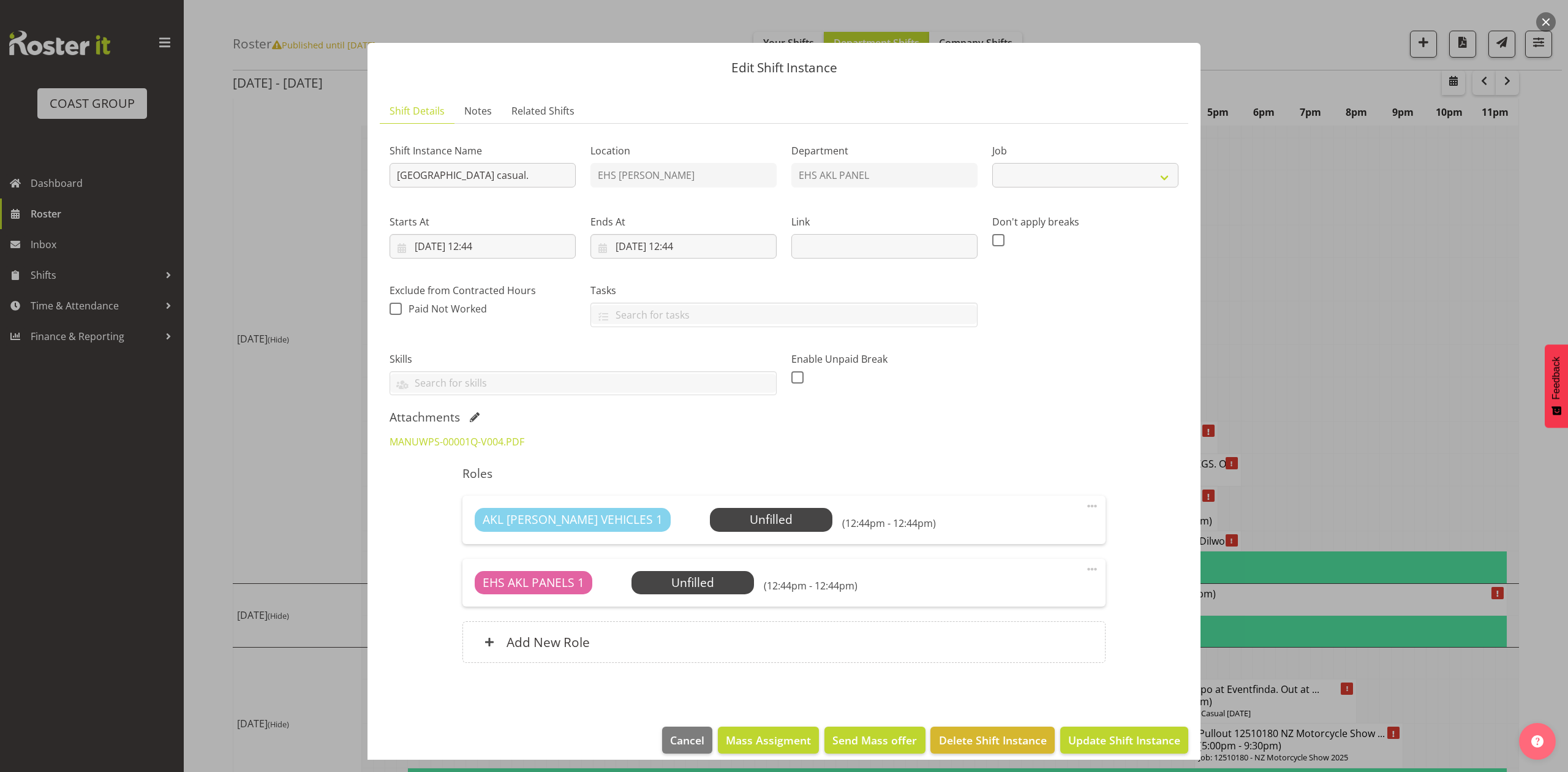
select select "8654"
click at [393, 177] on input "Manurewa West Primary School casual." at bounding box center [482, 175] width 186 height 24
click at [561, 174] on input "Pullout Manurewa West Primary School casual." at bounding box center [482, 175] width 186 height 24
type input "Pullout Manurewa West Primary School casual.Out at 10am."
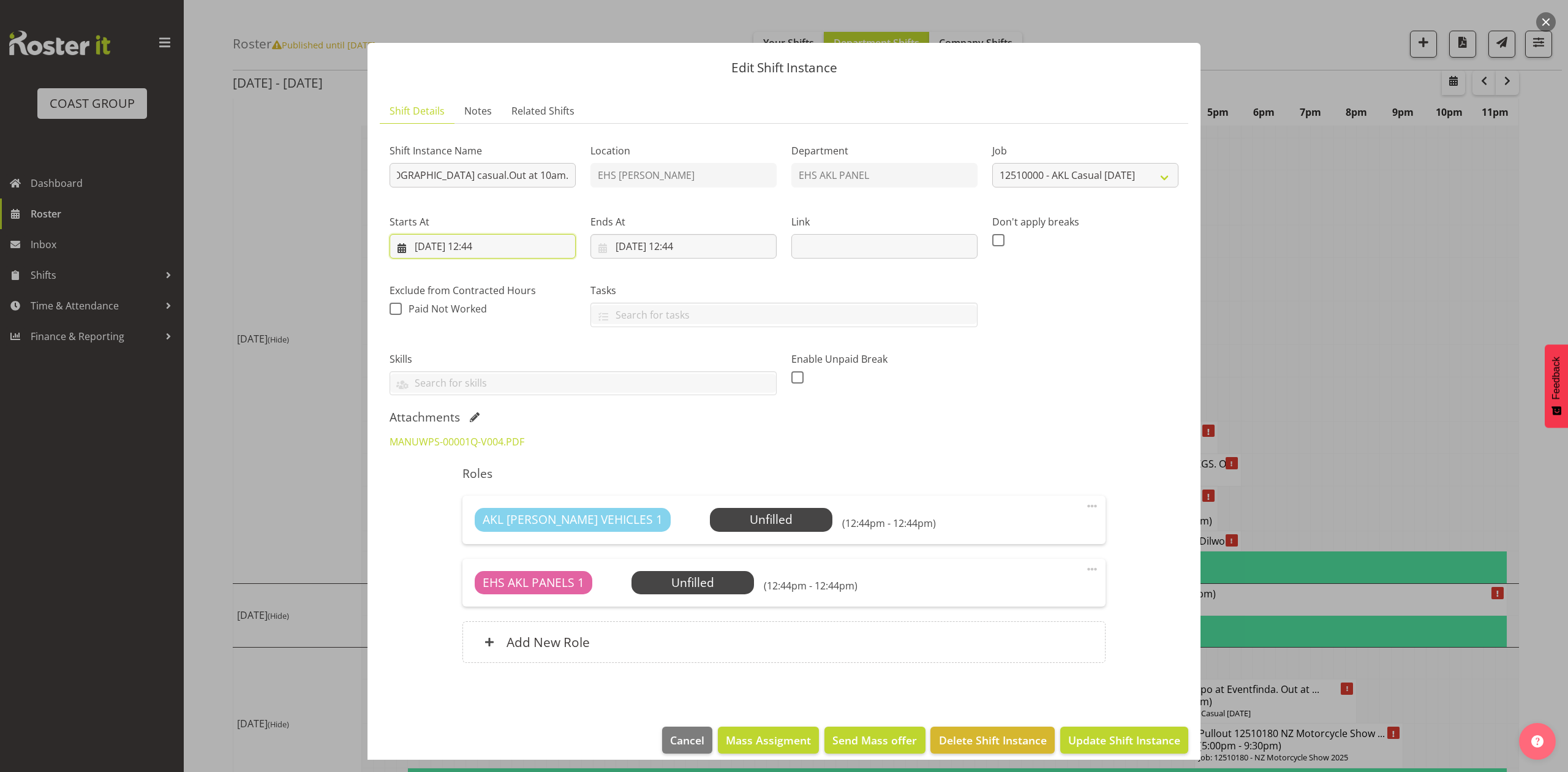
scroll to position [0, 0]
click at [463, 243] on input "18/10/2025, 12:44" at bounding box center [482, 246] width 186 height 24
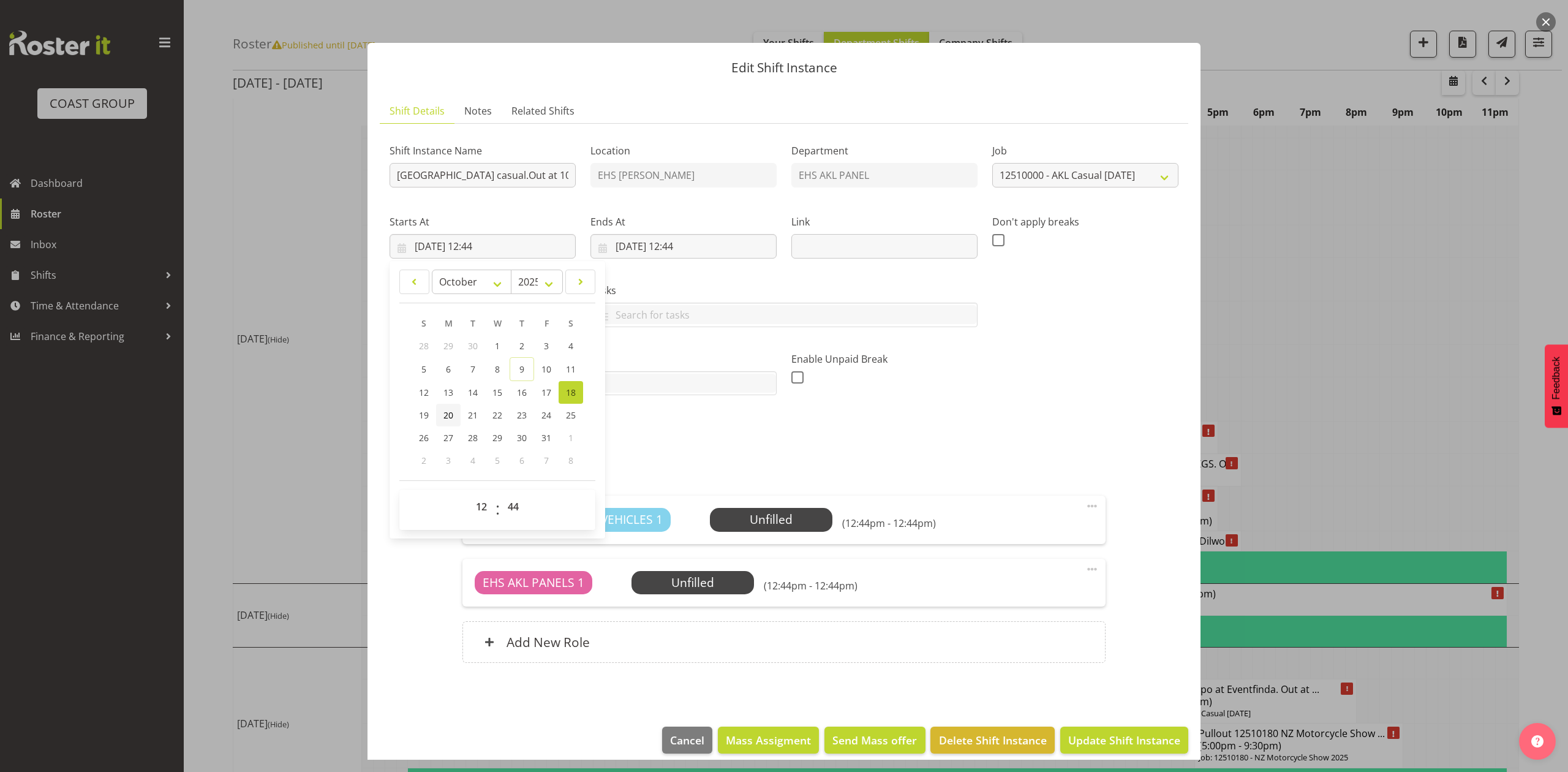
click at [443, 417] on span "20" at bounding box center [448, 415] width 10 height 11
type input "20/10/2025, 12:44"
click at [621, 240] on input "19/10/2025, 12:44" at bounding box center [683, 246] width 186 height 24
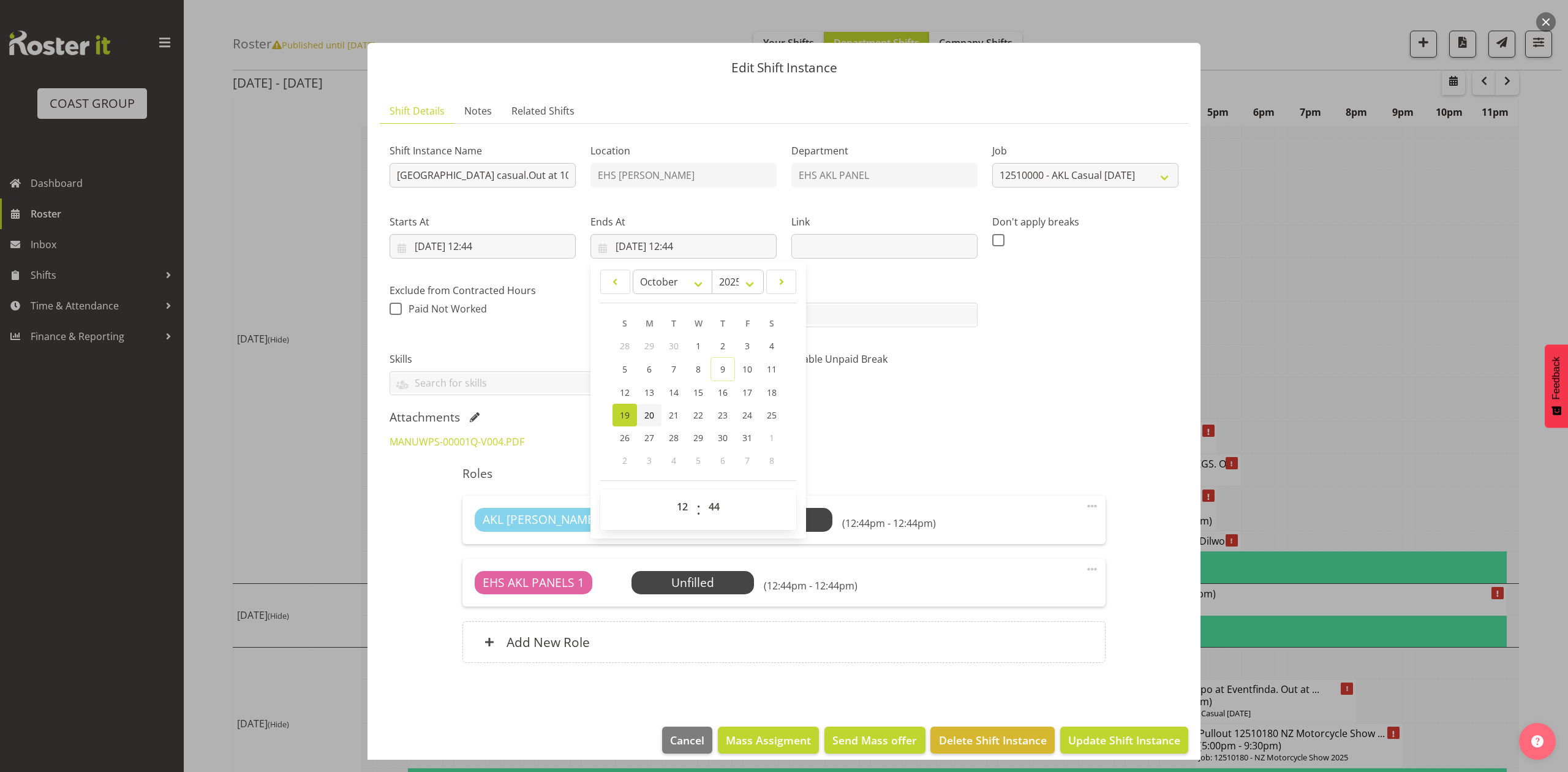
click at [652, 414] on link "20" at bounding box center [649, 416] width 24 height 23
type input "20/10/2025, 12:44"
click at [492, 245] on input "20/10/2025, 12:44" at bounding box center [482, 246] width 186 height 24
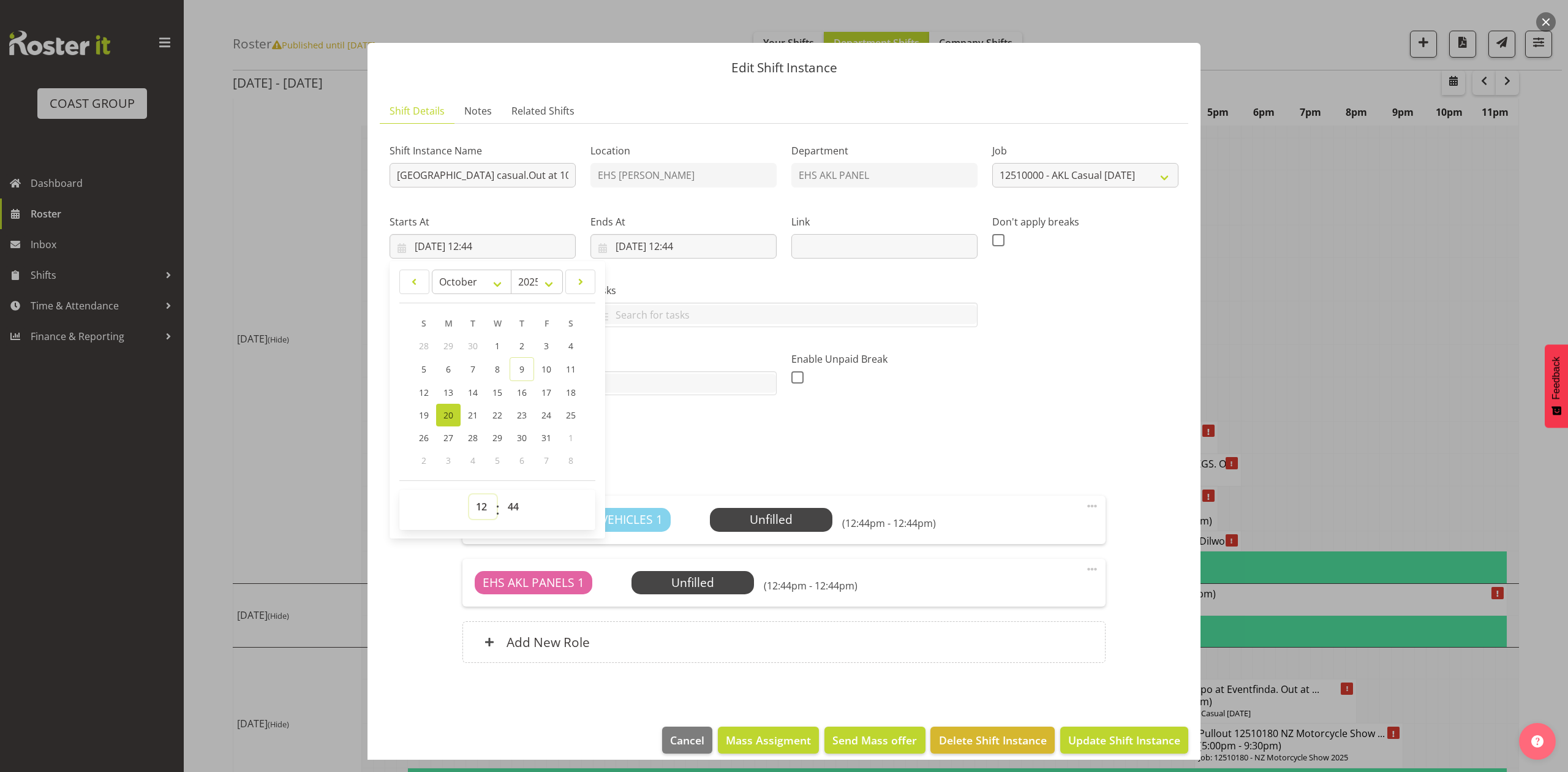
click at [474, 506] on select "00 01 02 03 04 05 06 07 08 09 10 11 12 13 14 15 16 17 18 19 20 21 22 23" at bounding box center [483, 507] width 28 height 24
select select "9"
click at [469, 495] on select "00 01 02 03 04 05 06 07 08 09 10 11 12 13 14 15 16 17 18 19 20 21 22 23" at bounding box center [483, 507] width 28 height 24
type input "20/10/2025, 09:44"
drag, startPoint x: 512, startPoint y: 503, endPoint x: 512, endPoint y: 496, distance: 7.0
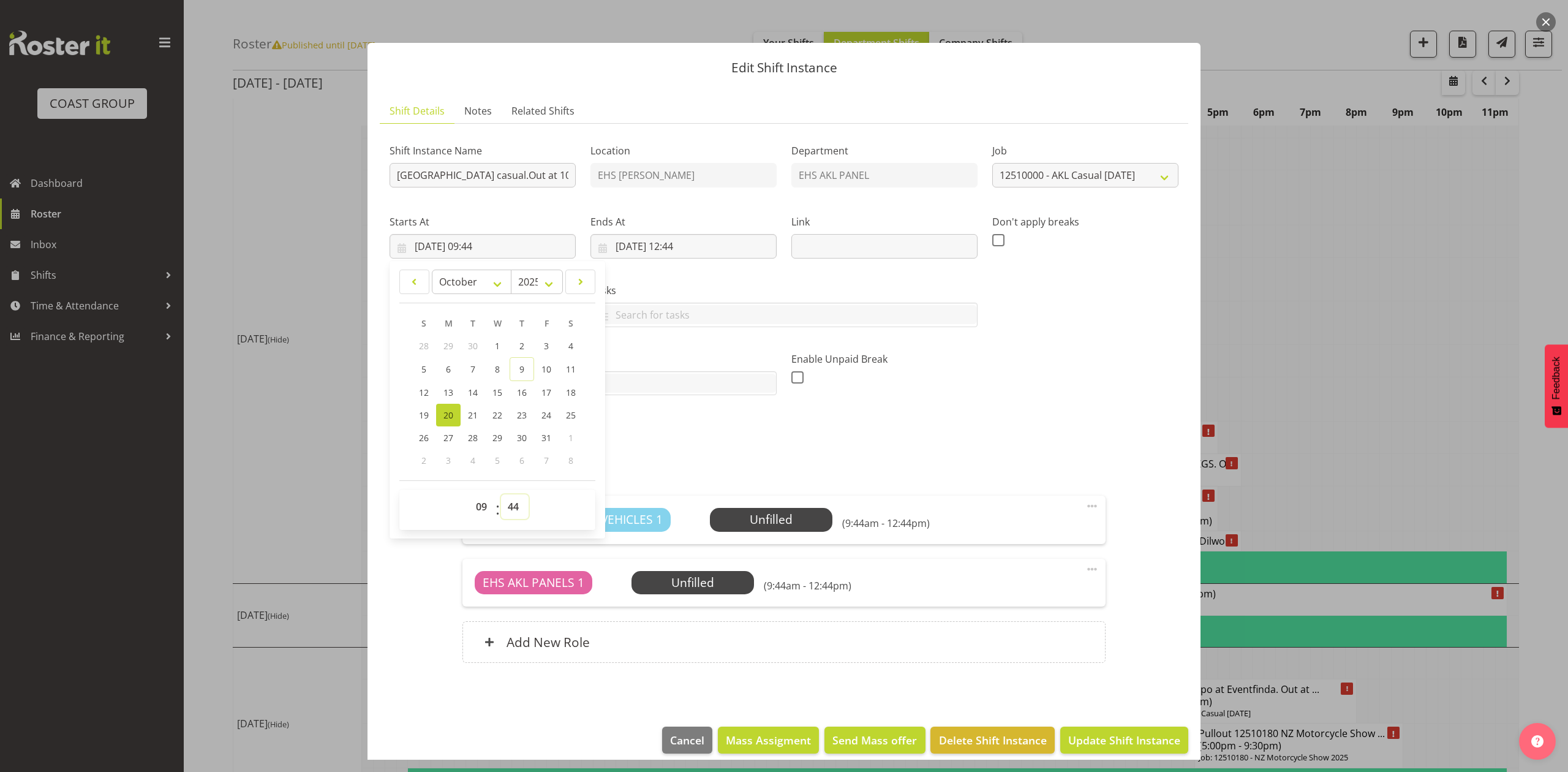
click at [512, 503] on select "00 01 02 03 04 05 06 07 08 09 10 11 12 13 14 15 16 17 18 19 20 21 22 23 24 25 2…" at bounding box center [514, 507] width 28 height 24
select select "30"
click at [501, 495] on select "00 01 02 03 04 05 06 07 08 09 10 11 12 13 14 15 16 17 18 19 20 21 22 23 24 25 2…" at bounding box center [514, 507] width 28 height 24
type input "20/10/2025, 09:30"
click at [679, 243] on input "20/10/2025, 12:44" at bounding box center [683, 246] width 186 height 24
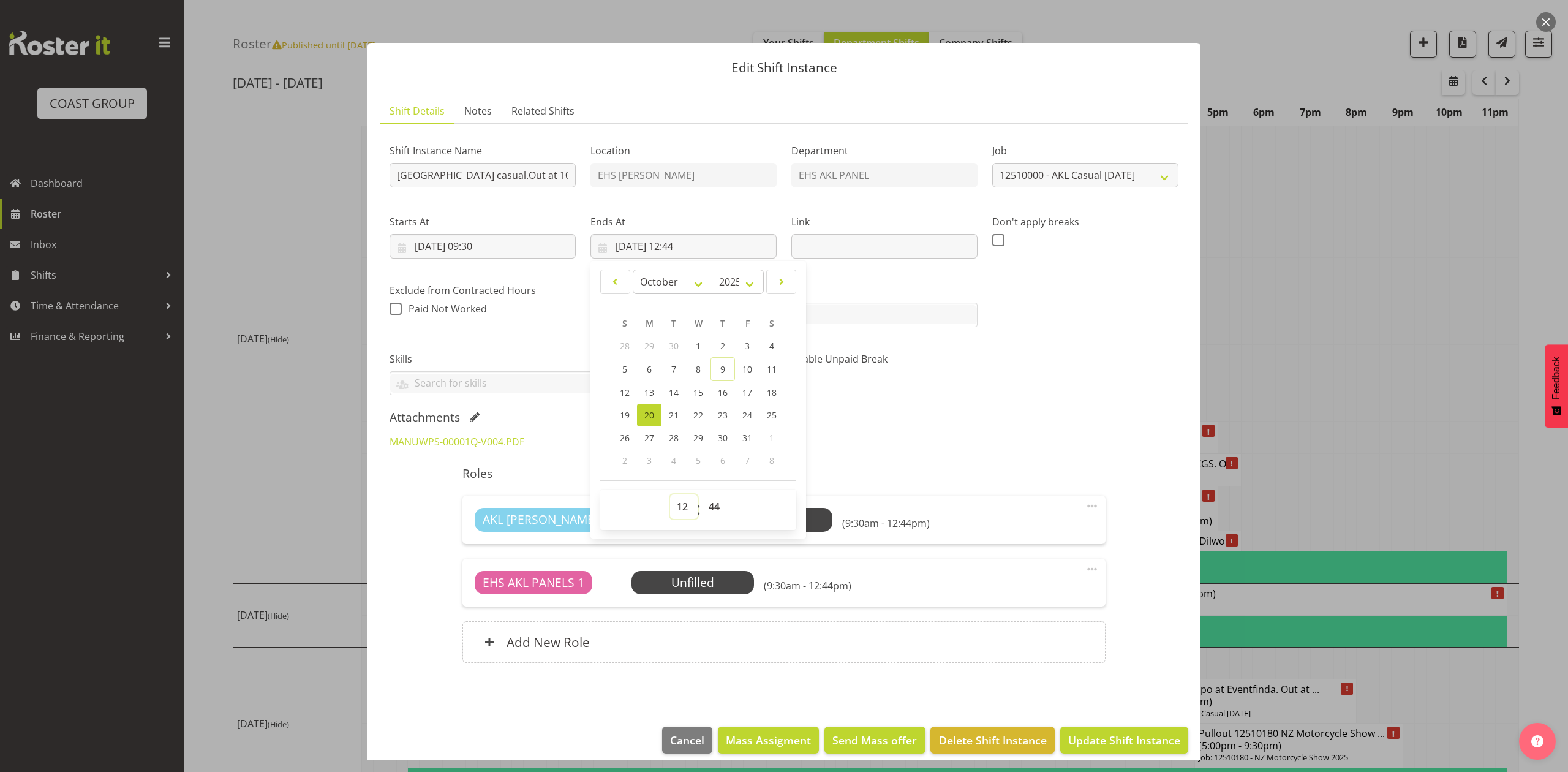
click at [674, 503] on select "00 01 02 03 04 05 06 07 08 09 10 11 12 13 14 15 16 17 18 19 20 21 22 23" at bounding box center [684, 507] width 28 height 24
select select "11"
click at [670, 495] on select "00 01 02 03 04 05 06 07 08 09 10 11 12 13 14 15 16 17 18 19 20 21 22 23" at bounding box center [684, 507] width 28 height 24
type input "20/10/2025, 11:44"
drag, startPoint x: 702, startPoint y: 504, endPoint x: 727, endPoint y: 540, distance: 43.8
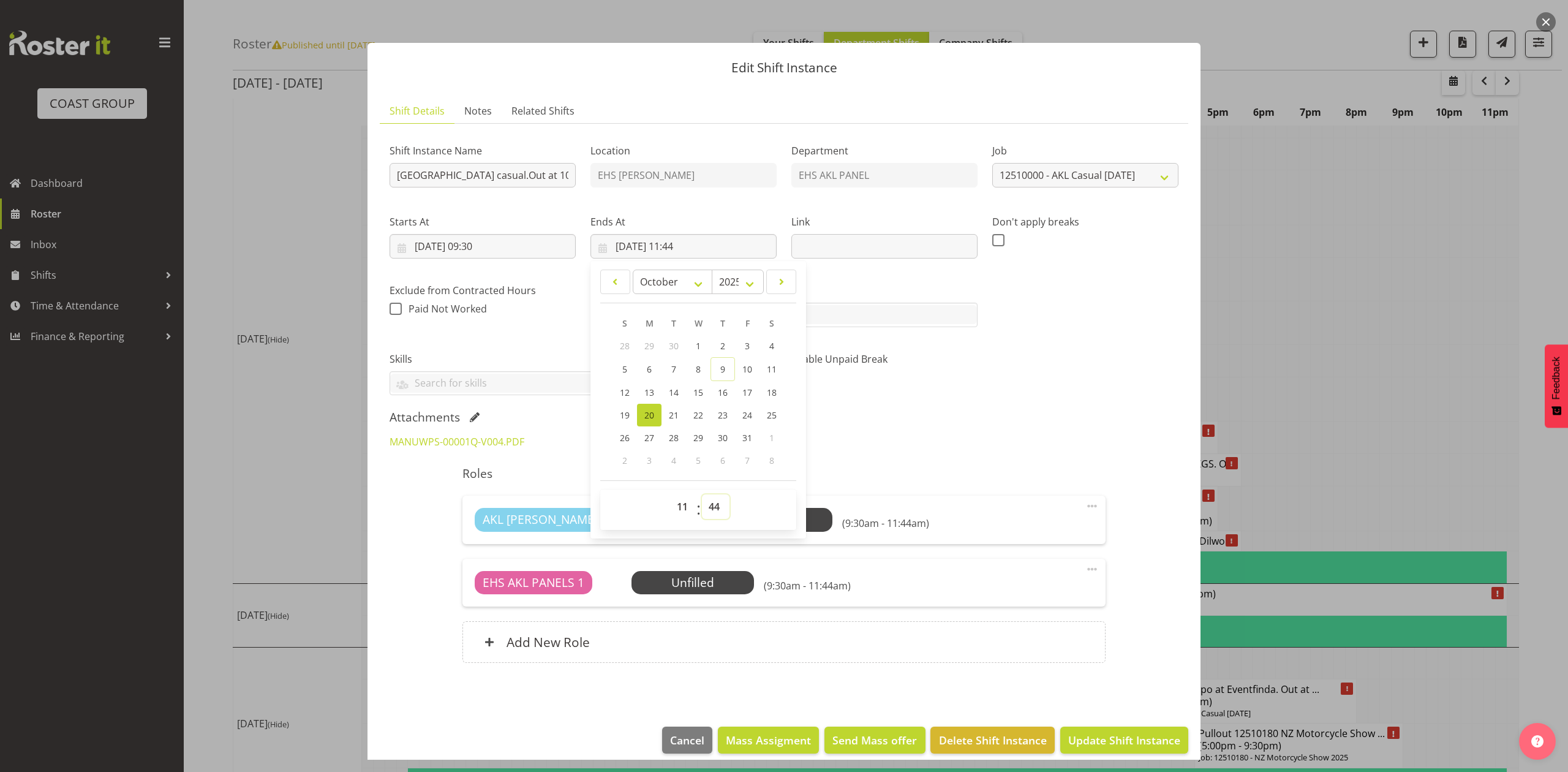
click at [702, 504] on select "00 01 02 03 04 05 06 07 08 09 10 11 12 13 14 15 16 17 18 19 20 21 22 23 24 25 2…" at bounding box center [715, 507] width 28 height 24
select select "0"
click at [702, 495] on select "00 01 02 03 04 05 06 07 08 09 10 11 12 13 14 15 16 17 18 19 20 21 22 23 24 25 2…" at bounding box center [715, 507] width 28 height 24
type input "20/10/2025, 11:00"
click at [952, 400] on div "Enable Unpaid Break" at bounding box center [884, 369] width 201 height 68
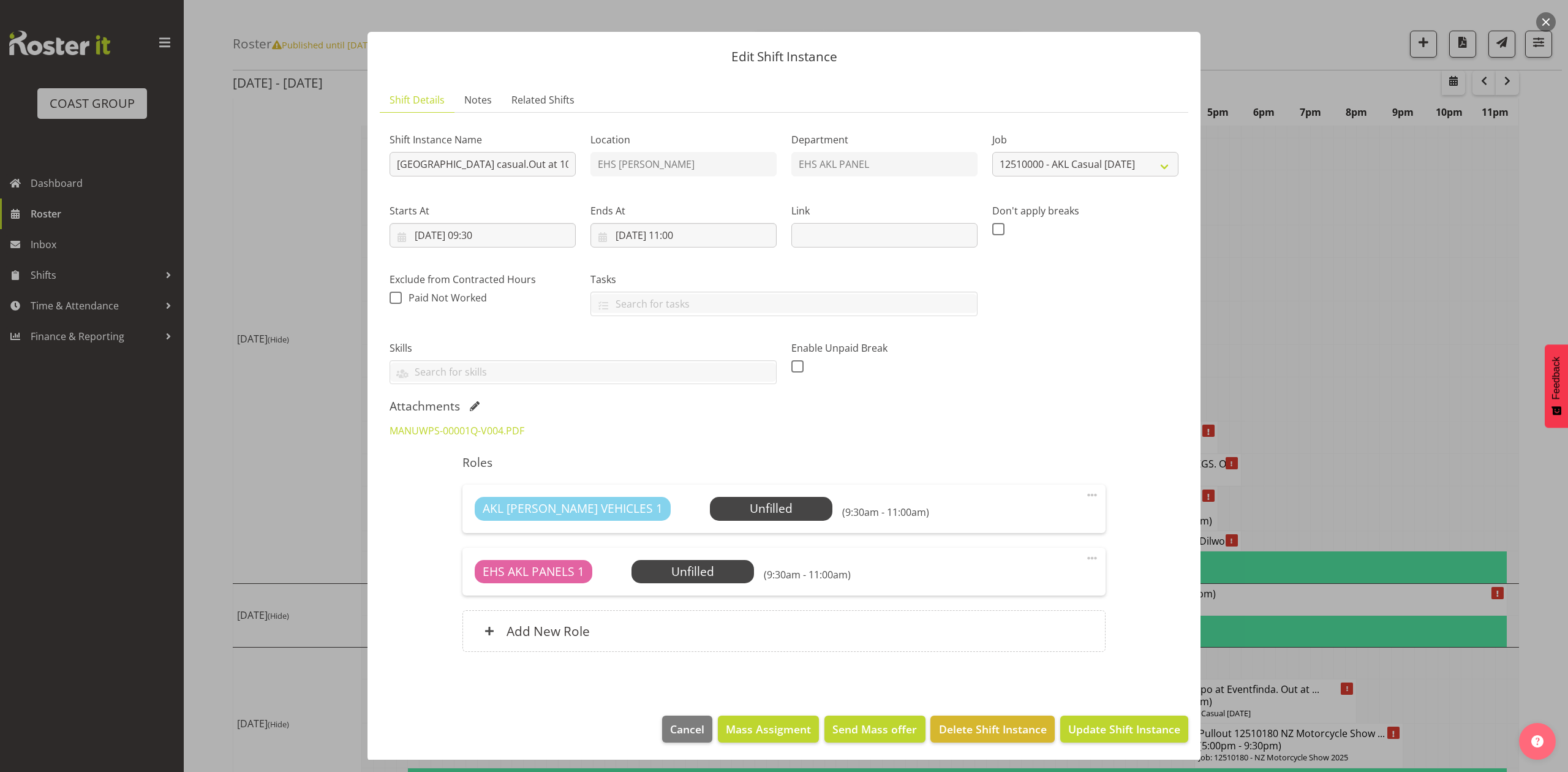
scroll to position [14, 0]
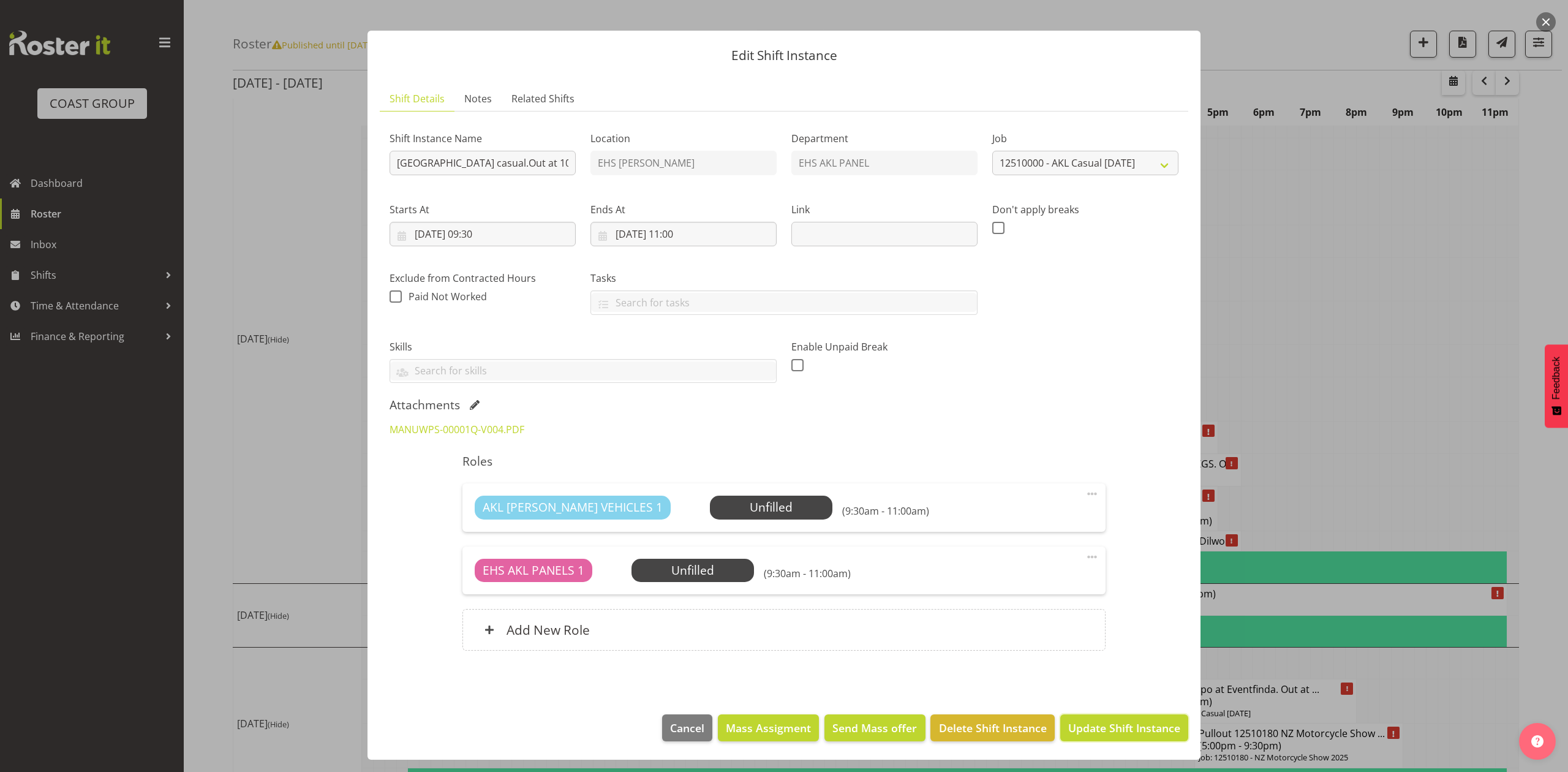
drag, startPoint x: 1146, startPoint y: 727, endPoint x: 1136, endPoint y: 728, distance: 10.0
click at [1142, 728] on span "Update Shift Instance" at bounding box center [1123, 728] width 112 height 16
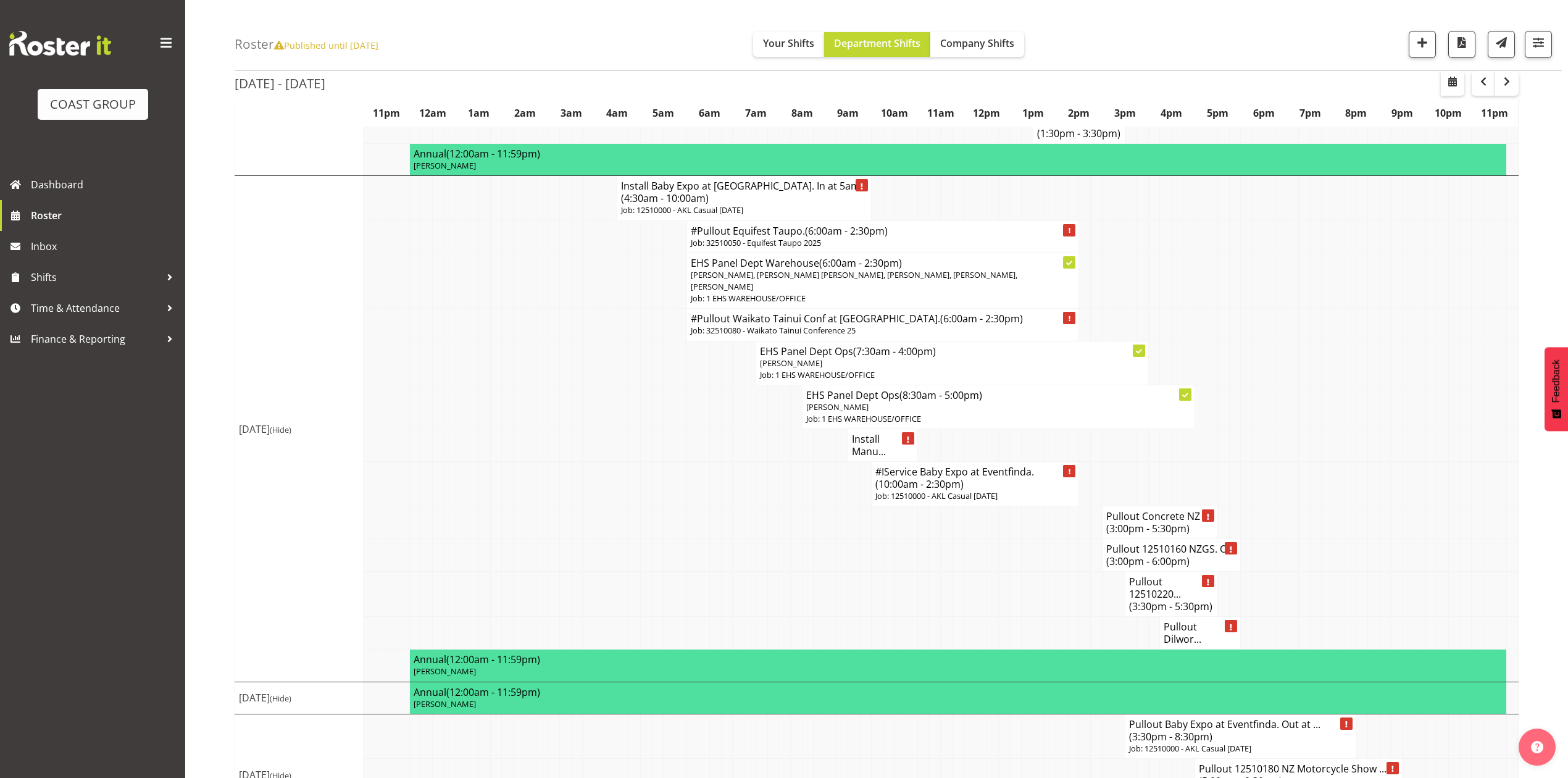
scroll to position [1434, 0]
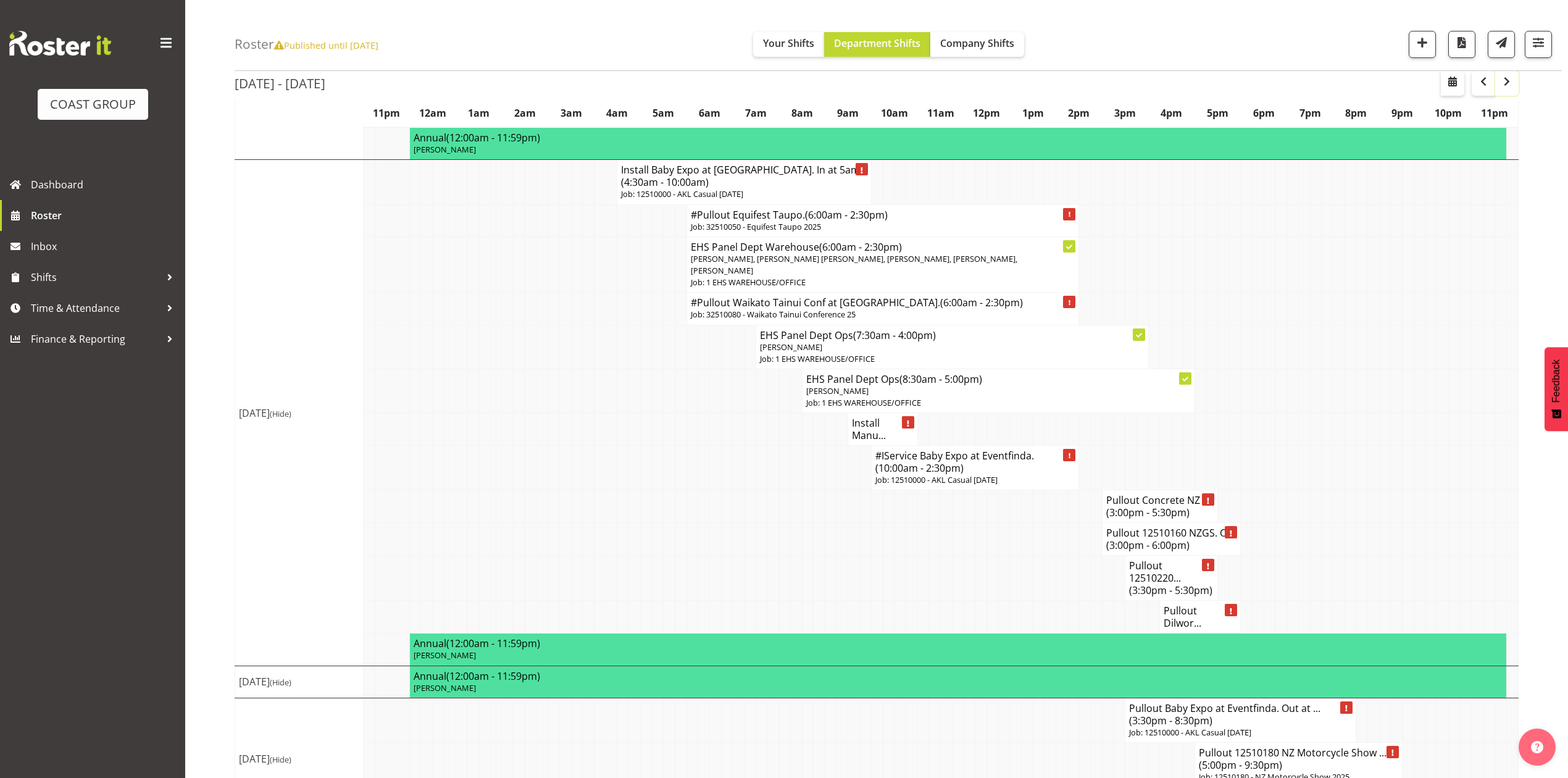
click at [1504, 85] on span "button" at bounding box center [1506, 81] width 15 height 15
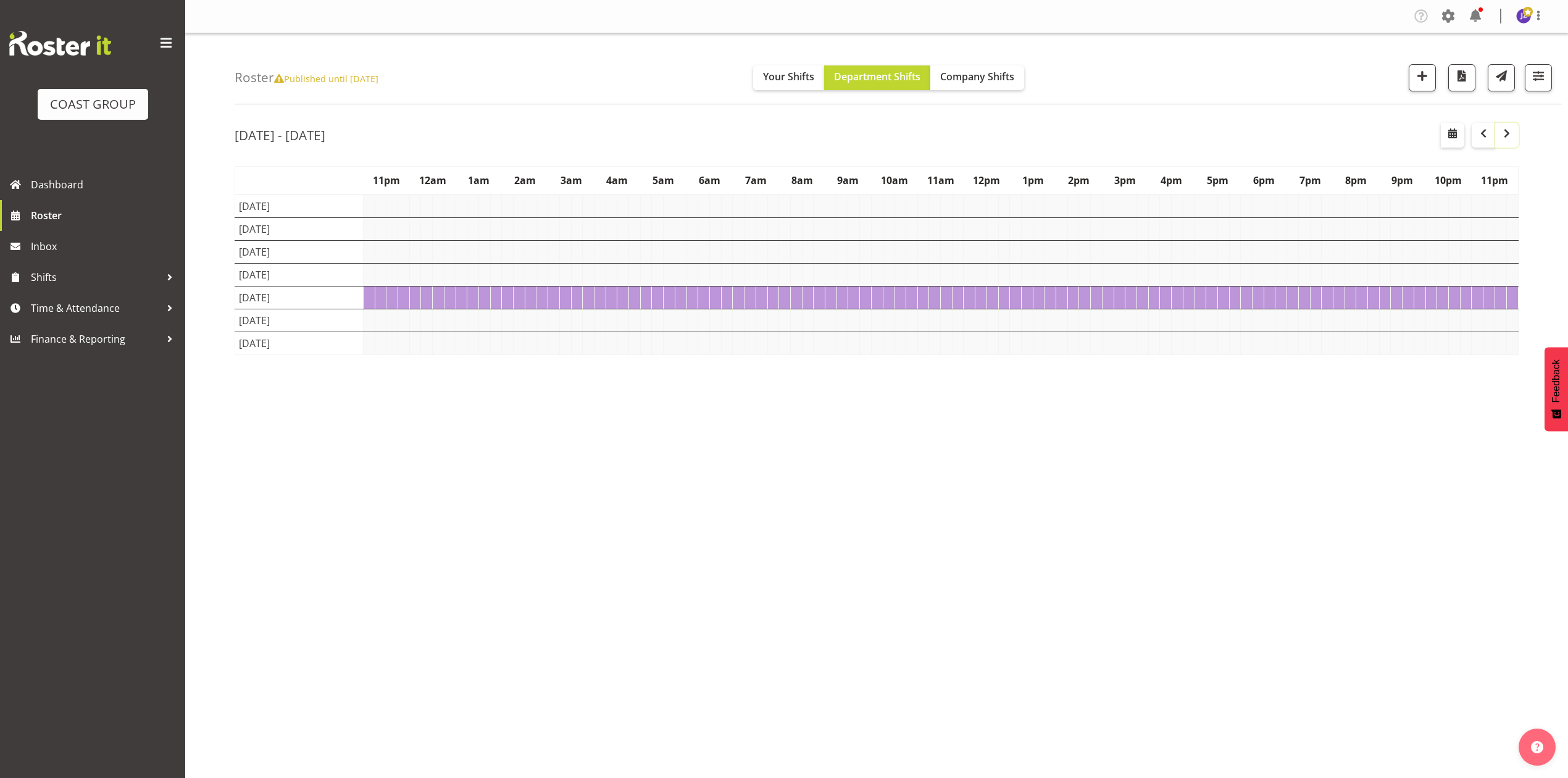
scroll to position [0, 0]
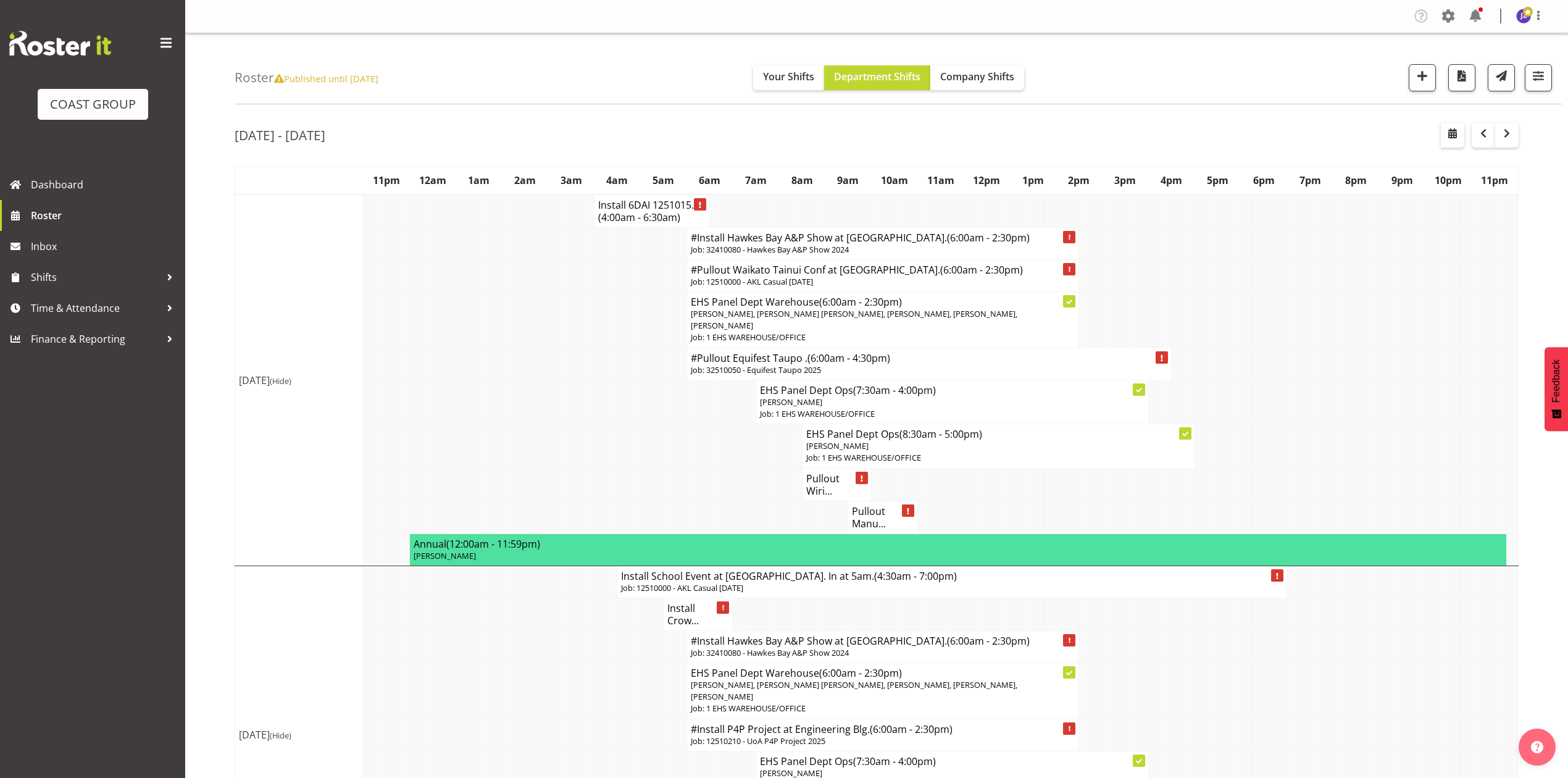
click at [1315, 376] on td at bounding box center [1315, 363] width 11 height 32
drag, startPoint x: 1336, startPoint y: 236, endPoint x: 1376, endPoint y: 213, distance: 46.1
click at [1334, 236] on td at bounding box center [1338, 243] width 11 height 32
click at [1230, 394] on td at bounding box center [1235, 402] width 11 height 44
click at [1284, 407] on td at bounding box center [1281, 402] width 11 height 44
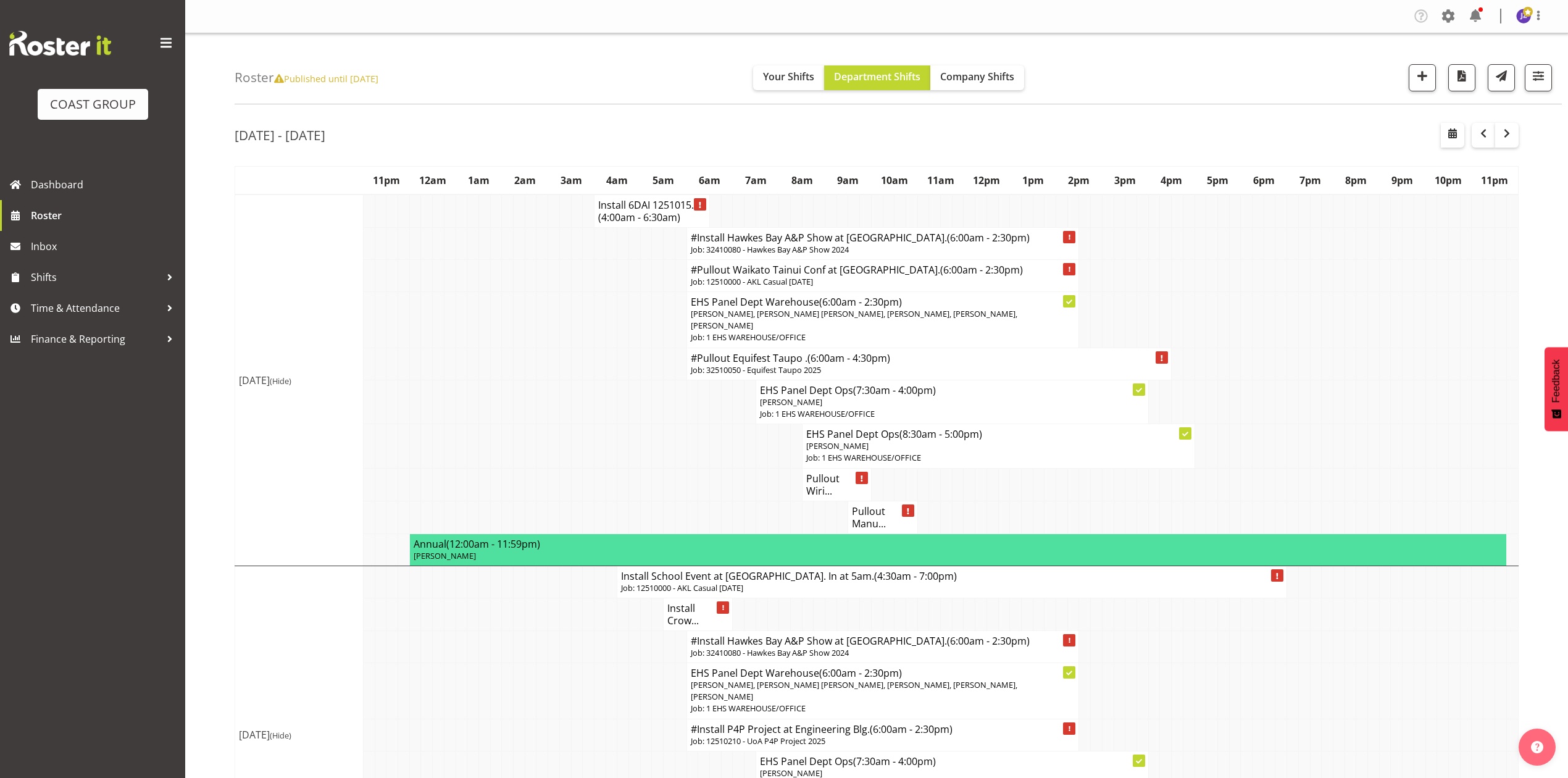
click at [1426, 443] on td at bounding box center [1431, 446] width 11 height 44
